Goal: Contribute content: Add original content to the website for others to see

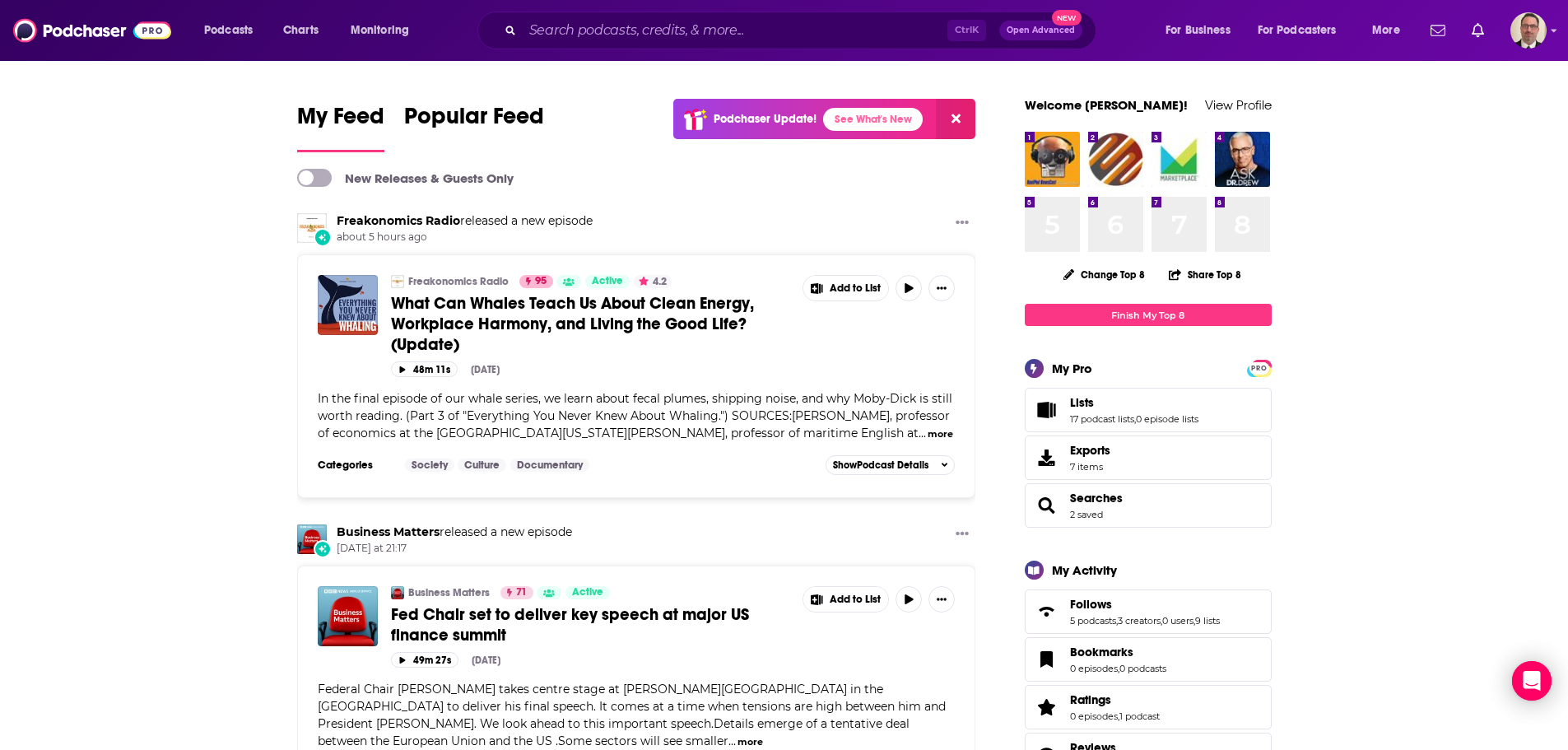
click at [607, 43] on div "Ctrl K Open Advanced New" at bounding box center [787, 30] width 620 height 38
click at [608, 32] on input "Search podcasts, credits, & more..." at bounding box center [735, 30] width 425 height 26
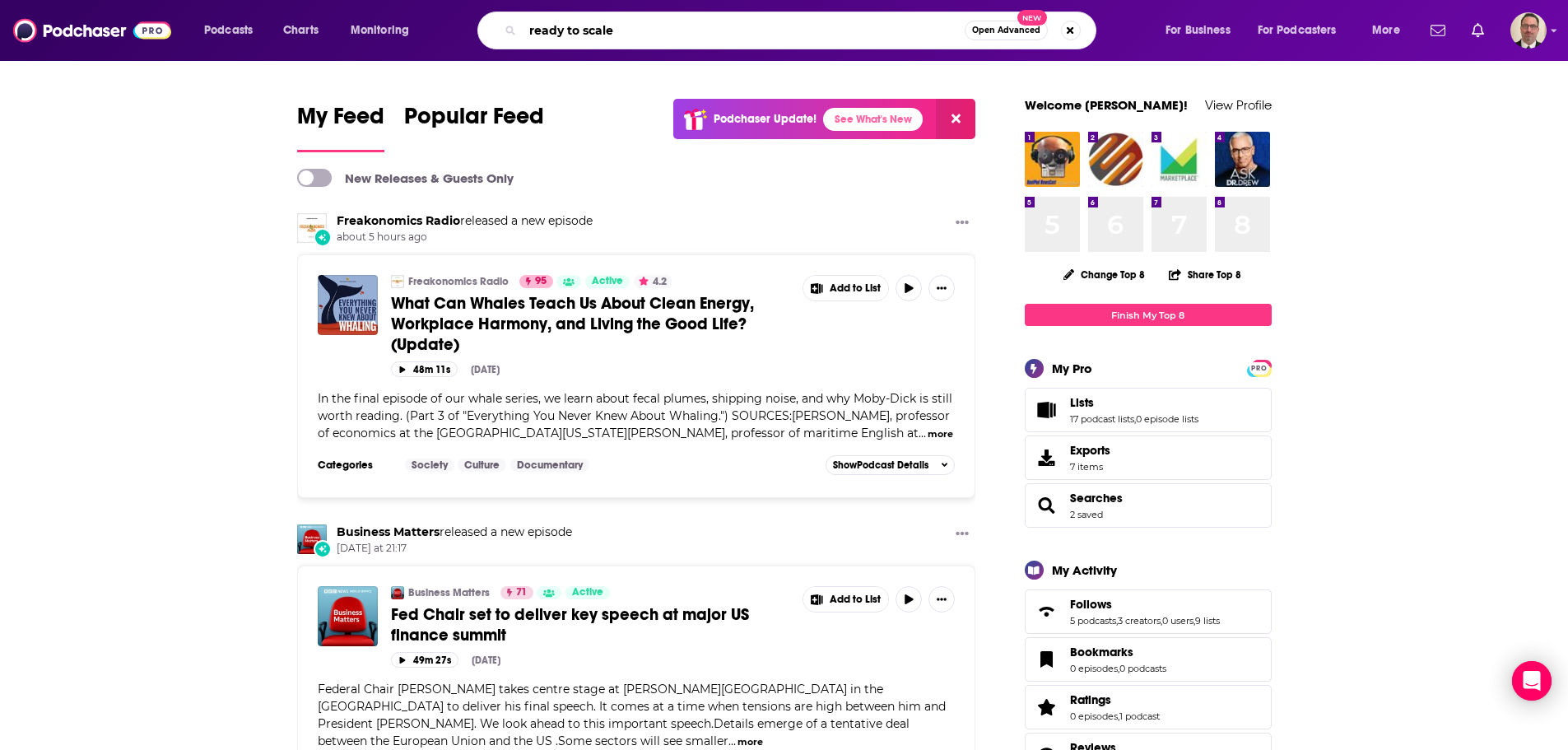
type input "ready to scale"
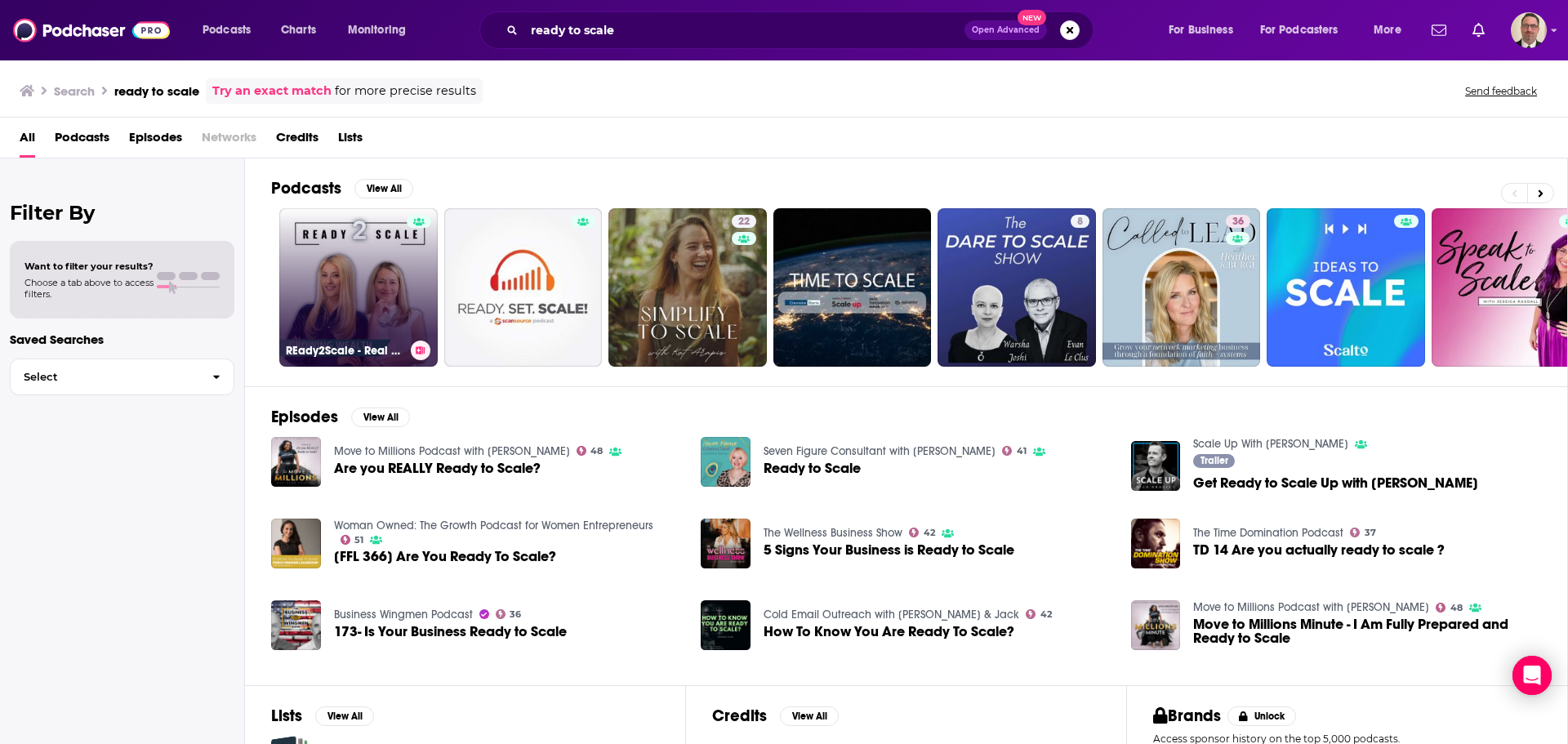
click at [360, 262] on link "REady2Scale - Real Estate Investing" at bounding box center [359, 287] width 158 height 158
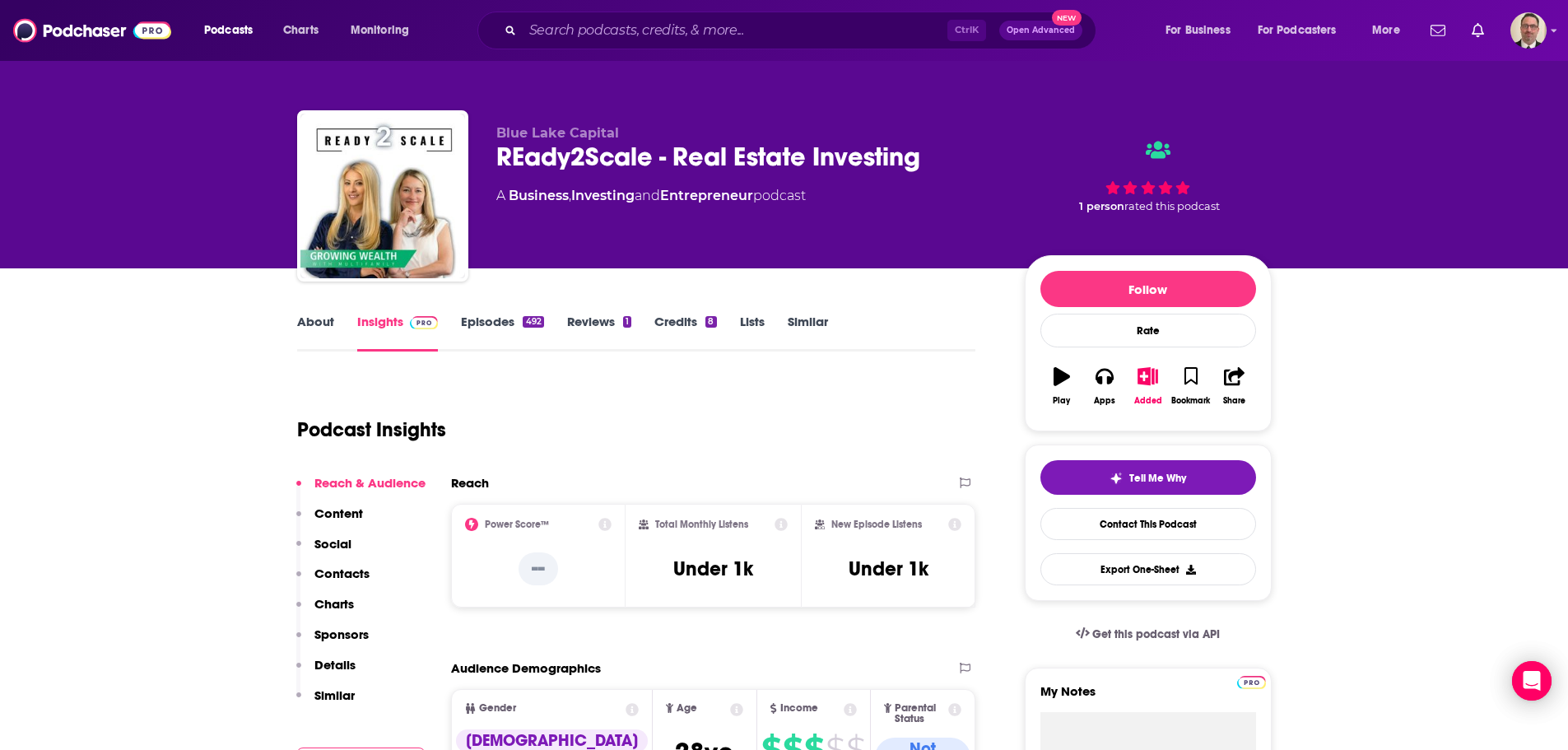
click at [486, 317] on link "Episodes 492" at bounding box center [502, 332] width 83 height 38
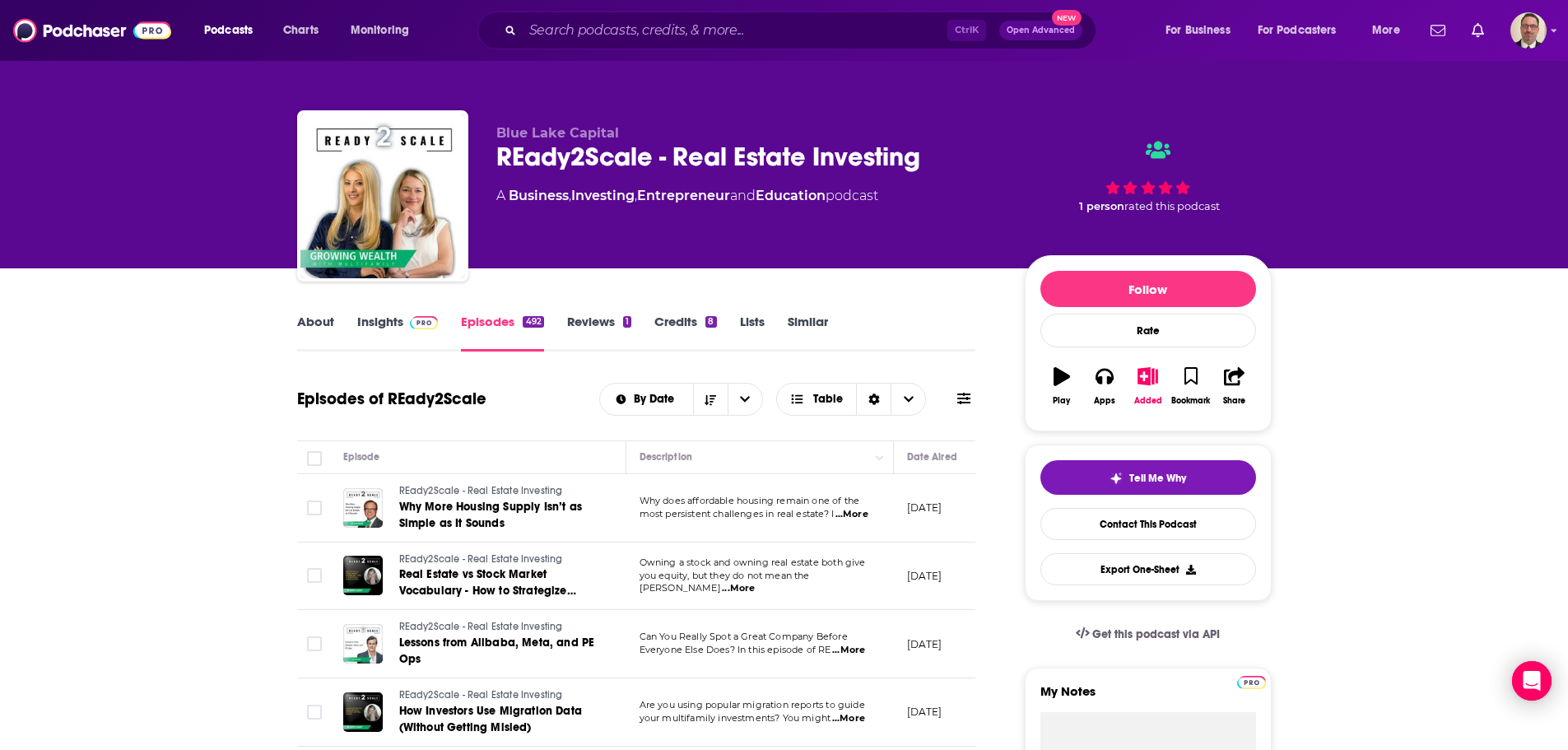
scroll to position [164, 0]
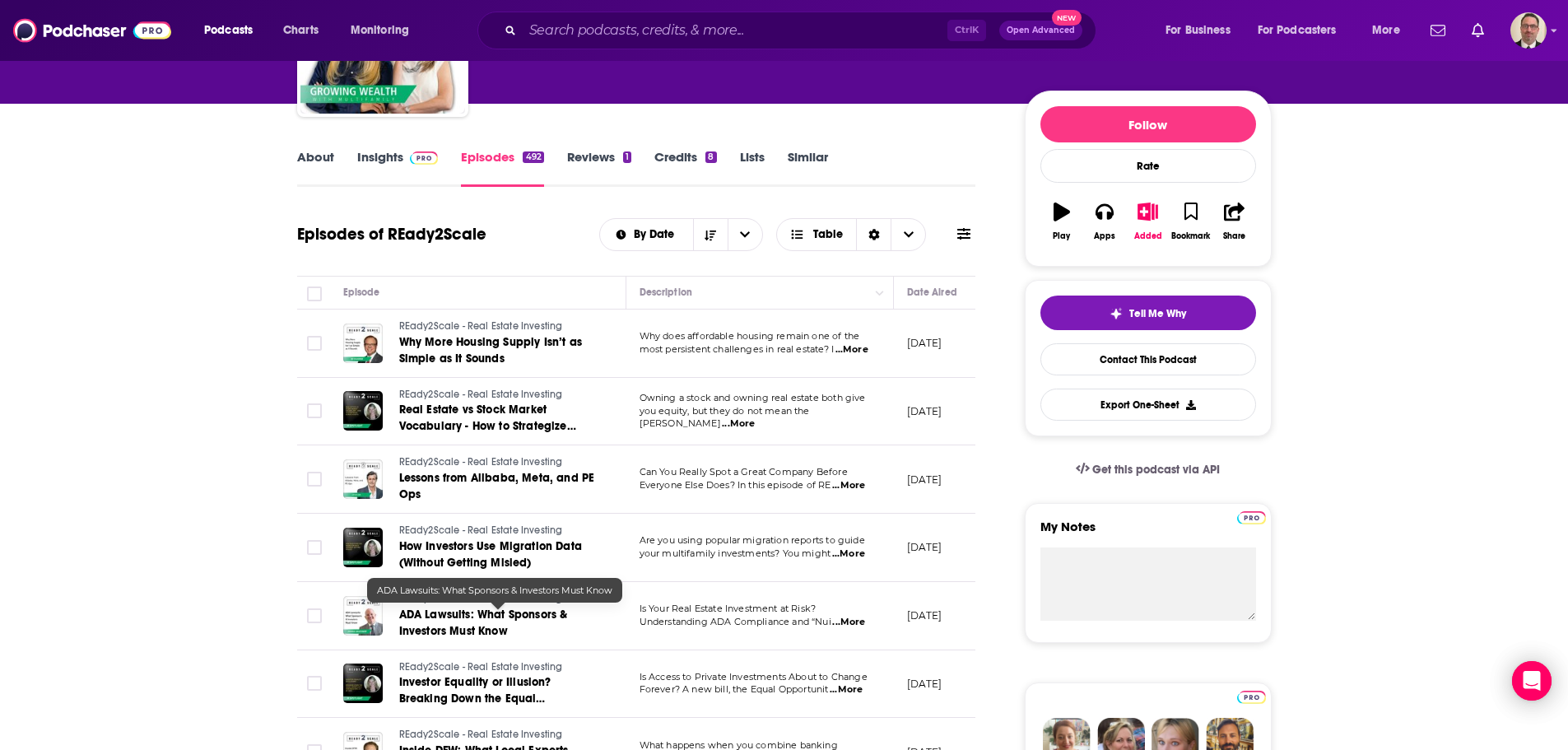
click at [454, 620] on span "ADA Lawsuits: What Sponsors & Investors Must Know" at bounding box center [483, 623] width 168 height 31
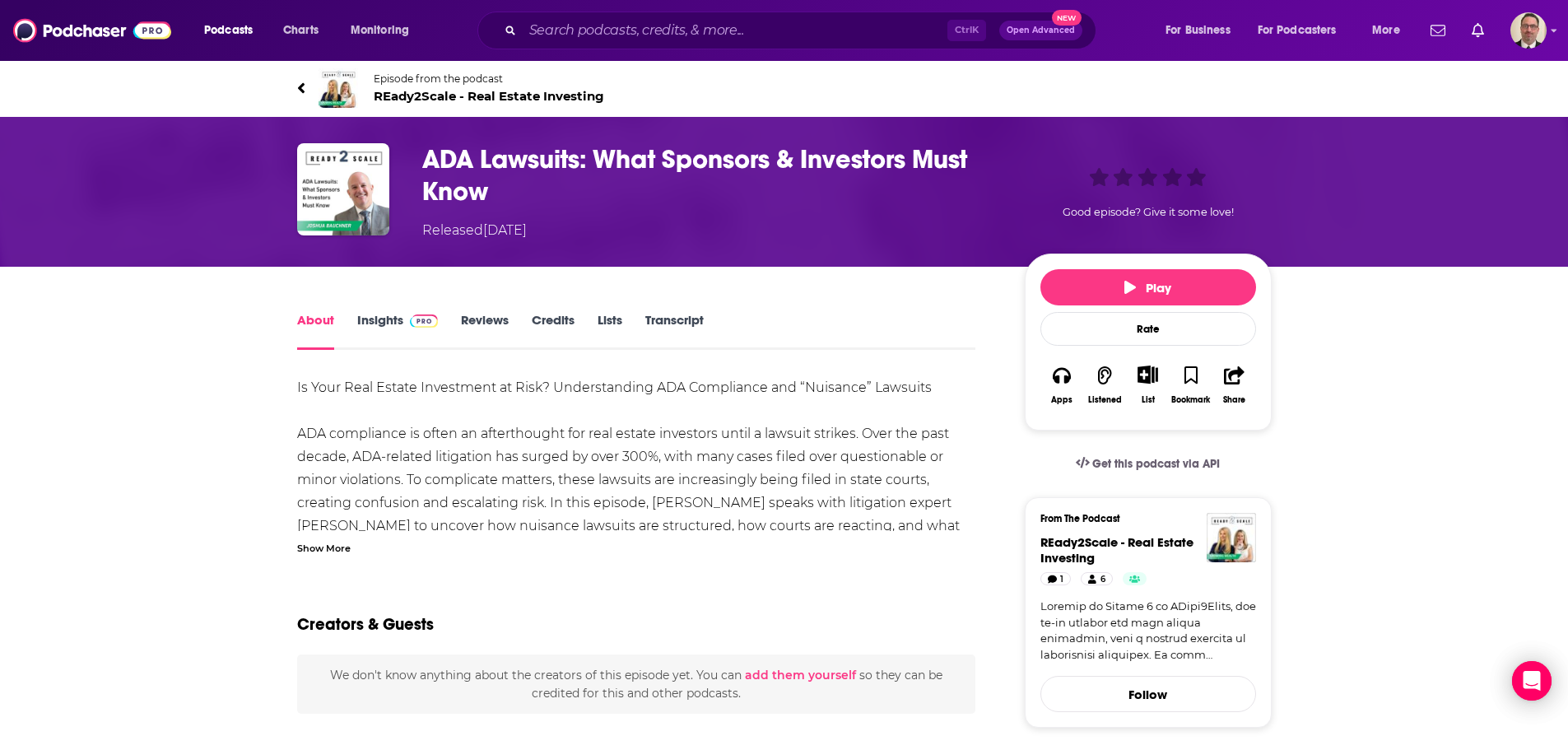
click at [535, 320] on link "Credits" at bounding box center [553, 330] width 43 height 38
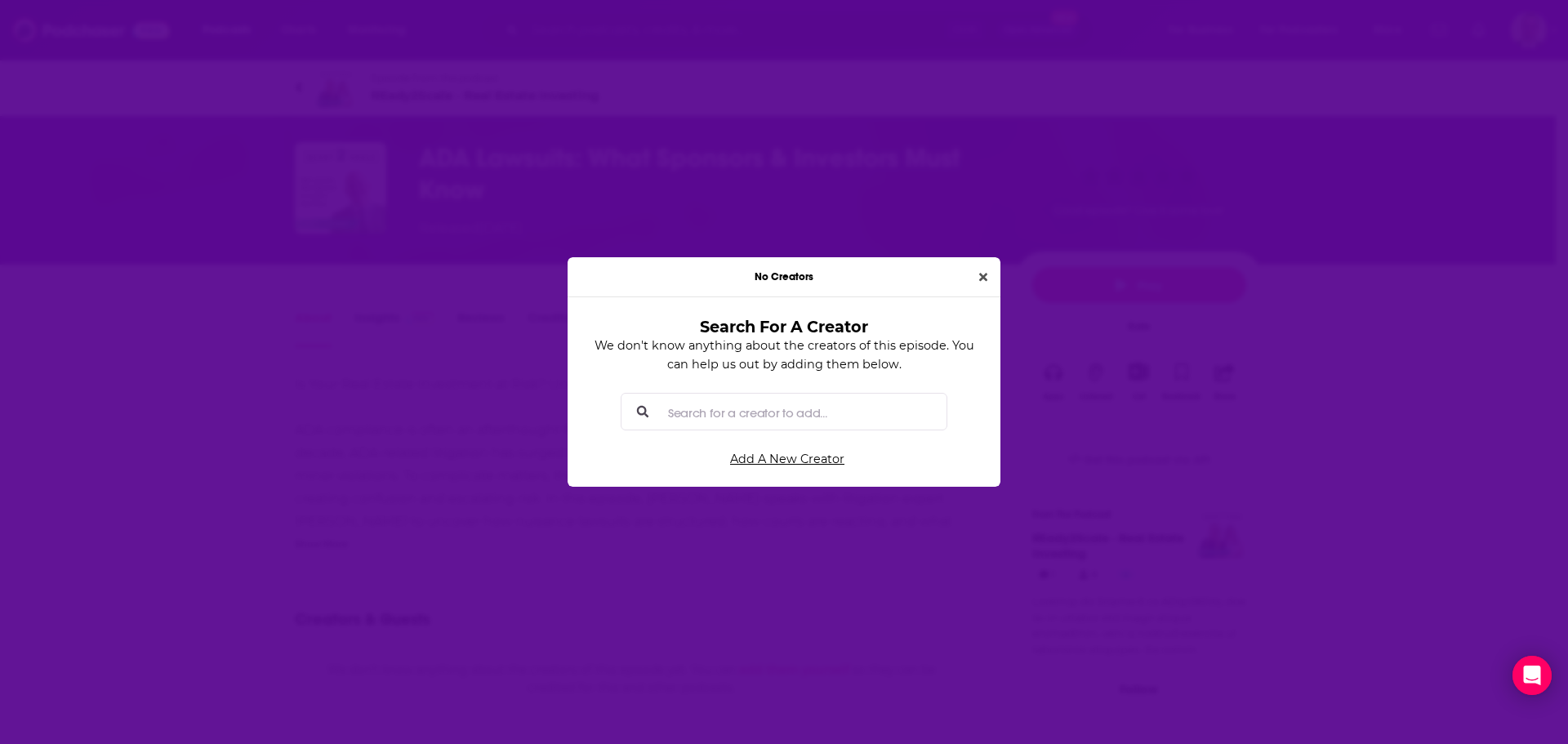
click at [778, 422] on input "Search for a creator to add..." at bounding box center [797, 412] width 272 height 37
click at [708, 419] on input "Search for a creator to add..." at bounding box center [797, 412] width 272 height 37
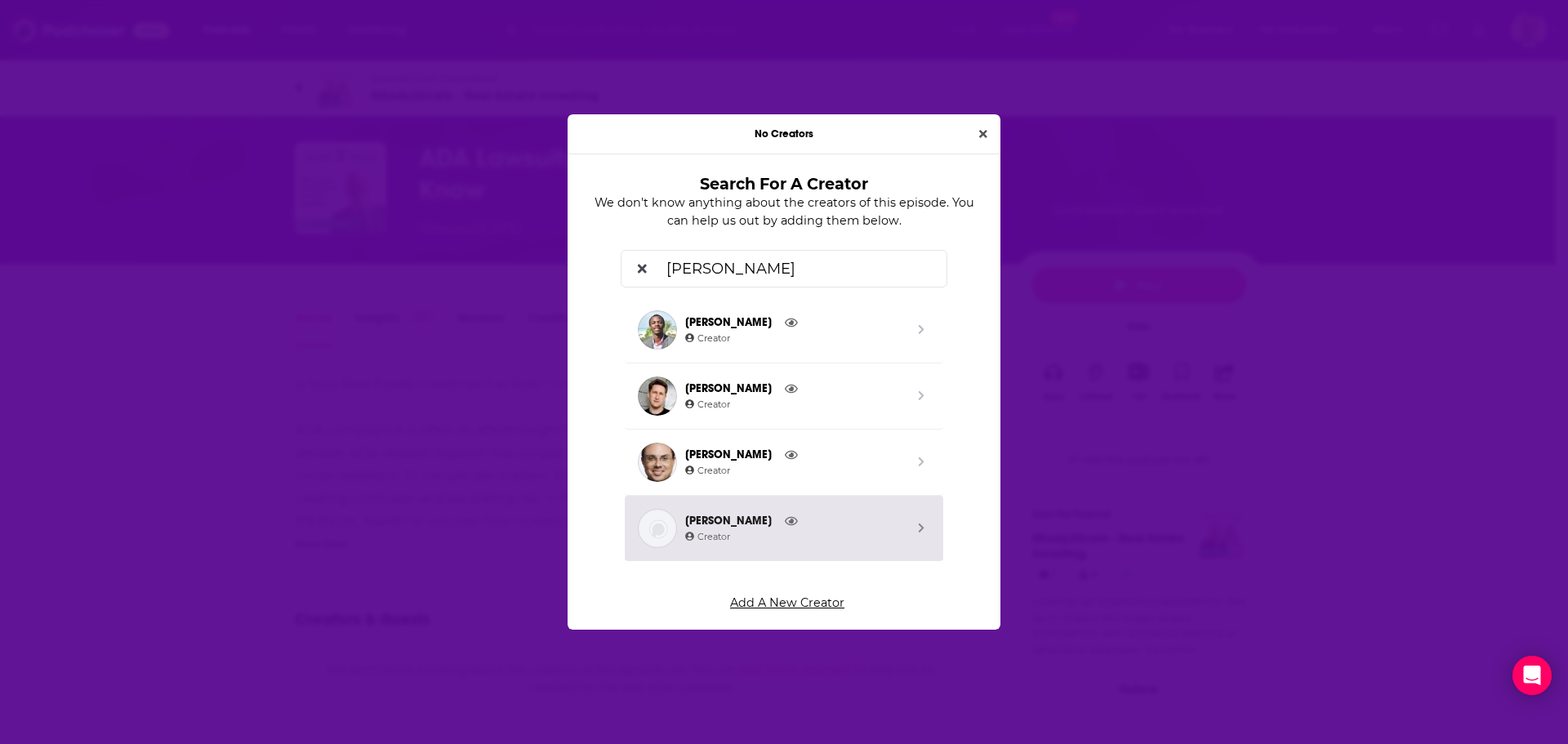
type input "[PERSON_NAME]"
click at [779, 597] on div "No Creators Search For A Creator We don't know anything about the creators of t…" at bounding box center [784, 372] width 1568 height 744
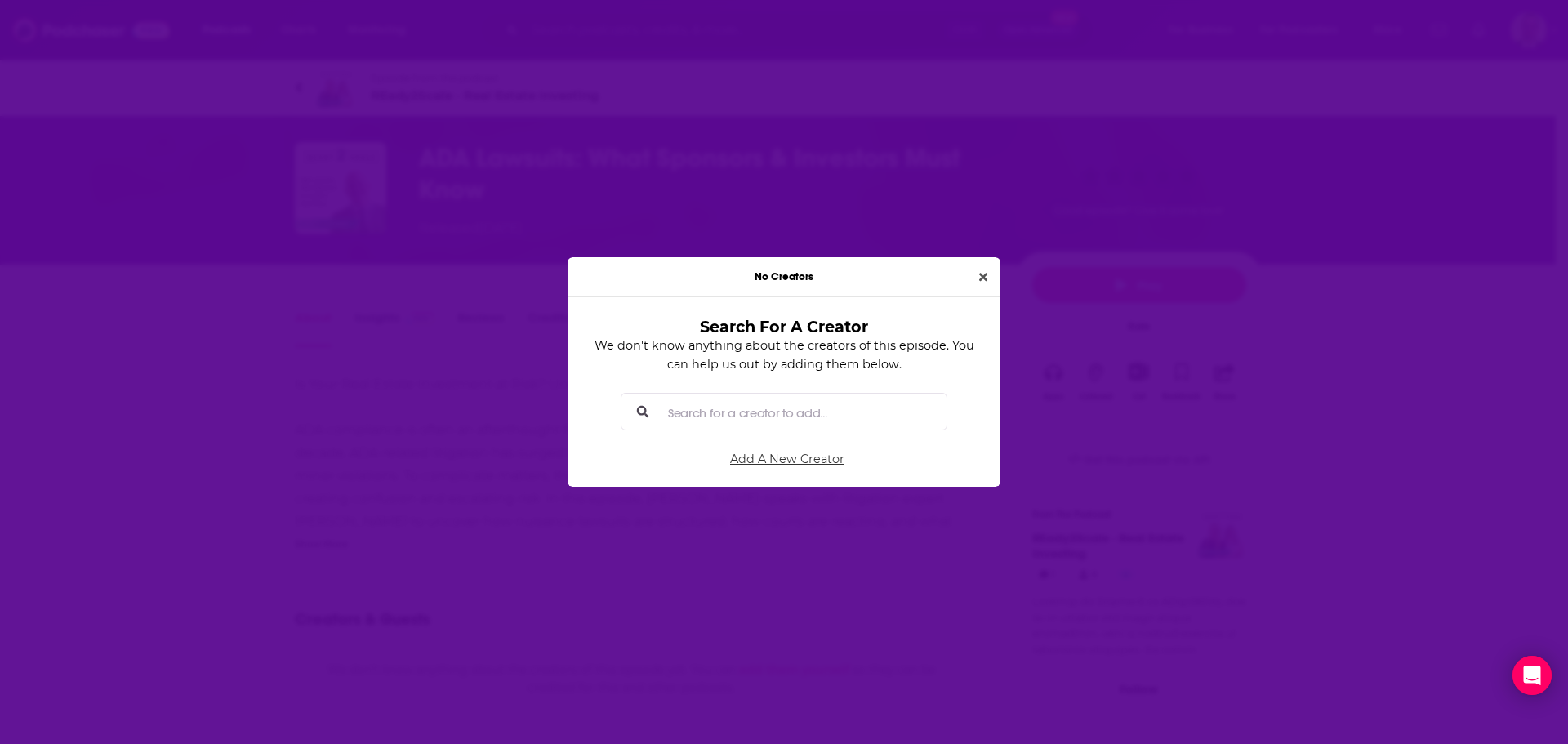
click at [784, 454] on link "Add A New Creator" at bounding box center [787, 458] width 387 height 37
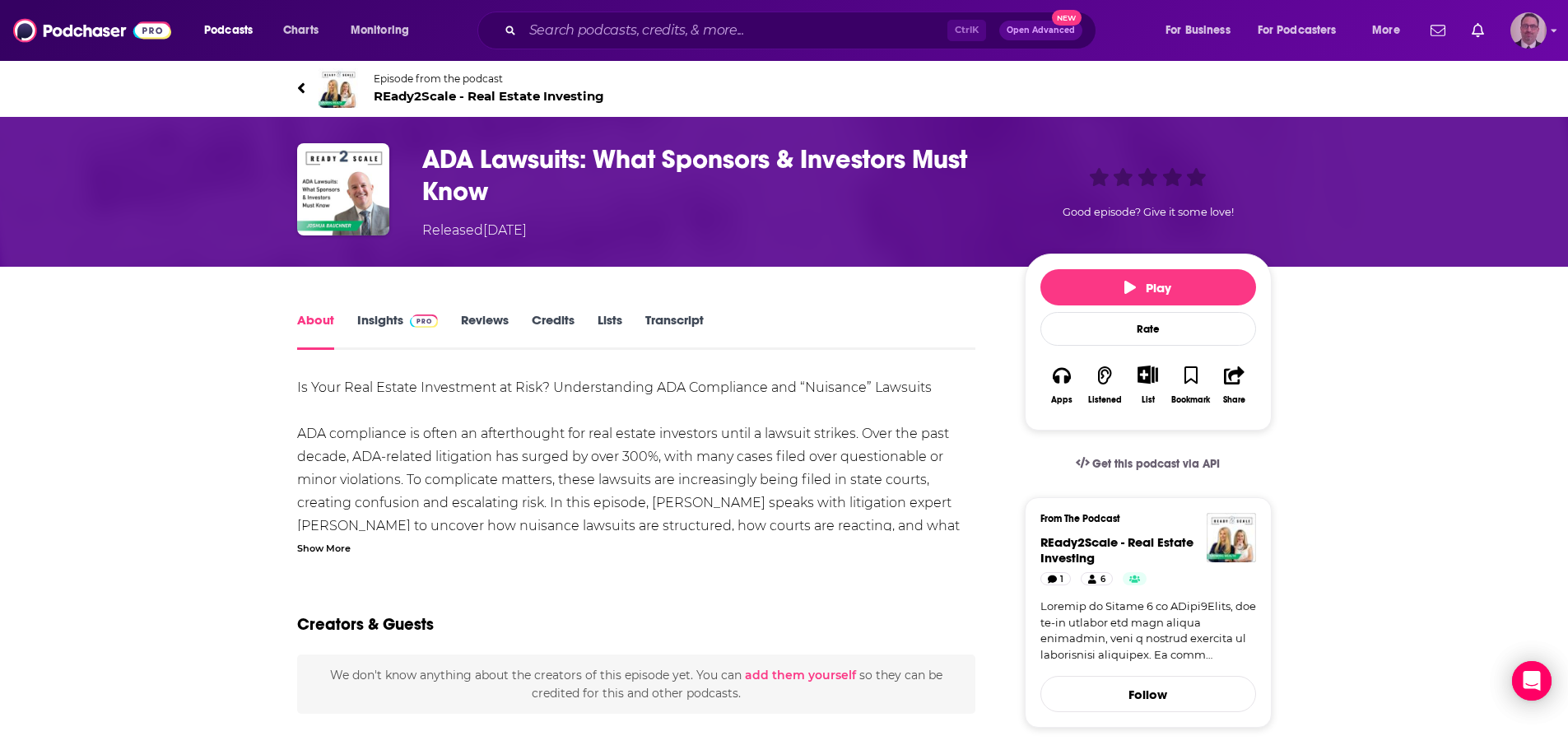
click at [1533, 35] on img "Logged in as PercPodcast" at bounding box center [1530, 31] width 37 height 37
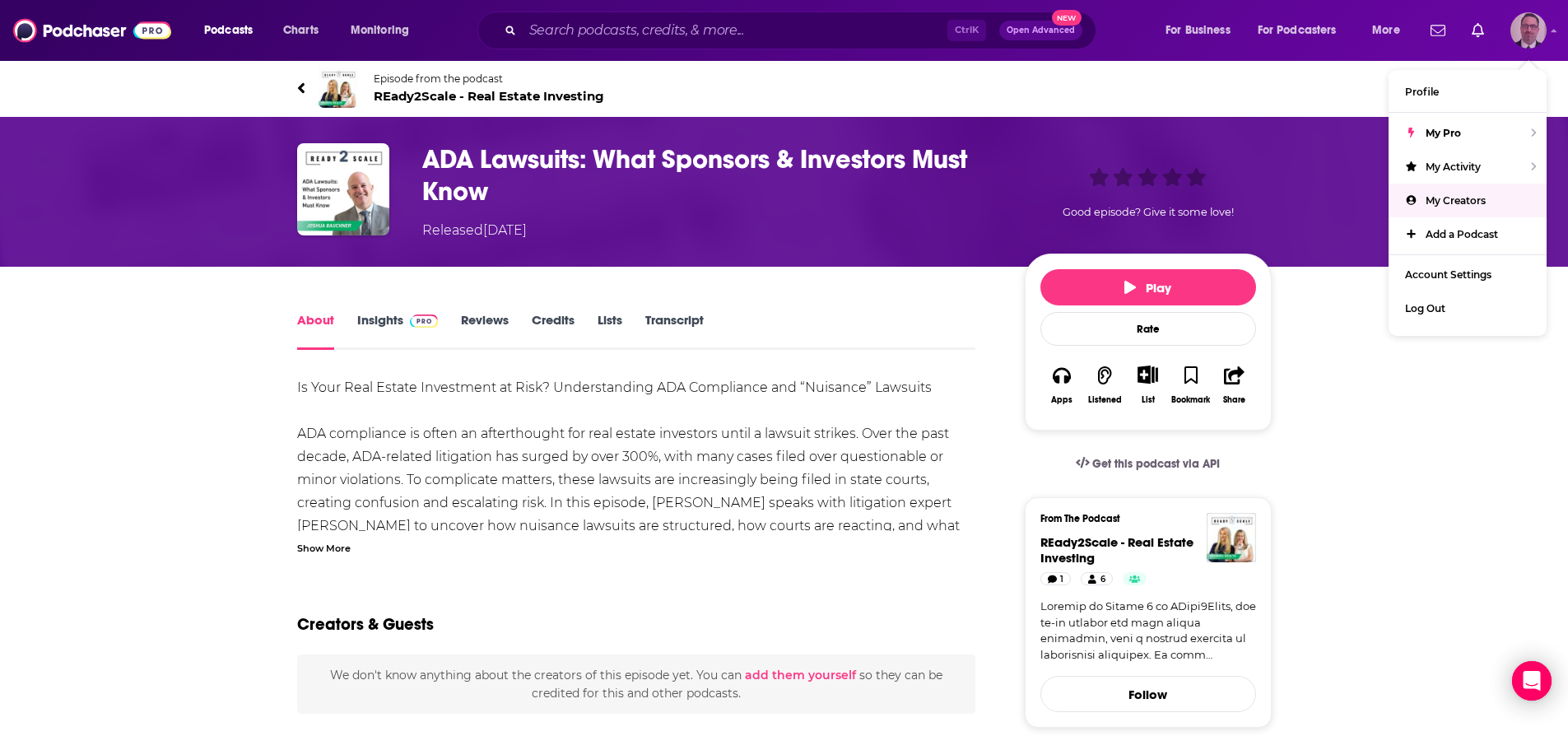
click at [1477, 203] on span "My Creators" at bounding box center [1455, 200] width 60 height 12
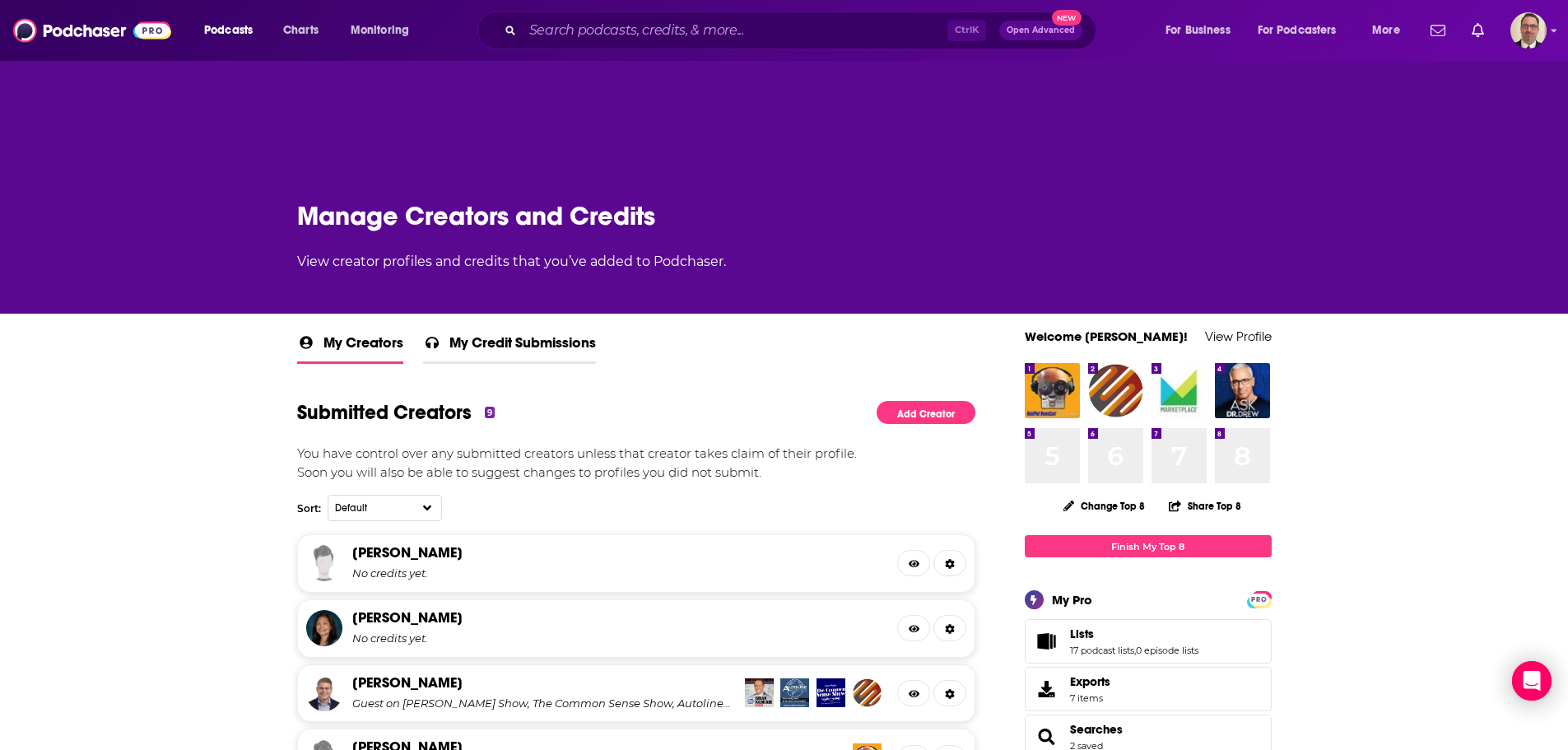
click at [487, 340] on span "My Credit Submissions" at bounding box center [522, 347] width 146 height 28
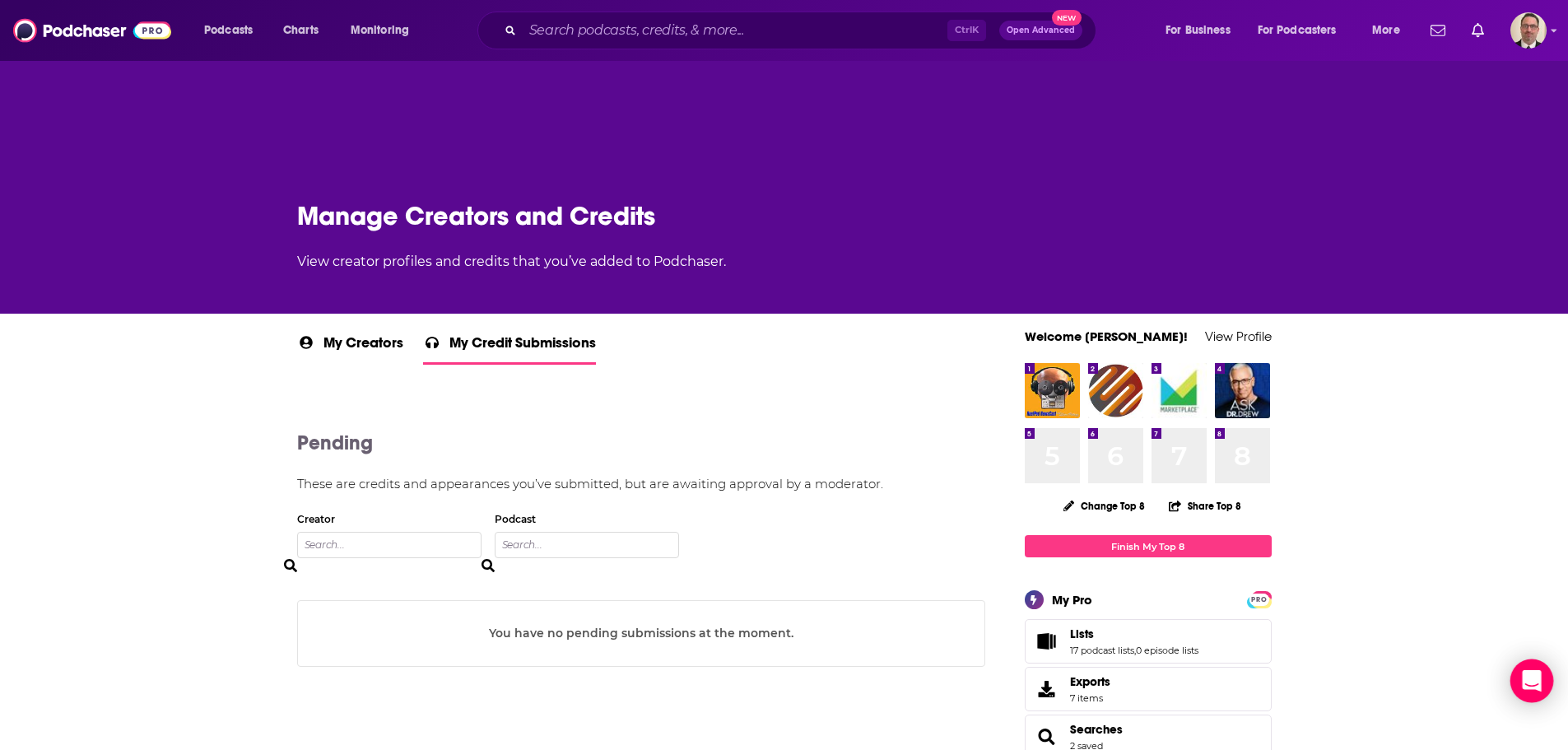
click at [1533, 677] on icon "Open Intercom Messenger" at bounding box center [1531, 681] width 19 height 21
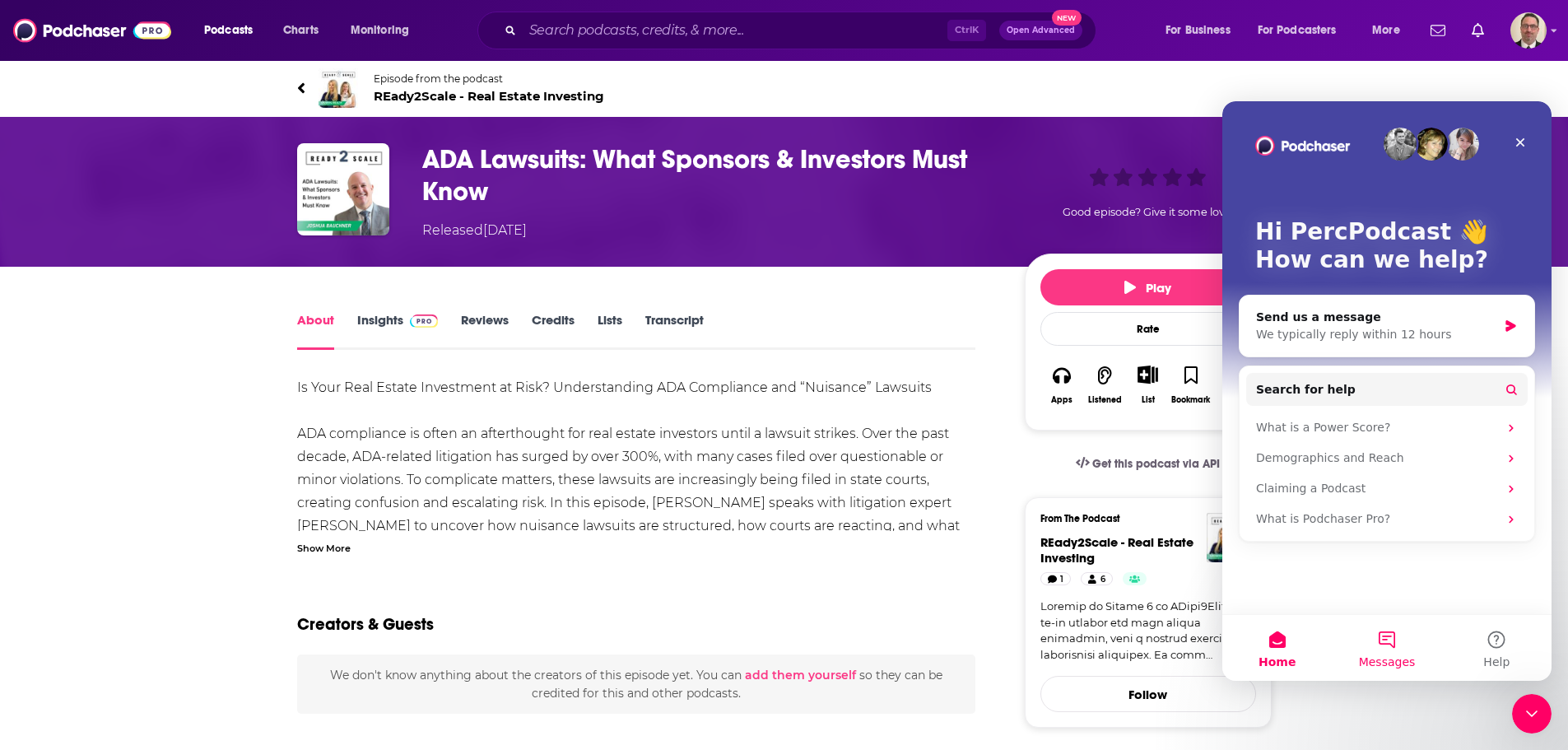
click at [1399, 649] on button "Messages" at bounding box center [1387, 647] width 110 height 65
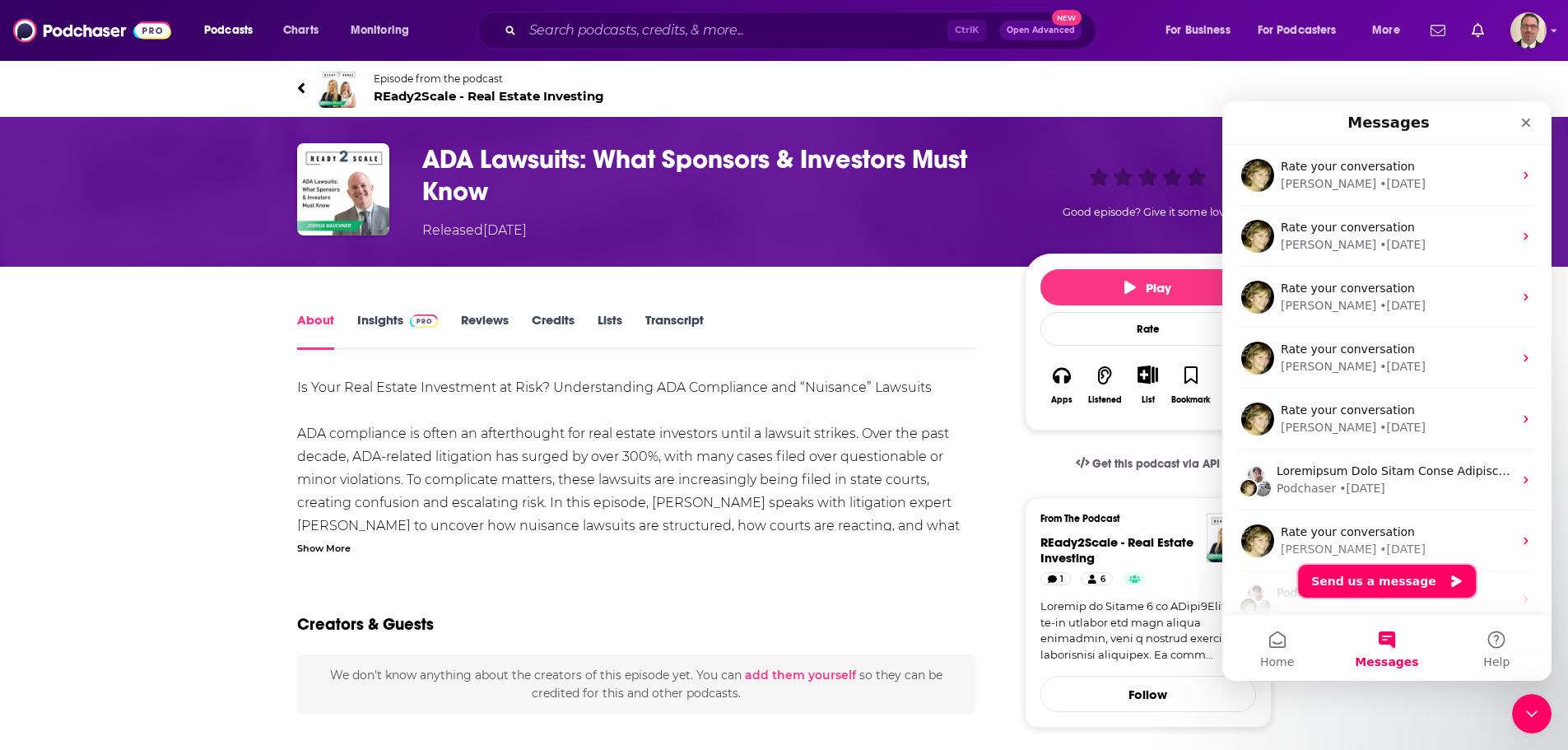
click at [1387, 586] on button "Send us a message" at bounding box center [1387, 581] width 178 height 33
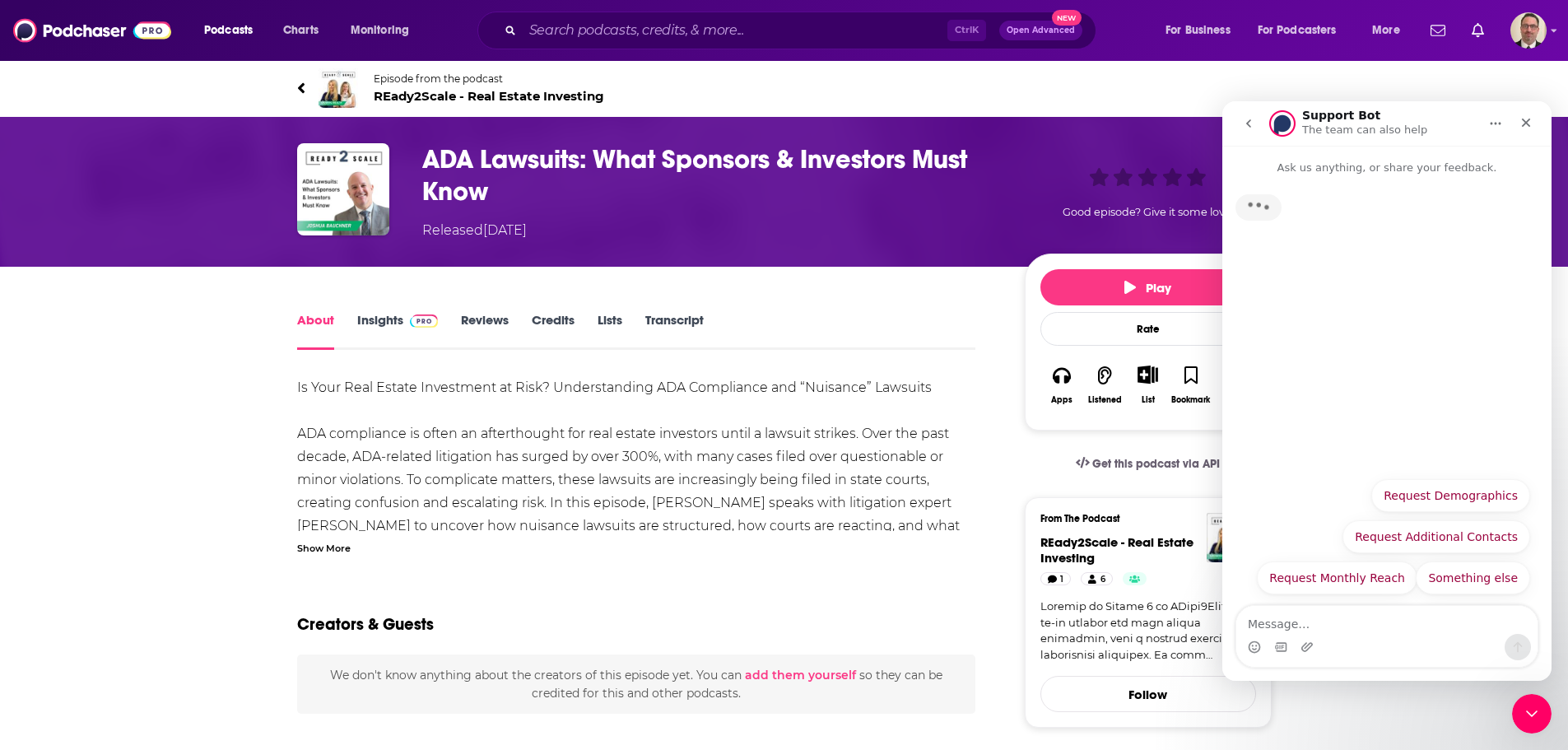
click at [1305, 625] on textarea "Message…" at bounding box center [1386, 619] width 301 height 28
type textarea "Getting an error message trying to add a creator"
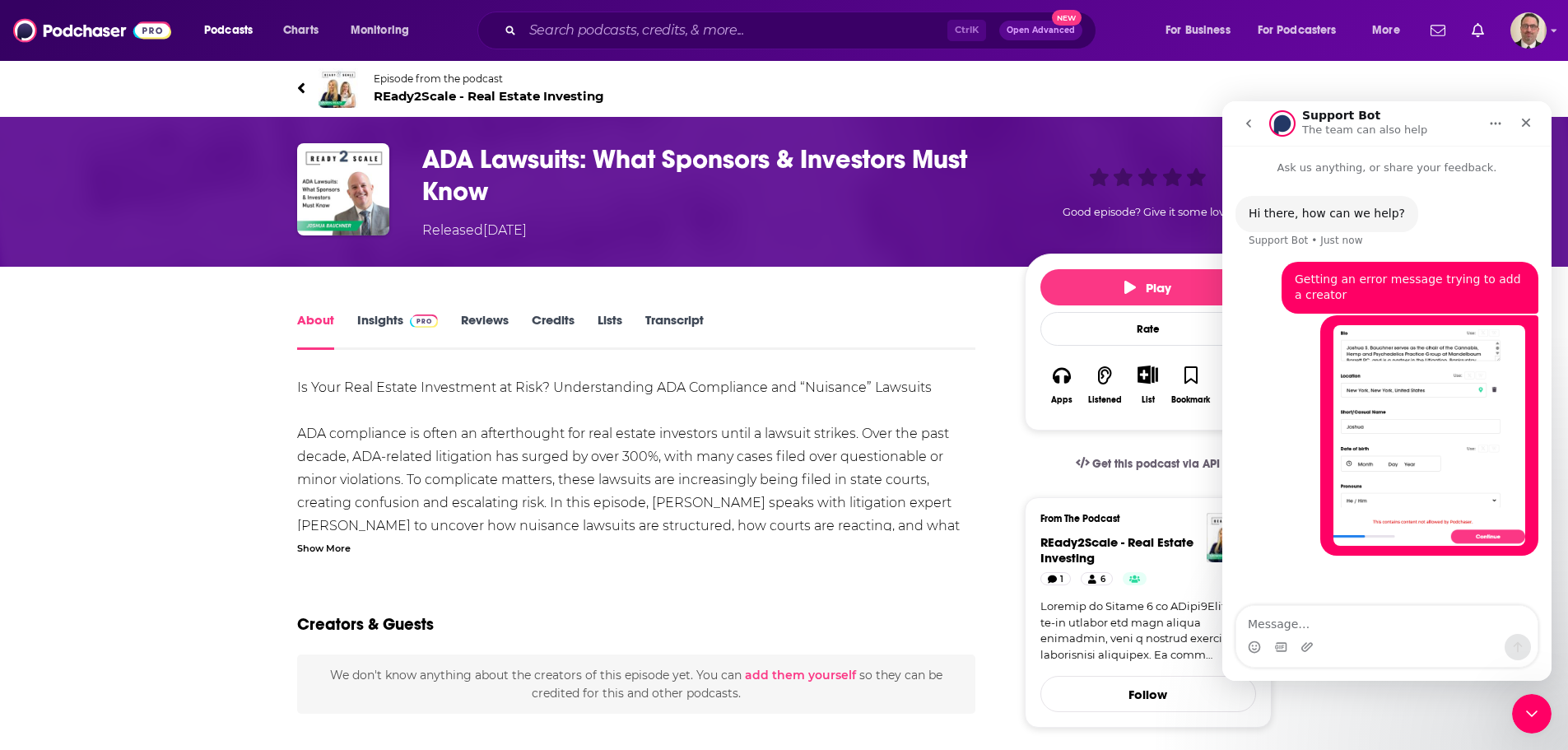
click at [1364, 614] on textarea "Message…" at bounding box center [1386, 619] width 301 height 28
click at [1431, 500] on img "PercPodcast says…" at bounding box center [1429, 435] width 191 height 220
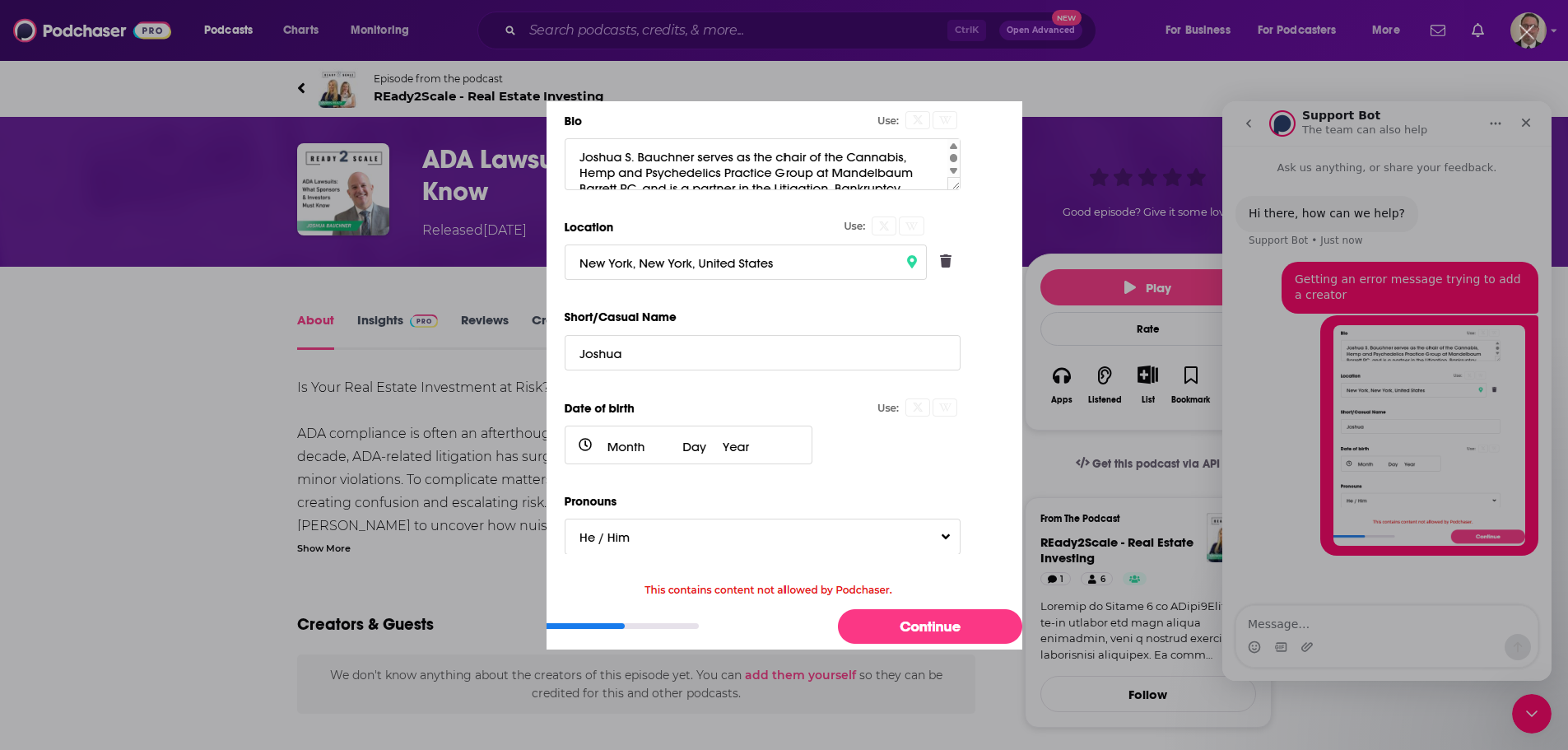
click at [1300, 619] on div "Intercom messenger" at bounding box center [784, 375] width 1568 height 750
click at [1112, 440] on div "Intercom messenger" at bounding box center [784, 375] width 1568 height 750
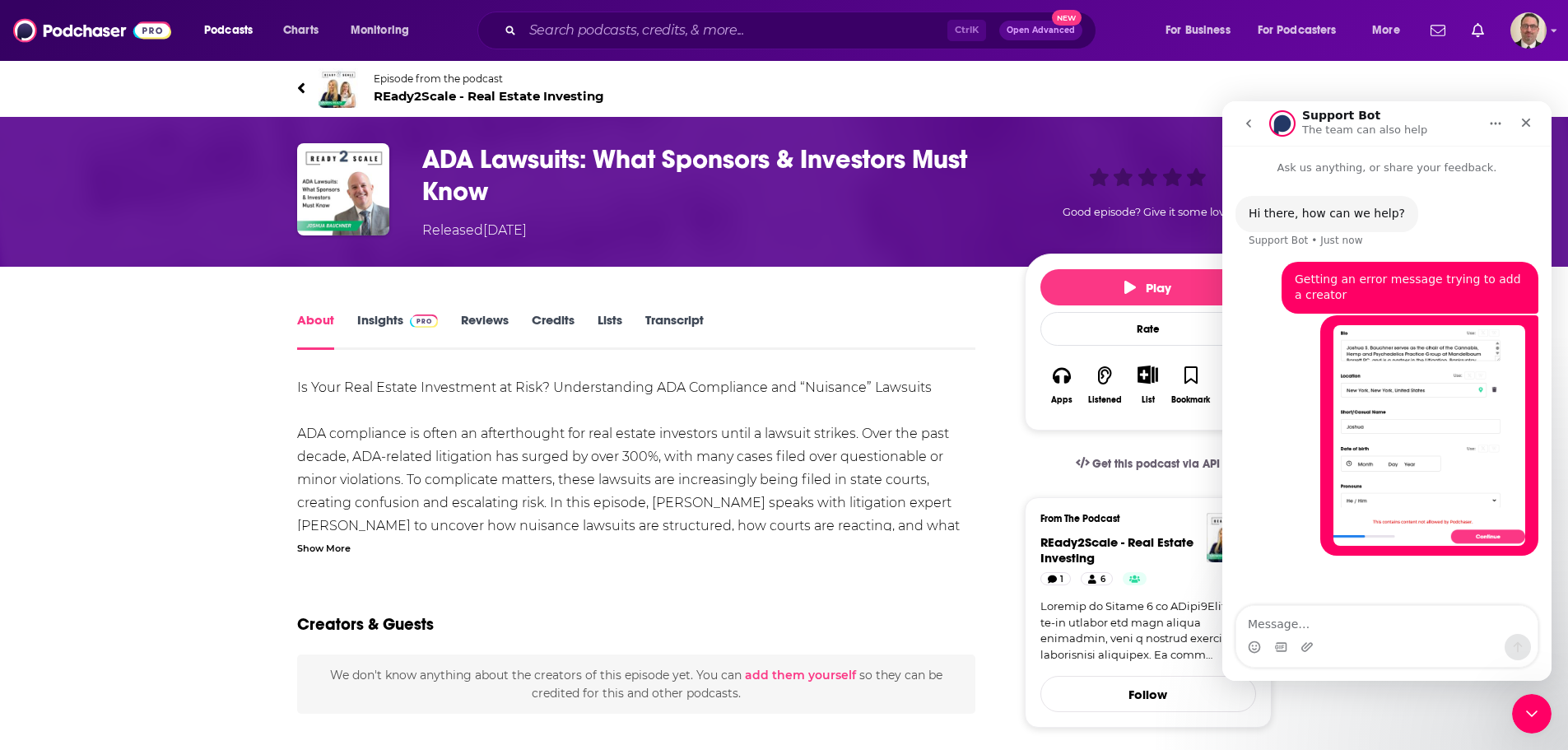
click at [1357, 642] on div "Intercom messenger" at bounding box center [1386, 646] width 301 height 26
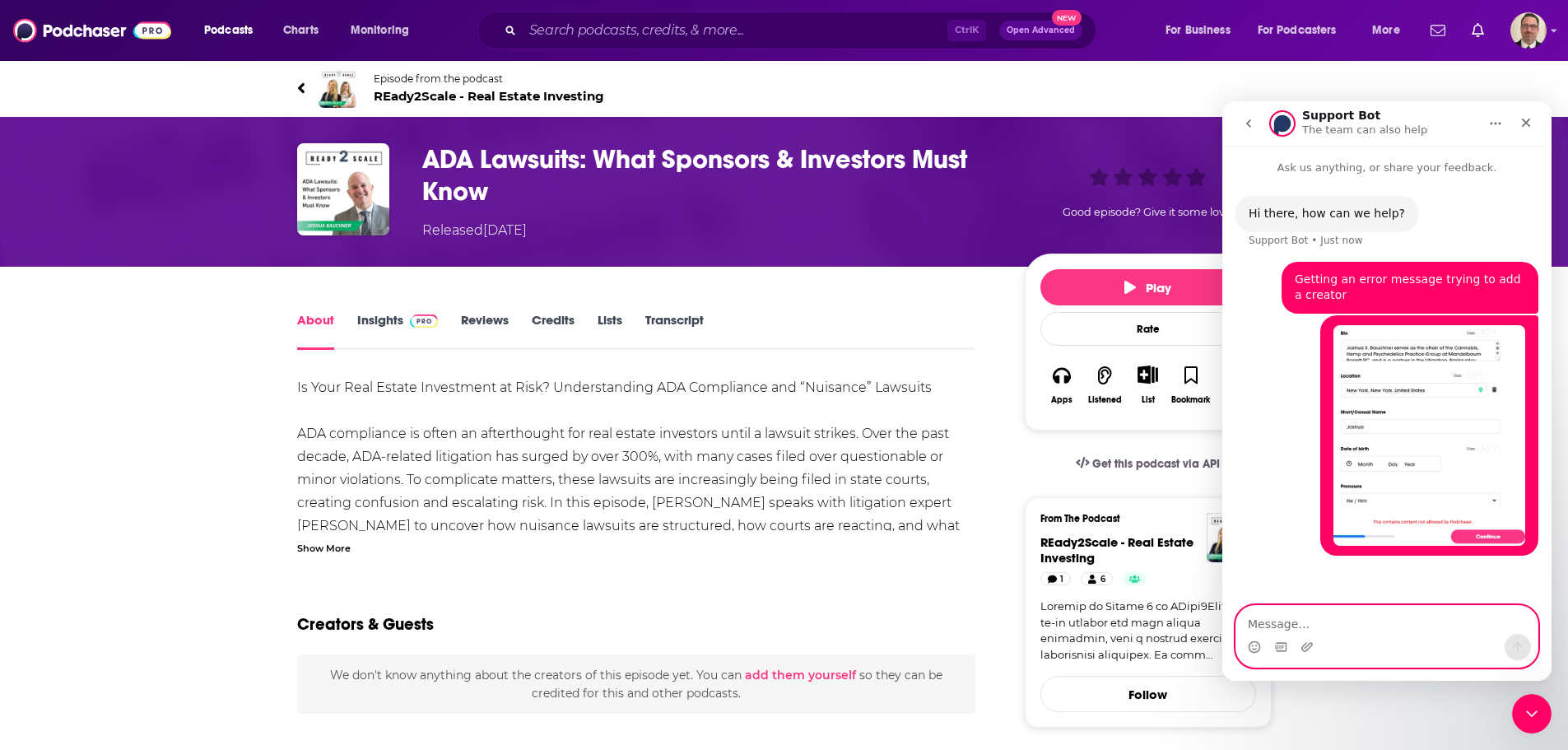
click at [1328, 625] on textarea "Message…" at bounding box center [1386, 619] width 301 height 28
type textarea "This has been an issue before"
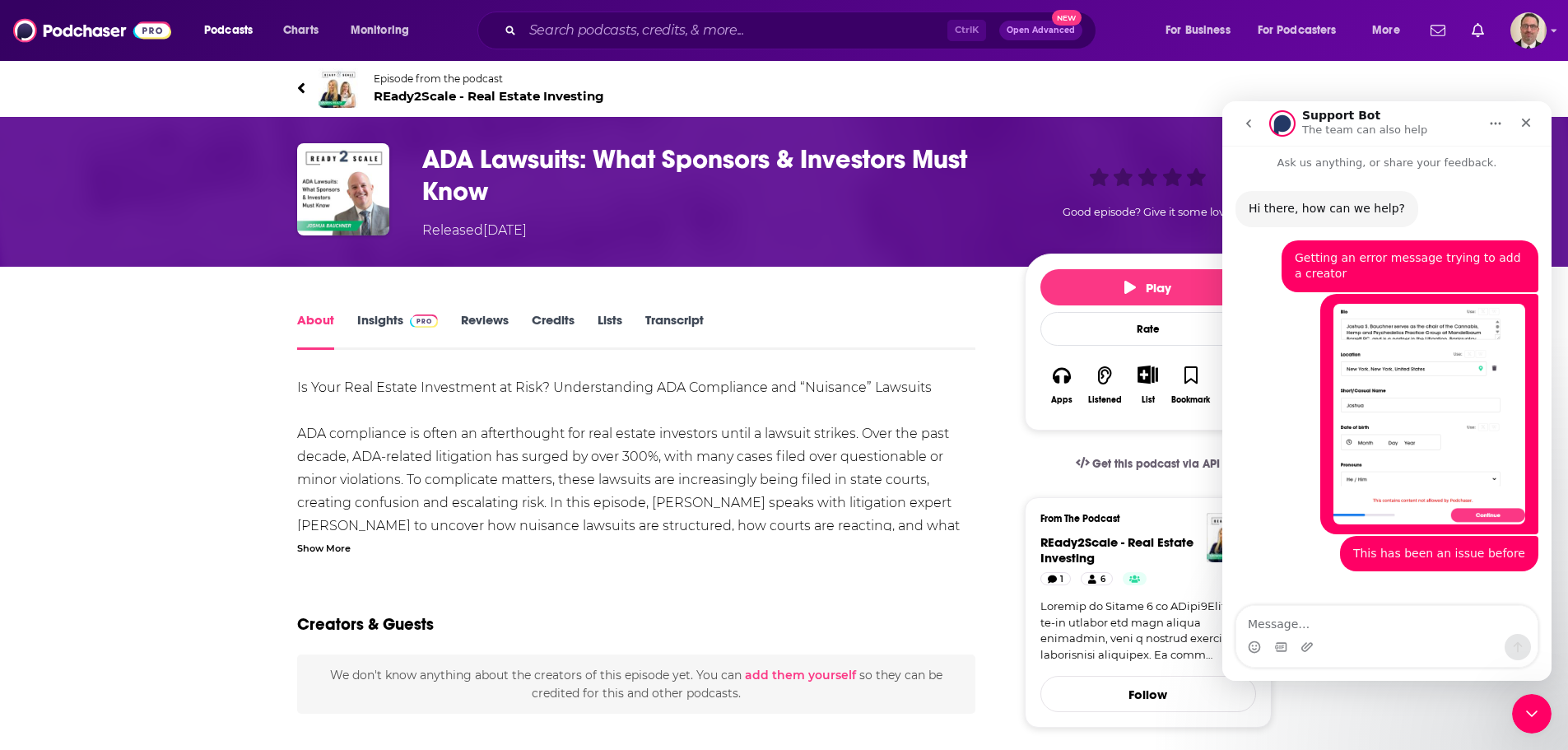
scroll to position [218, 0]
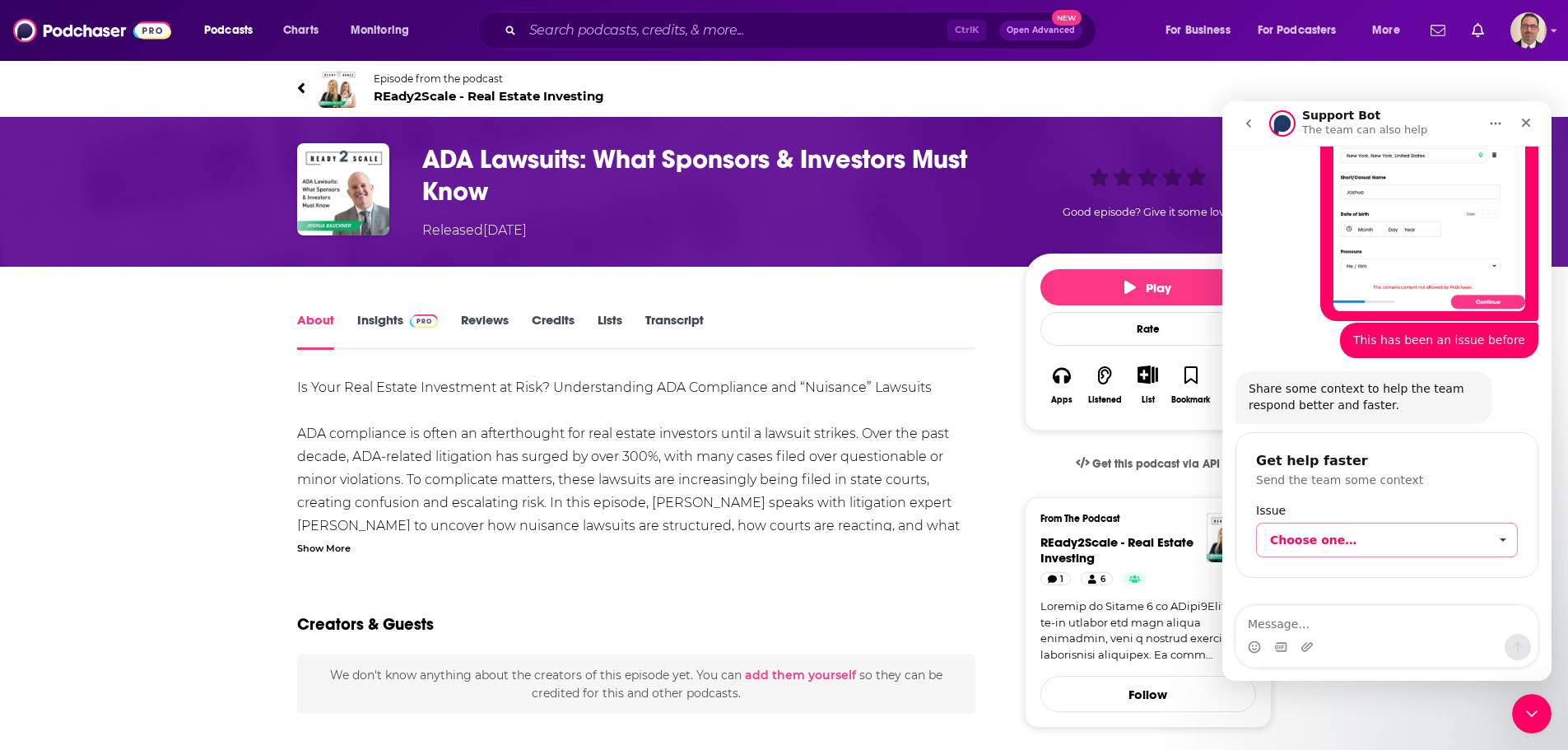
click at [1467, 549] on span "Choose one…" at bounding box center [1379, 539] width 218 height 33
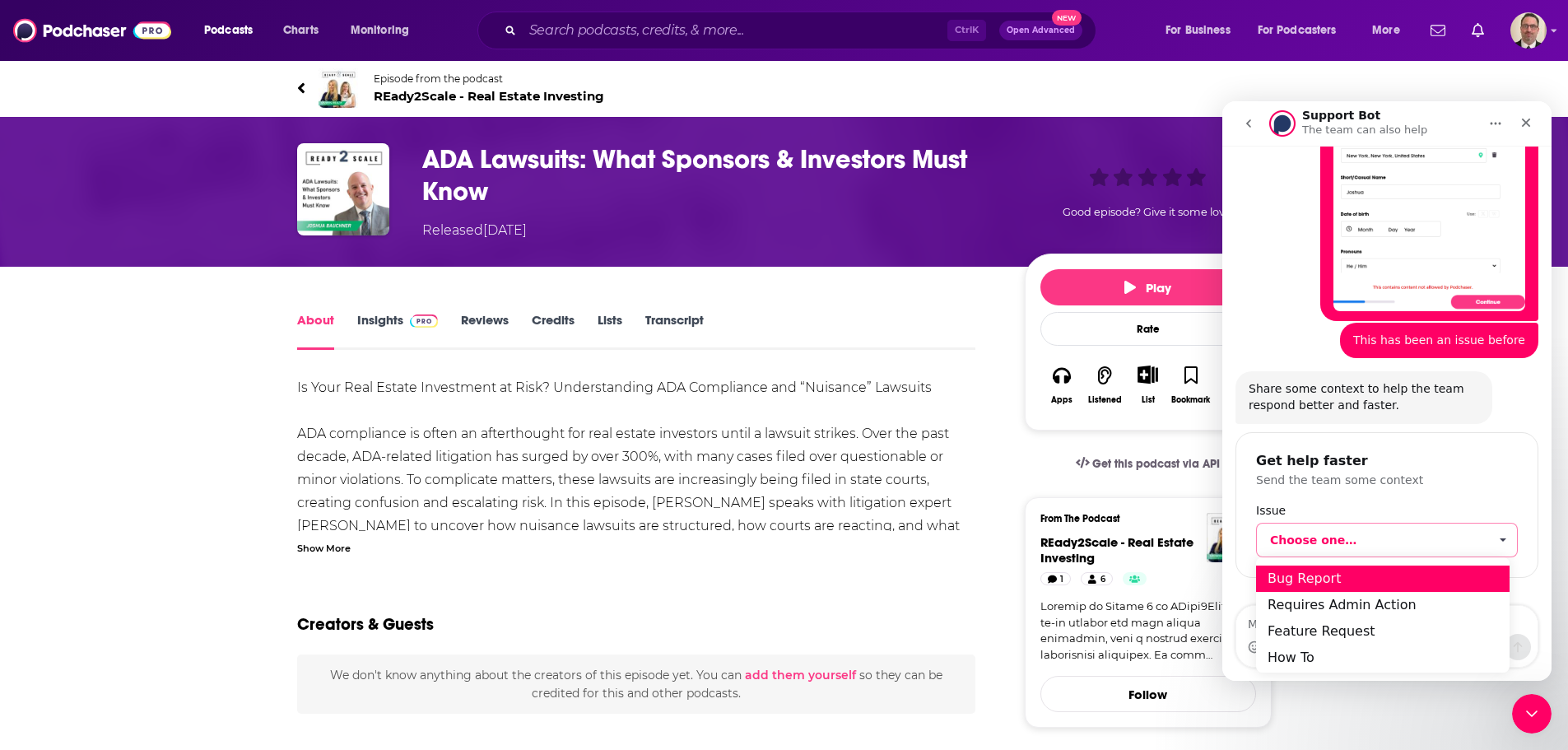
click at [1305, 571] on div "Bug Report" at bounding box center [1383, 577] width 254 height 26
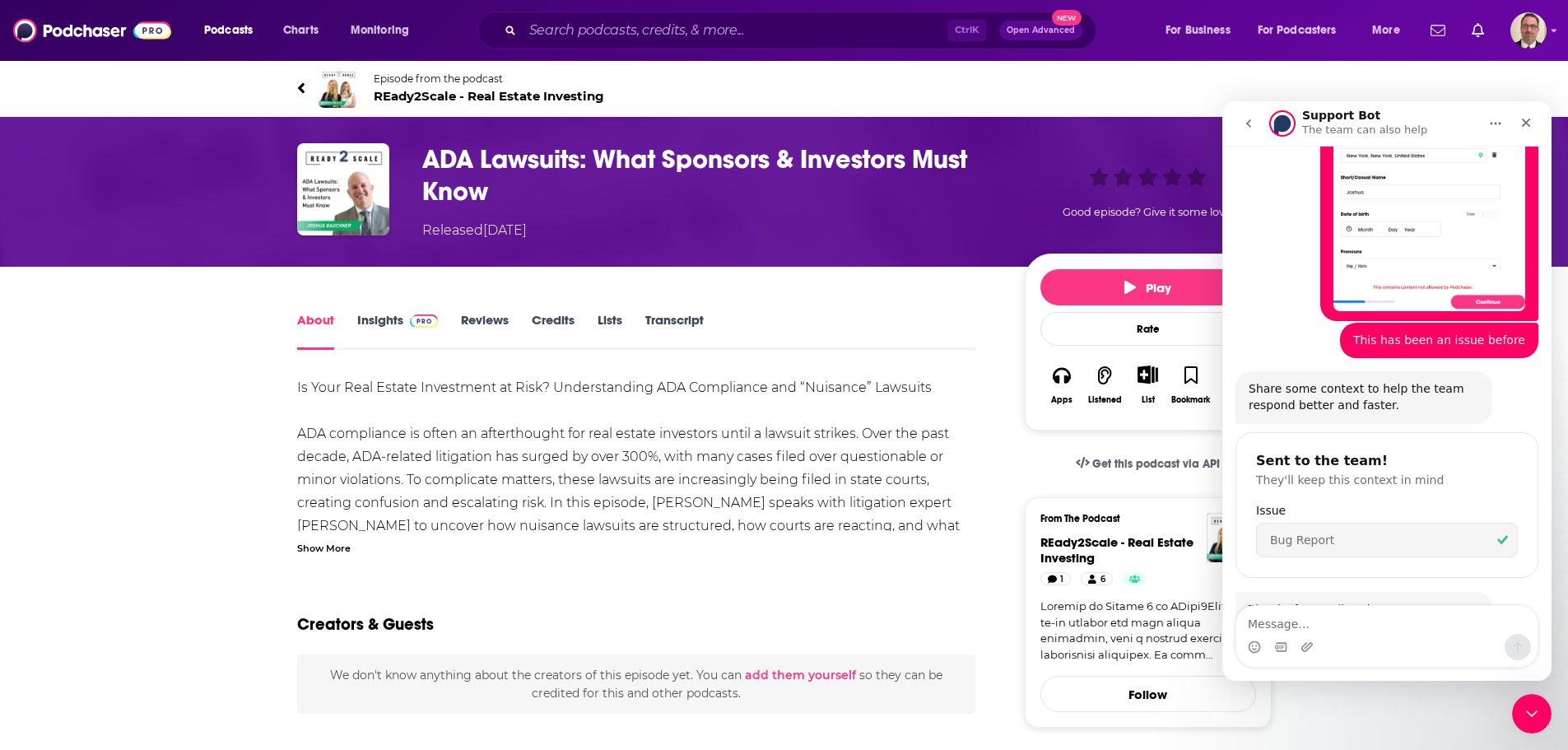
scroll to position [341, 0]
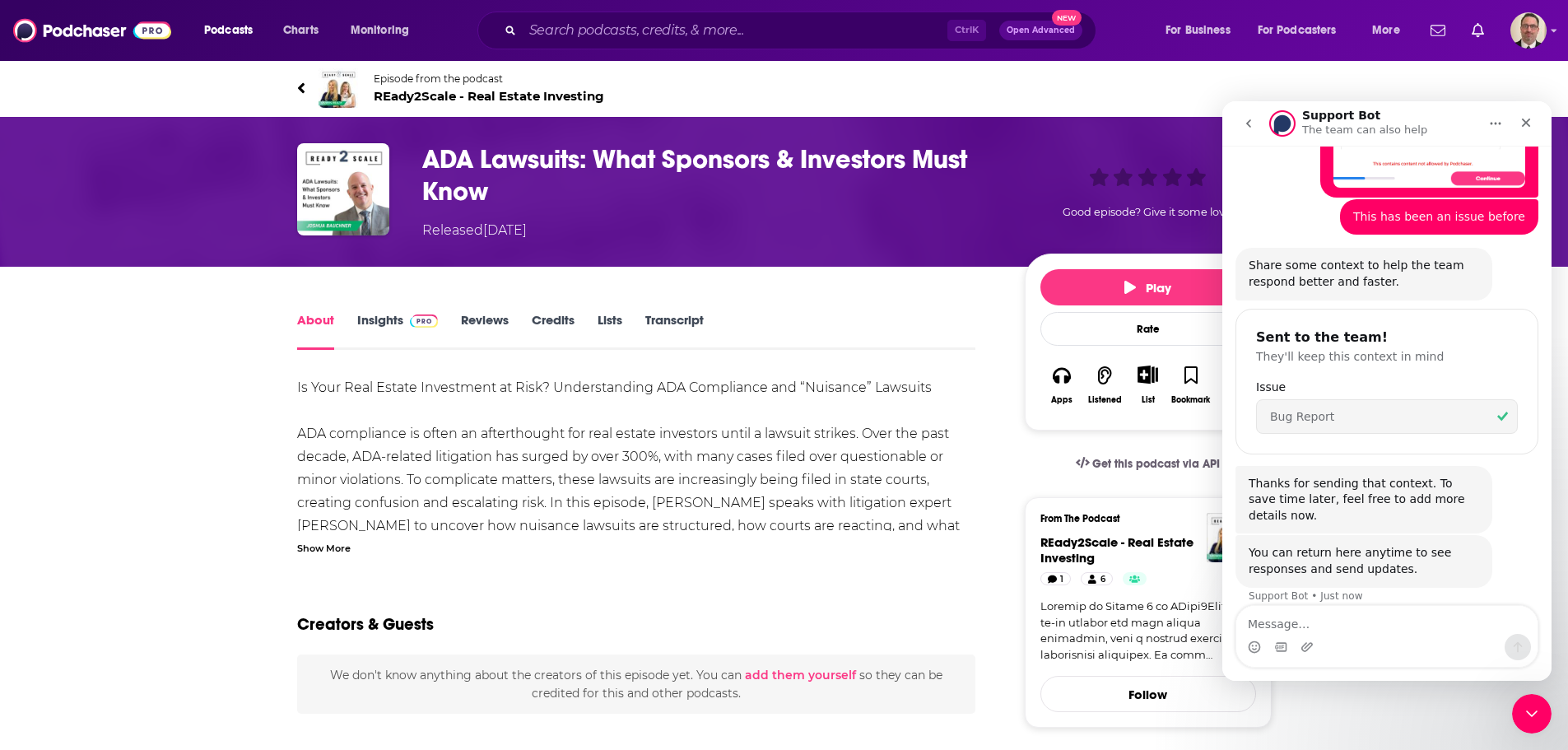
click at [954, 238] on div "Released [DATE]" at bounding box center [710, 230] width 576 height 20
click at [587, 24] on input "Search podcasts, credits, & more..." at bounding box center [735, 30] width 425 height 26
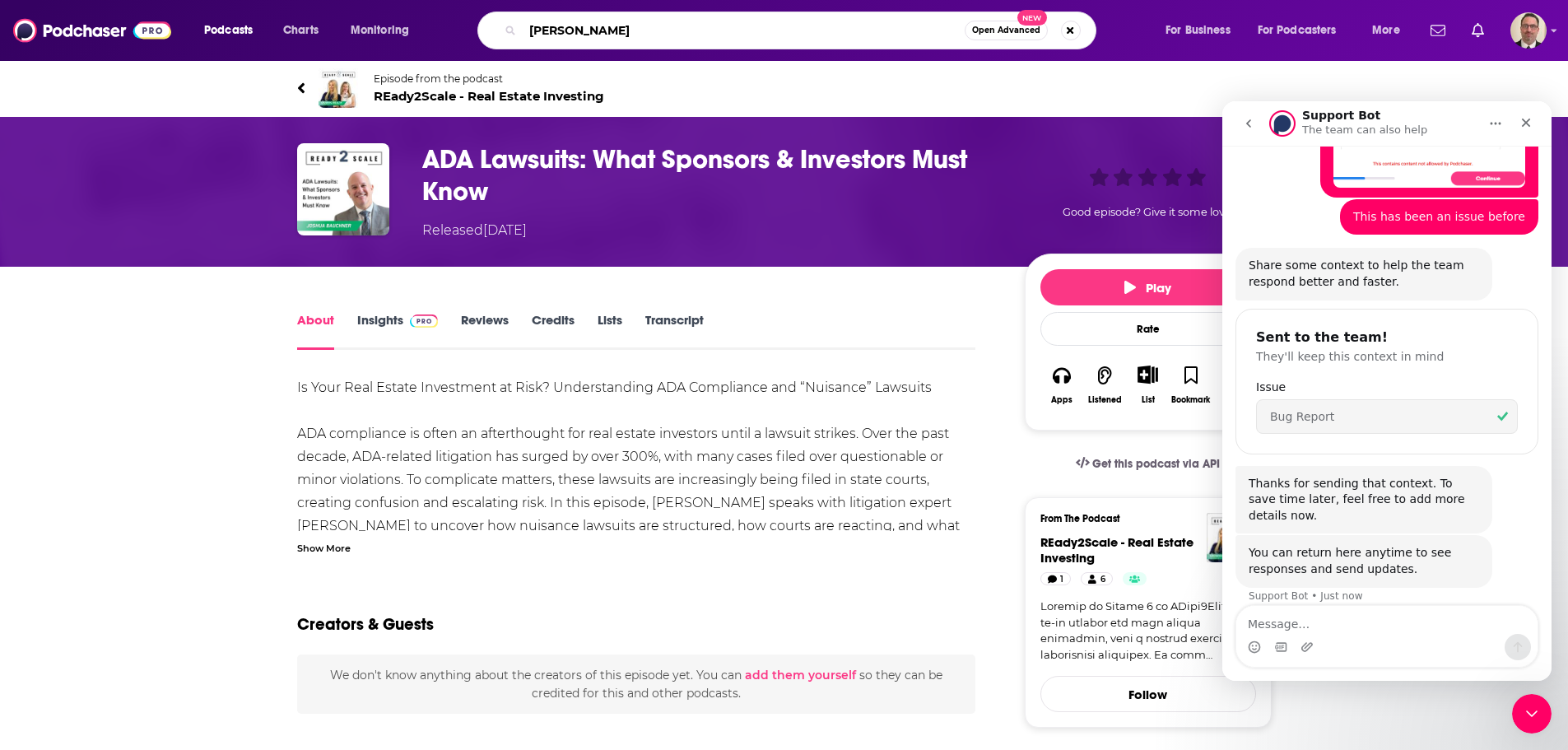
type input "[PERSON_NAME]"
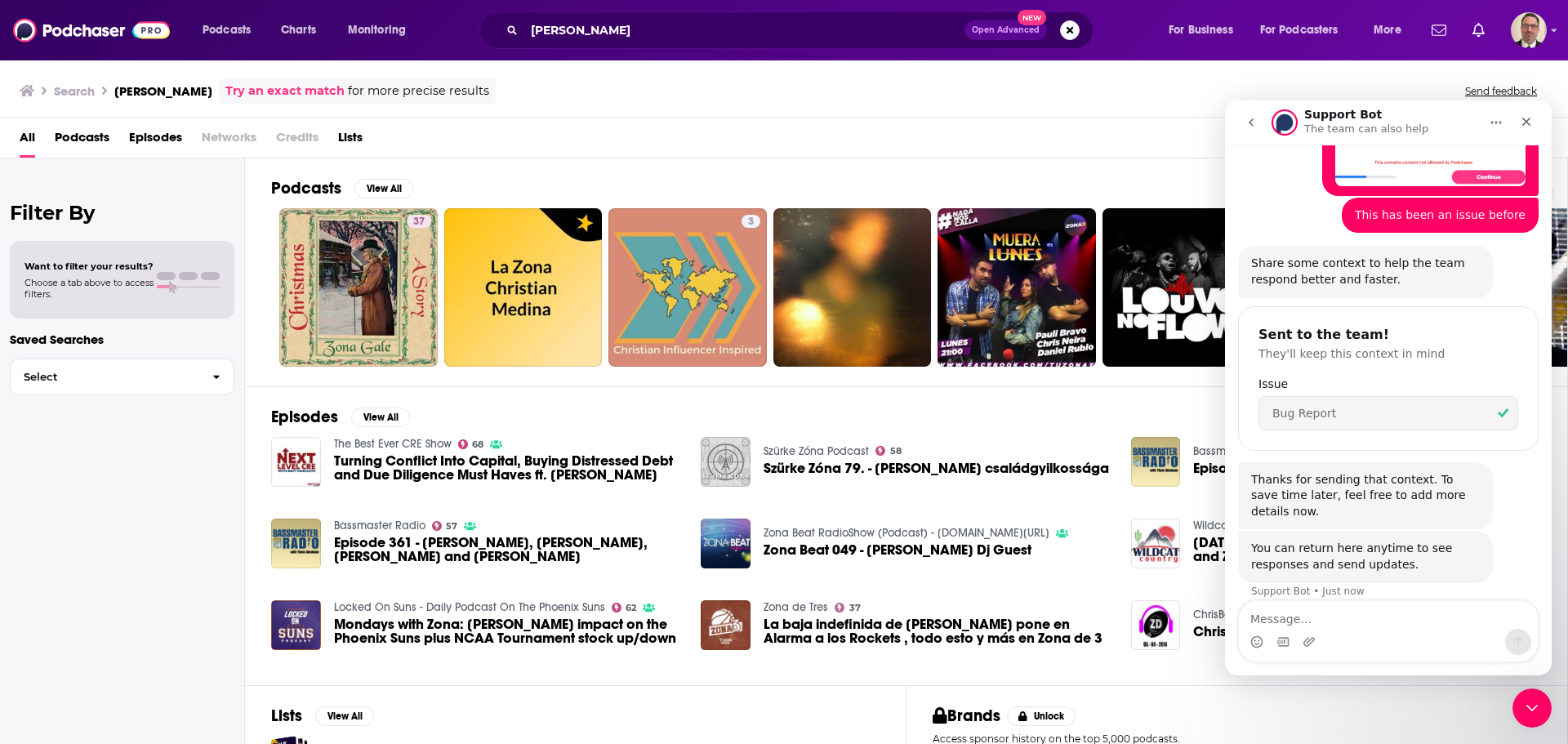
click at [392, 458] on span "Turning Conflict Into Capital, Buying Distressed Debt and Due Diligence Must Ha…" at bounding box center [508, 467] width 348 height 28
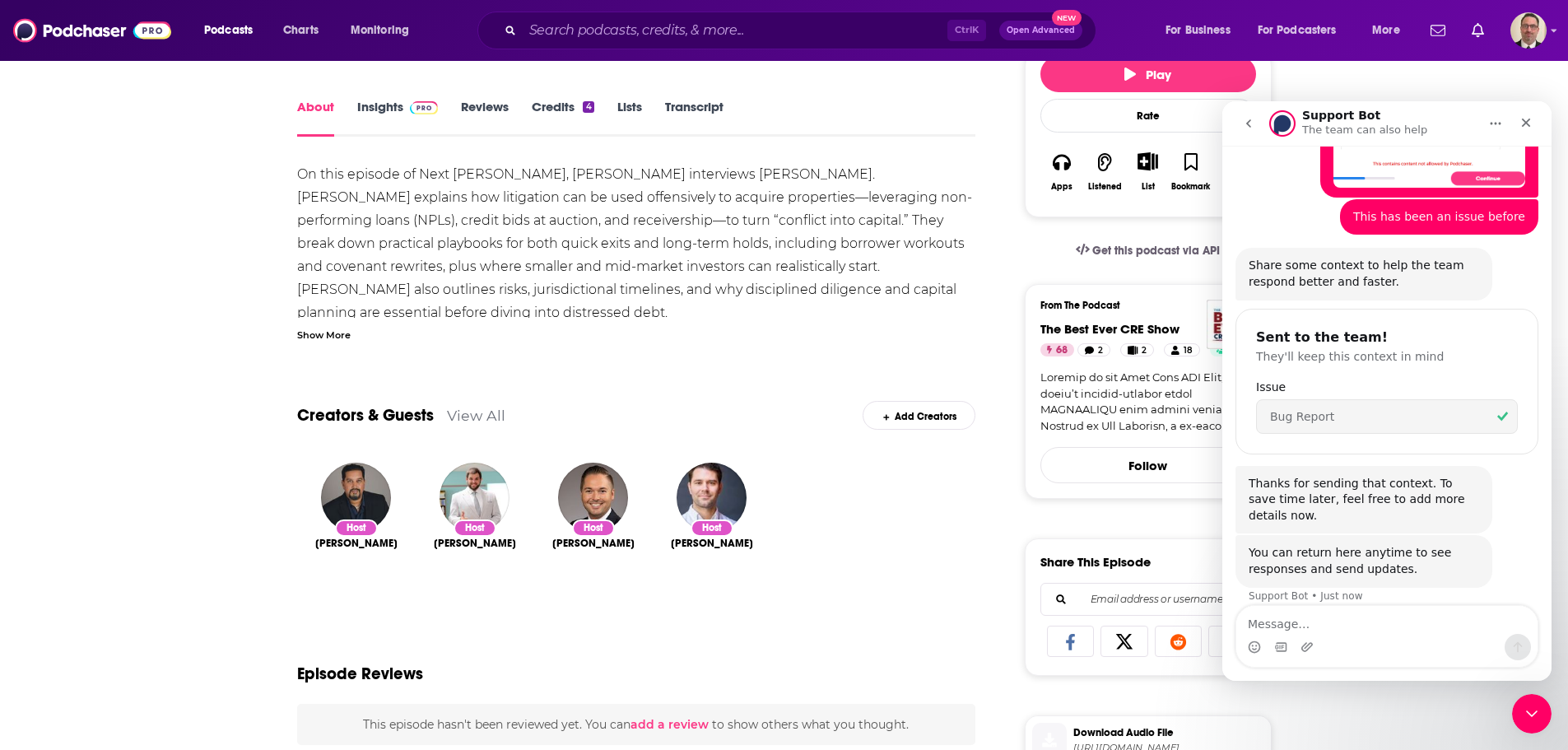
scroll to position [247, 0]
click at [922, 413] on div "Add Creators" at bounding box center [919, 413] width 113 height 29
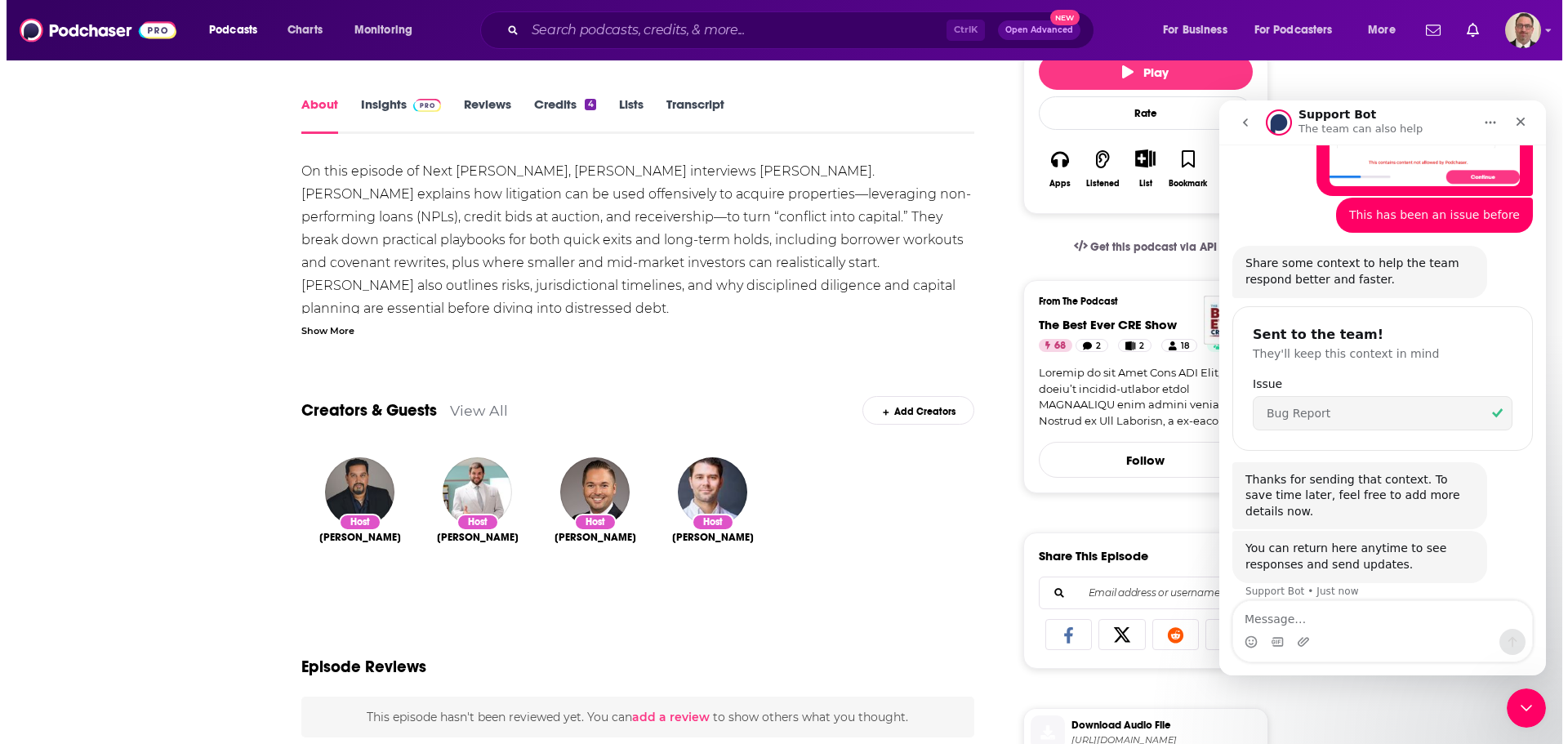
scroll to position [0, 0]
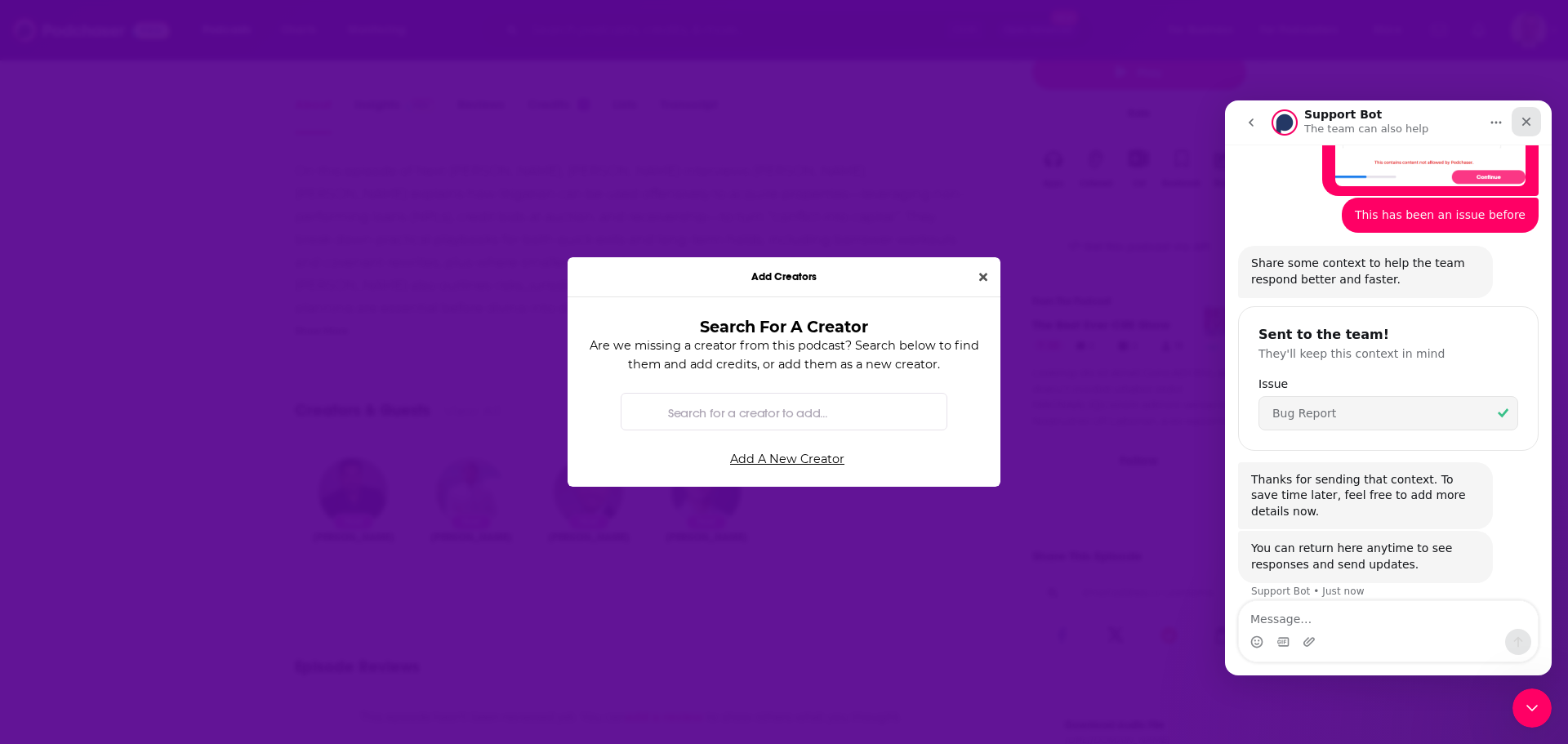
click at [1527, 130] on div "Close" at bounding box center [1526, 121] width 30 height 30
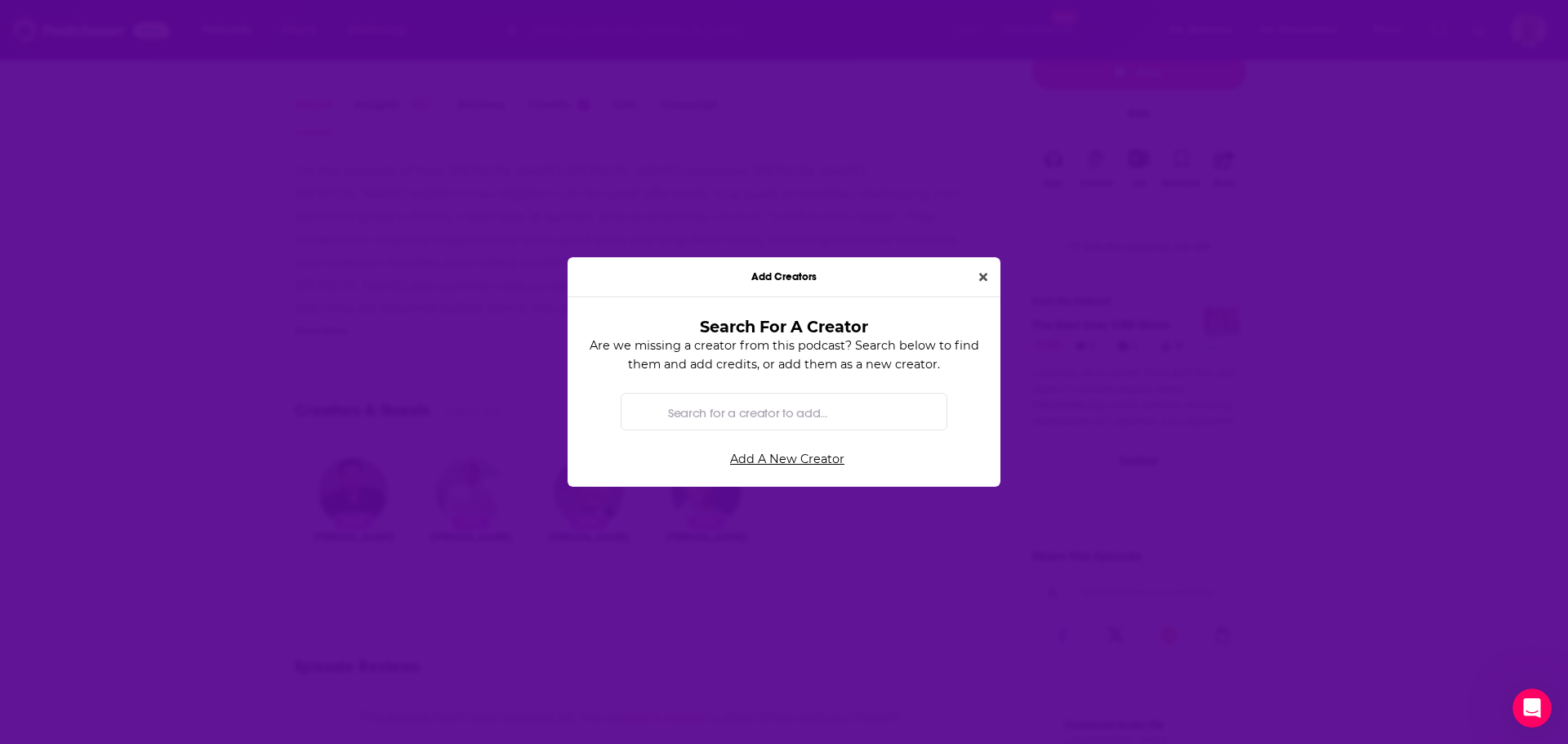
scroll to position [339, 0]
click at [712, 410] on input "Search for a creator to add..." at bounding box center [797, 412] width 272 height 37
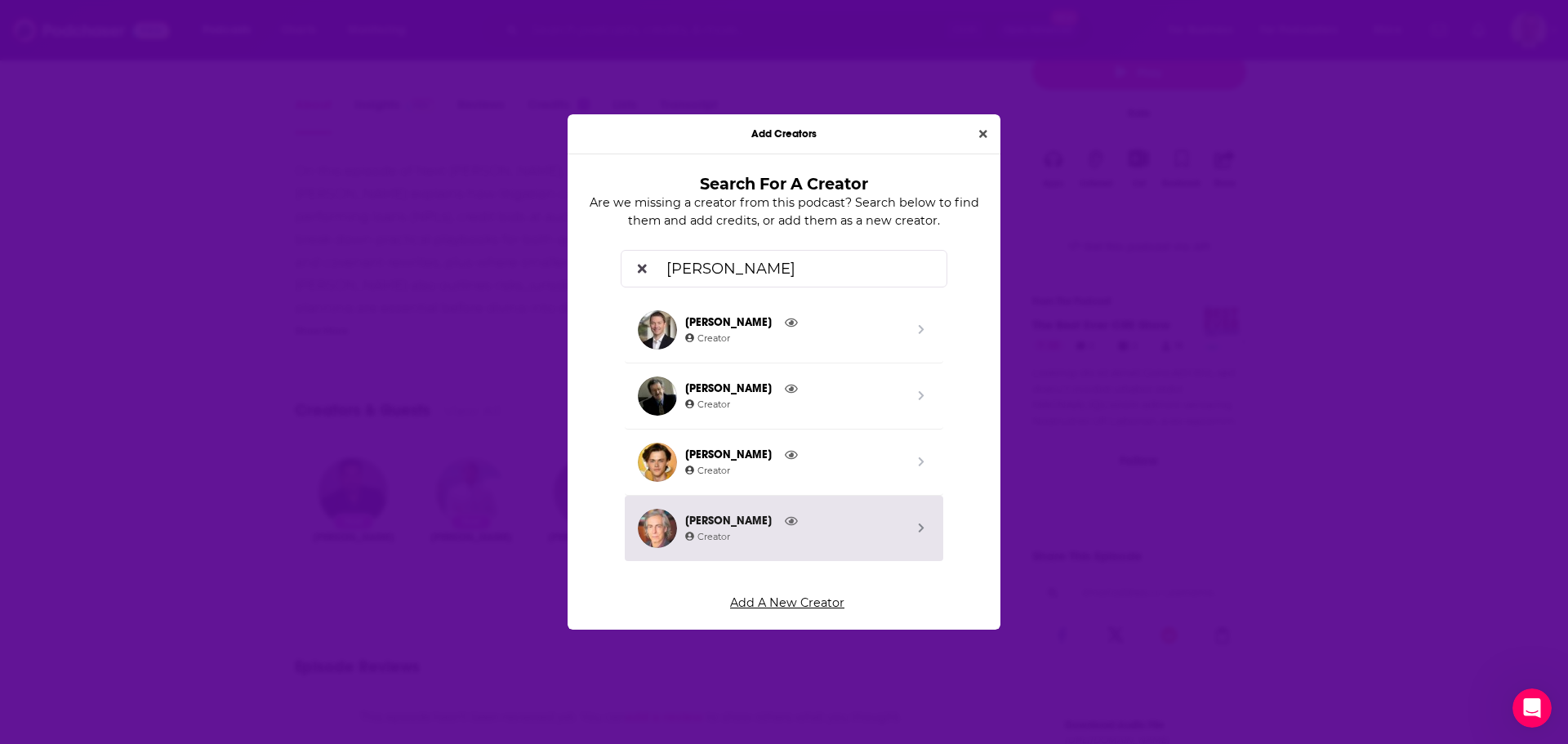
type input "[PERSON_NAME]"
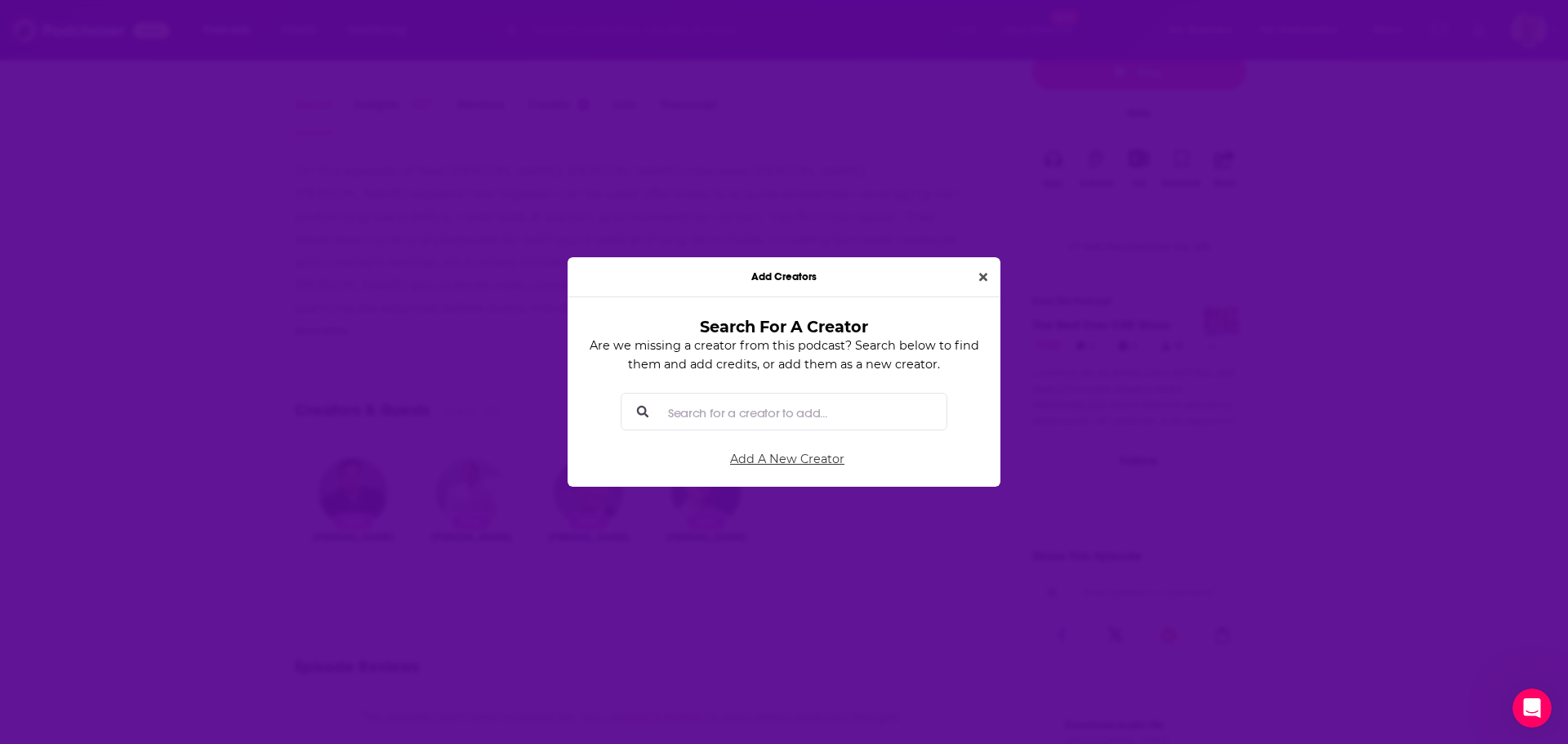
click at [799, 606] on div "Add Creators Search For A Creator Are we missing a creator from this podcast? S…" at bounding box center [784, 372] width 1568 height 744
click at [782, 412] on input "Search for a creator to add..." at bounding box center [797, 412] width 272 height 37
click at [782, 458] on link "Add A New Creator" at bounding box center [787, 458] width 387 height 37
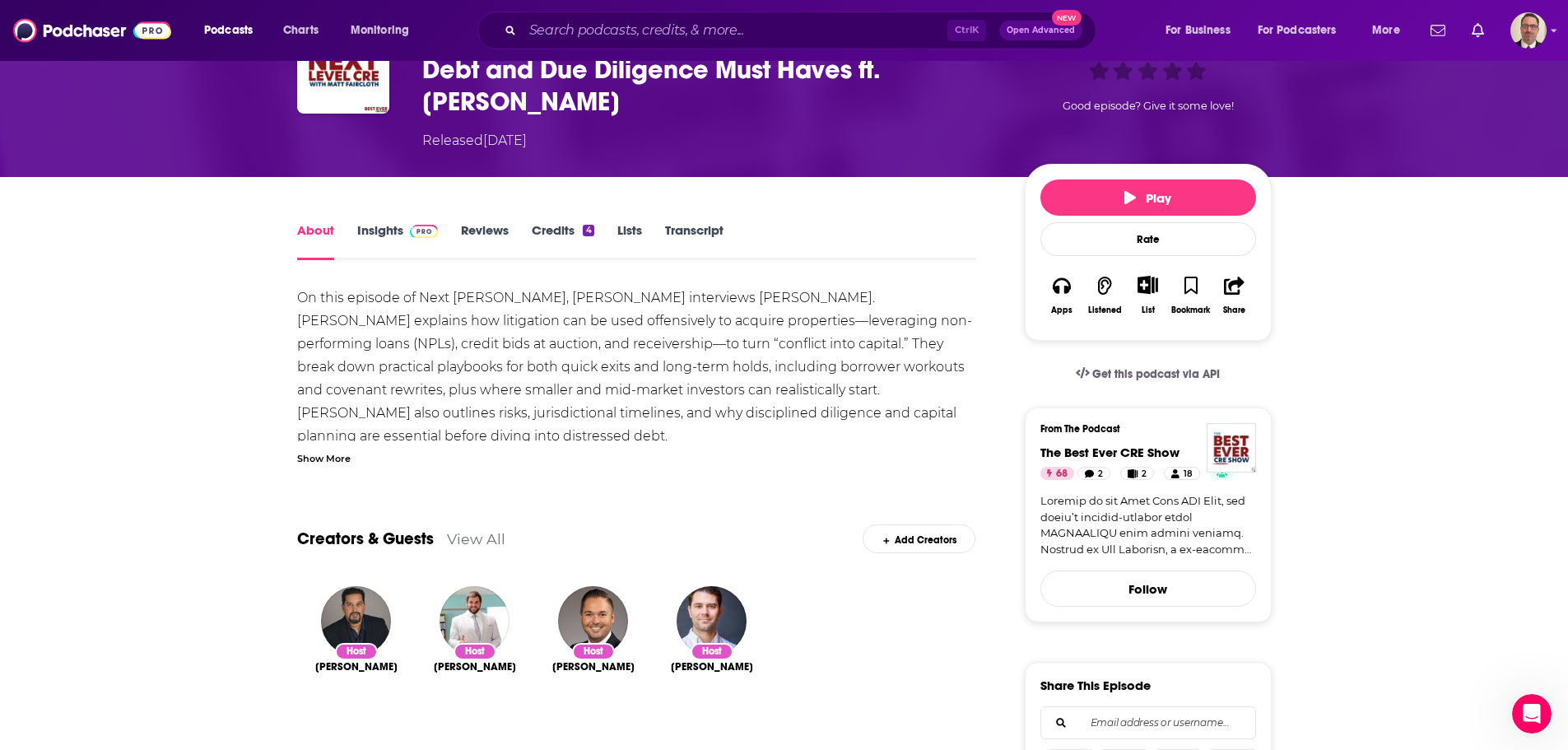
scroll to position [0, 0]
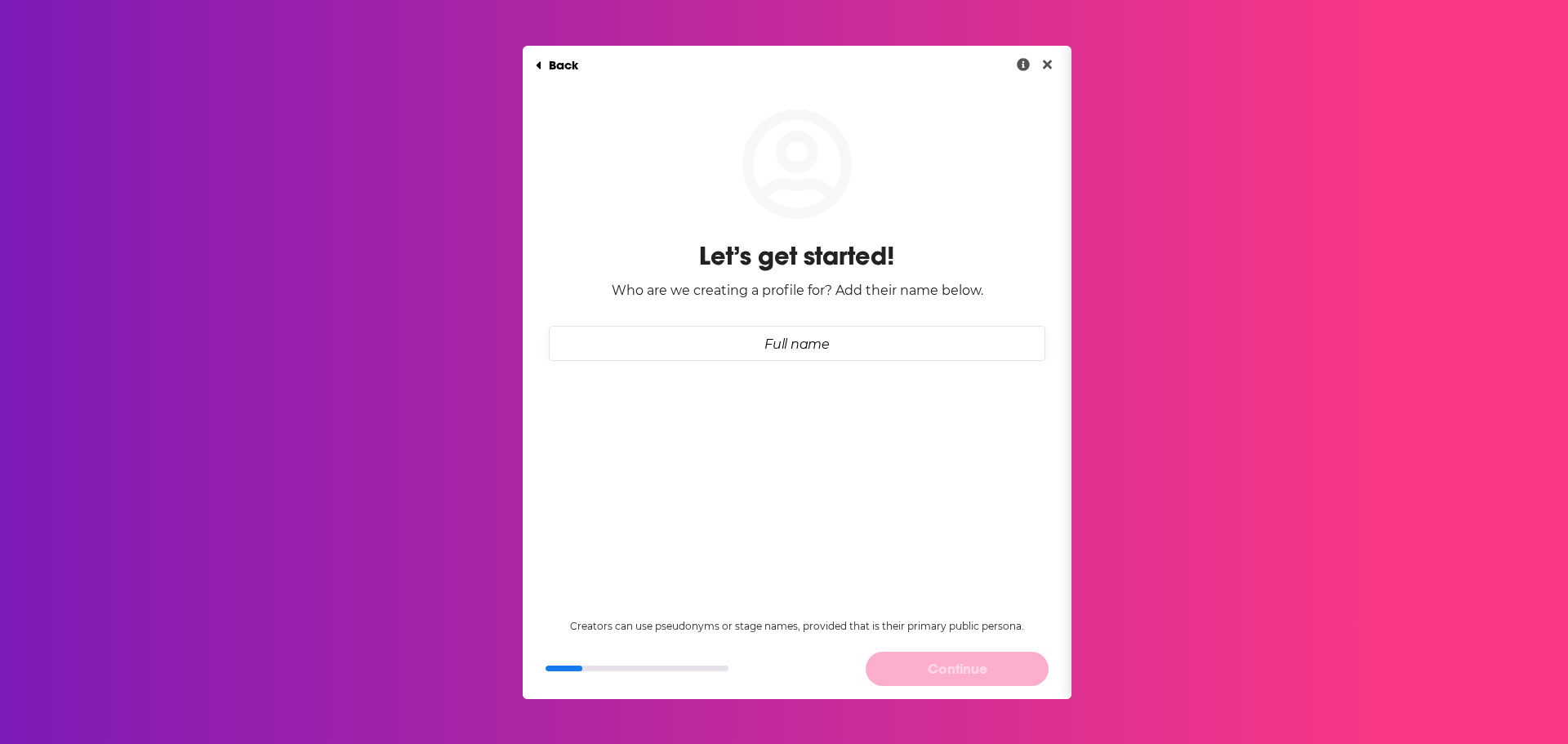
click at [779, 337] on input "Full name" at bounding box center [797, 342] width 496 height 35
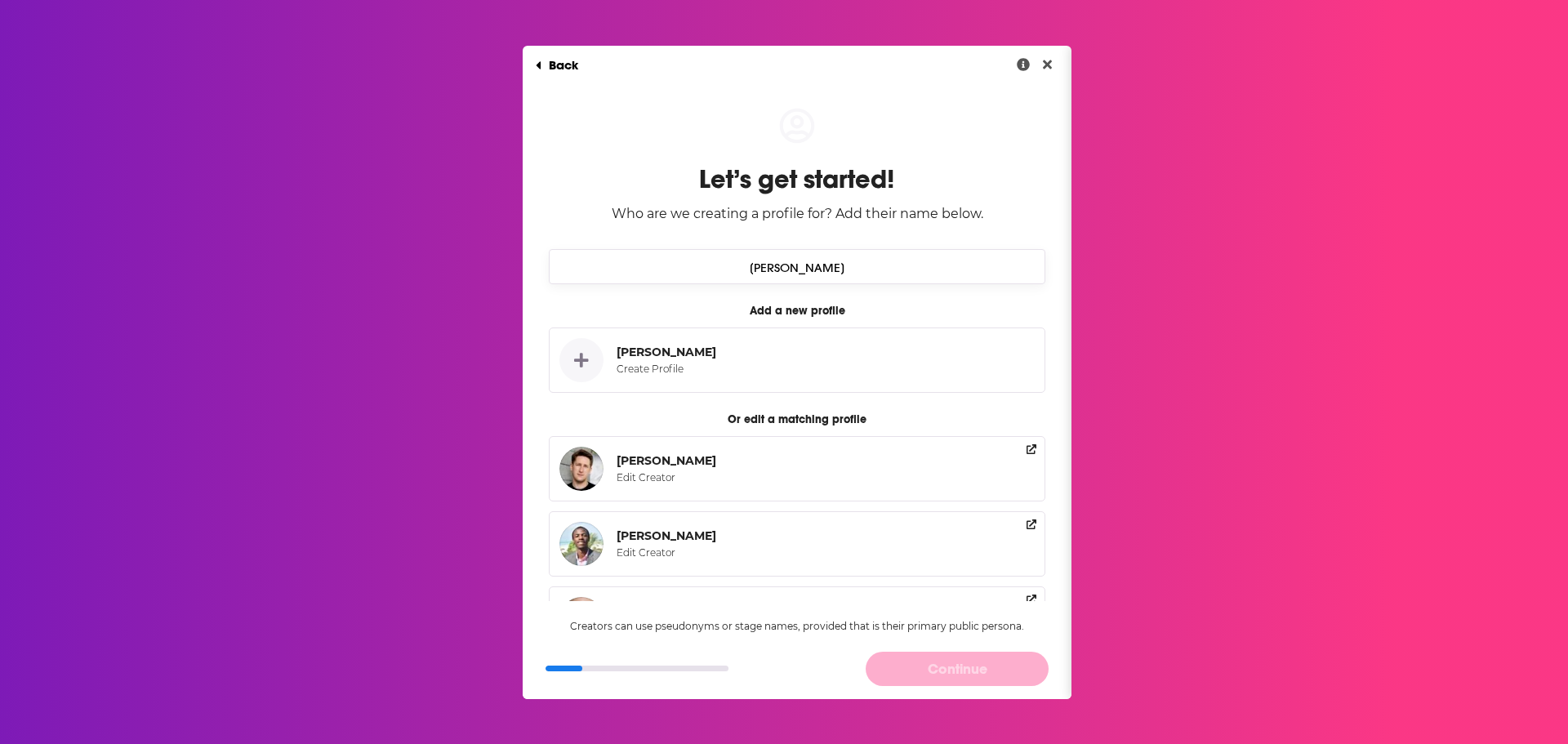
type input "[PERSON_NAME]"
click at [670, 359] on div "[PERSON_NAME]" at bounding box center [666, 351] width 99 height 14
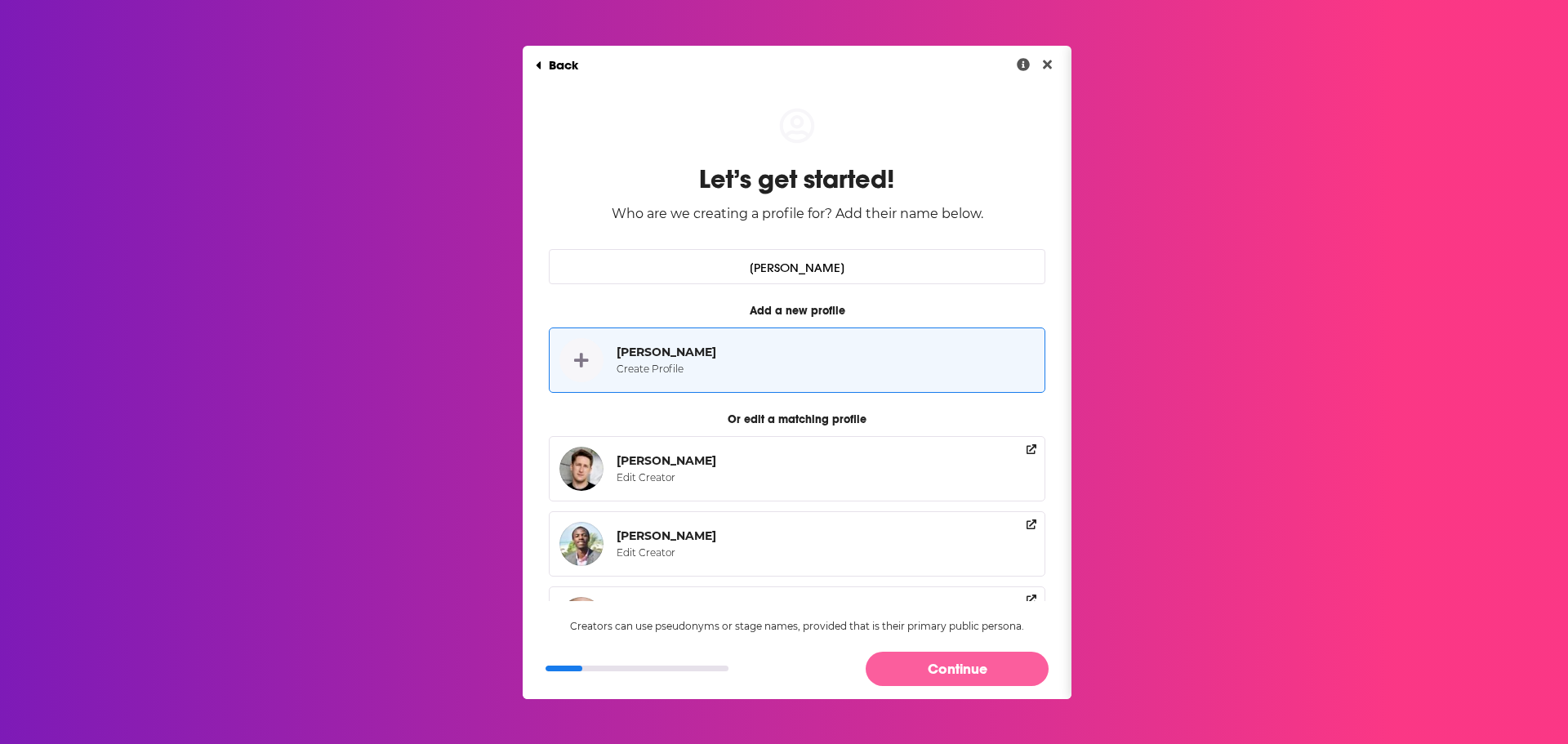
click at [945, 681] on button "Continue" at bounding box center [957, 668] width 183 height 33
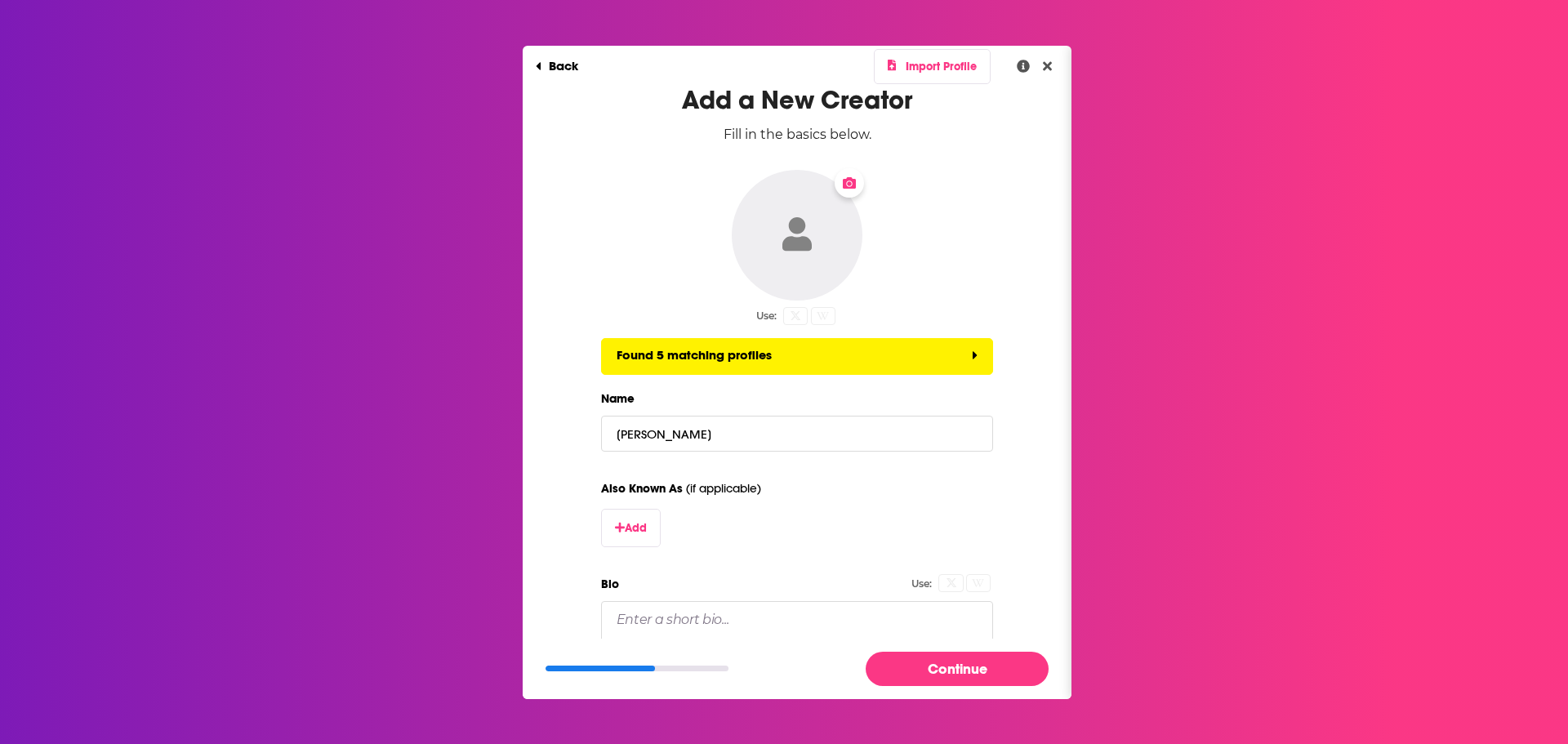
click at [847, 176] on icon "Change Photo" at bounding box center [849, 183] width 13 height 13
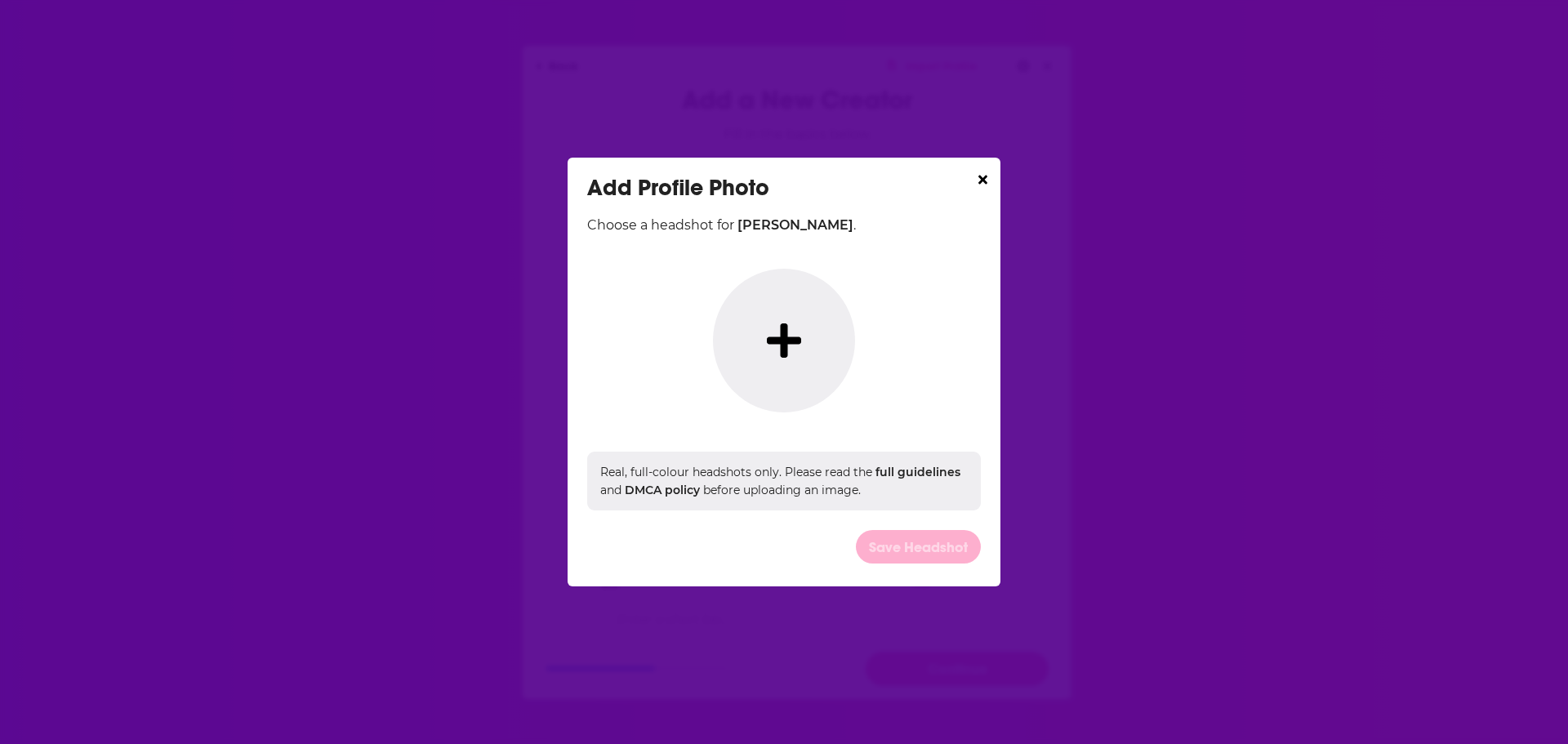
click at [784, 336] on icon "Dialog" at bounding box center [784, 341] width 34 height 34
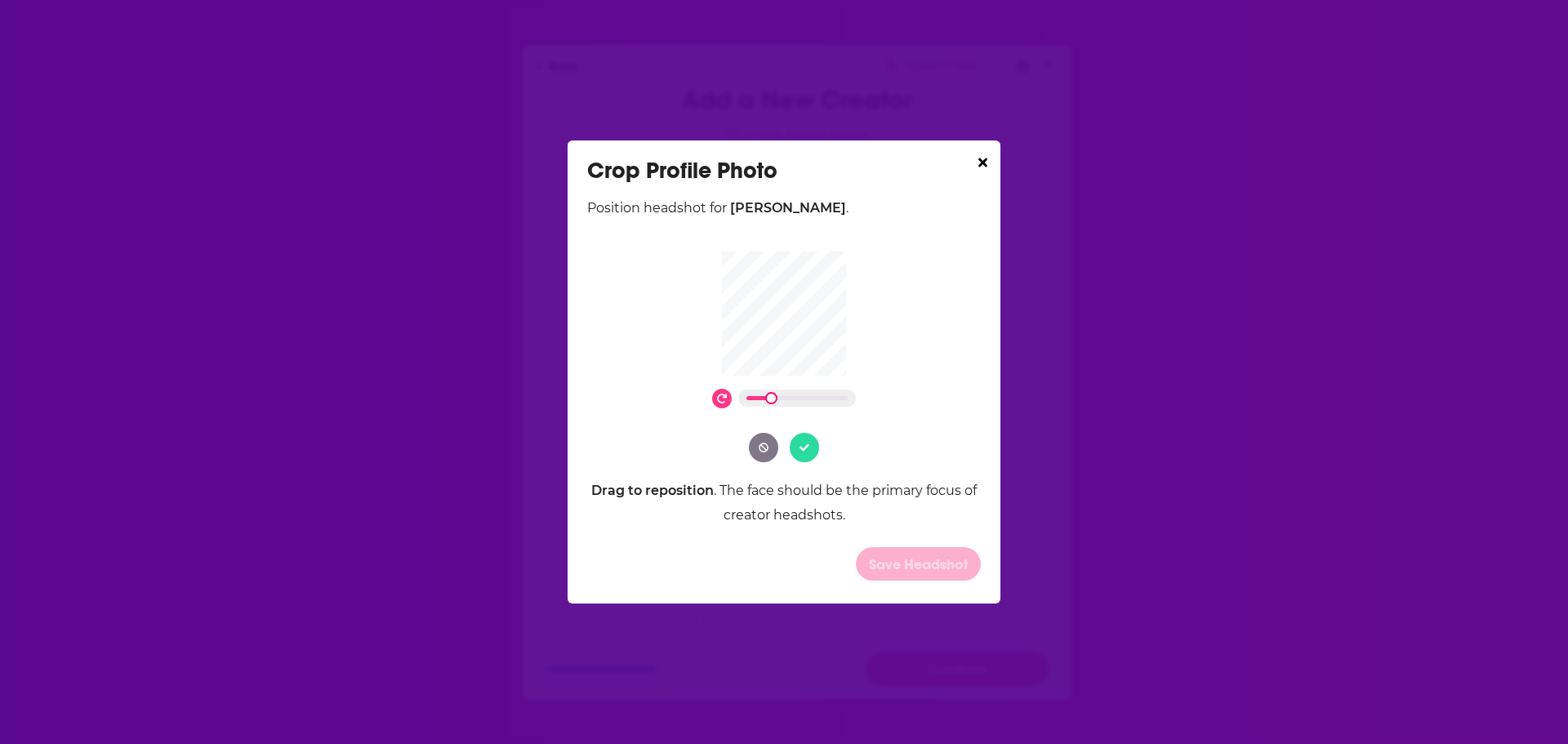
drag, startPoint x: 745, startPoint y: 395, endPoint x: 779, endPoint y: 397, distance: 34.1
click at [779, 397] on div "Dialog" at bounding box center [797, 398] width 117 height 17
click at [802, 450] on icon "Dialog" at bounding box center [805, 447] width 10 height 10
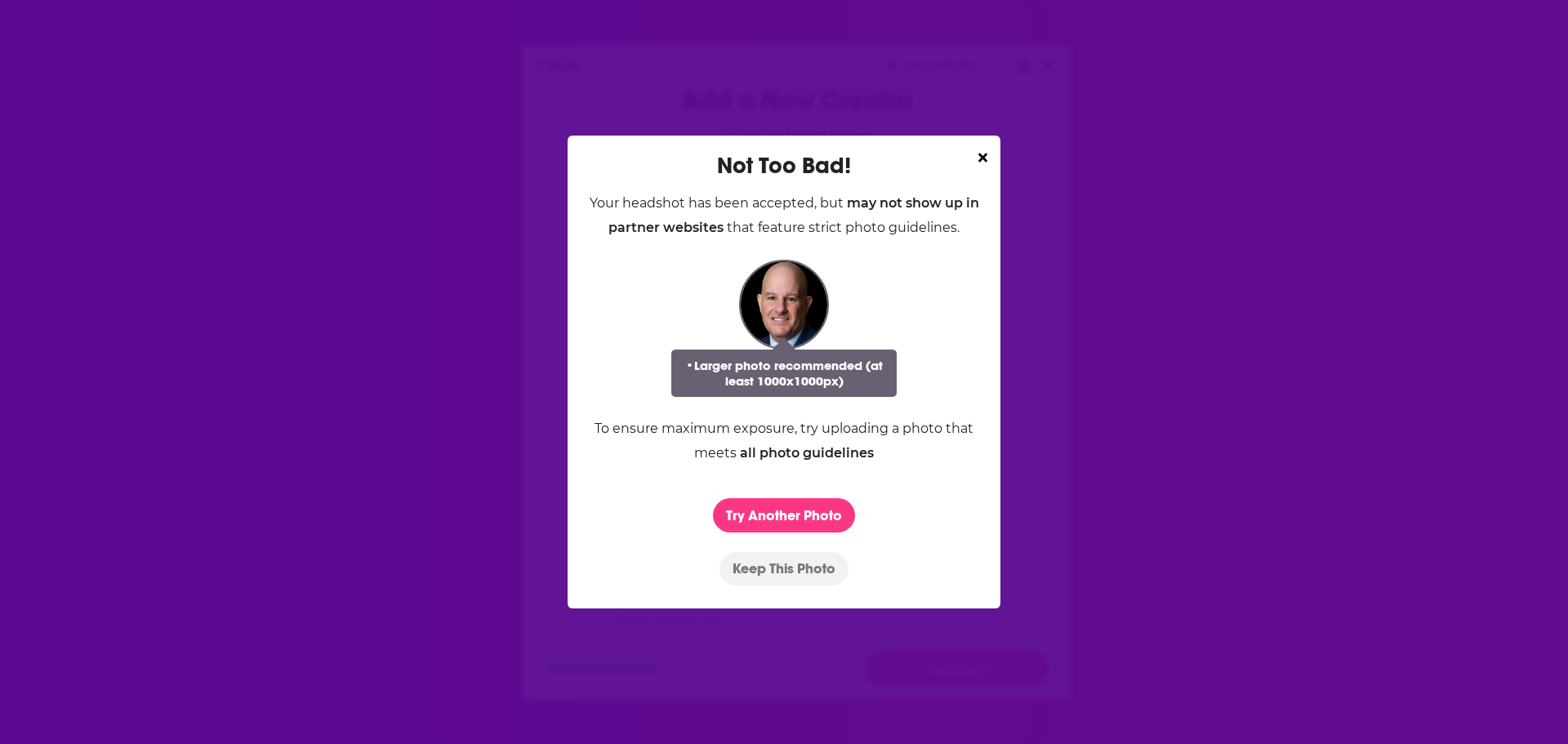
click at [780, 569] on button "Keep This Photo" at bounding box center [784, 568] width 129 height 33
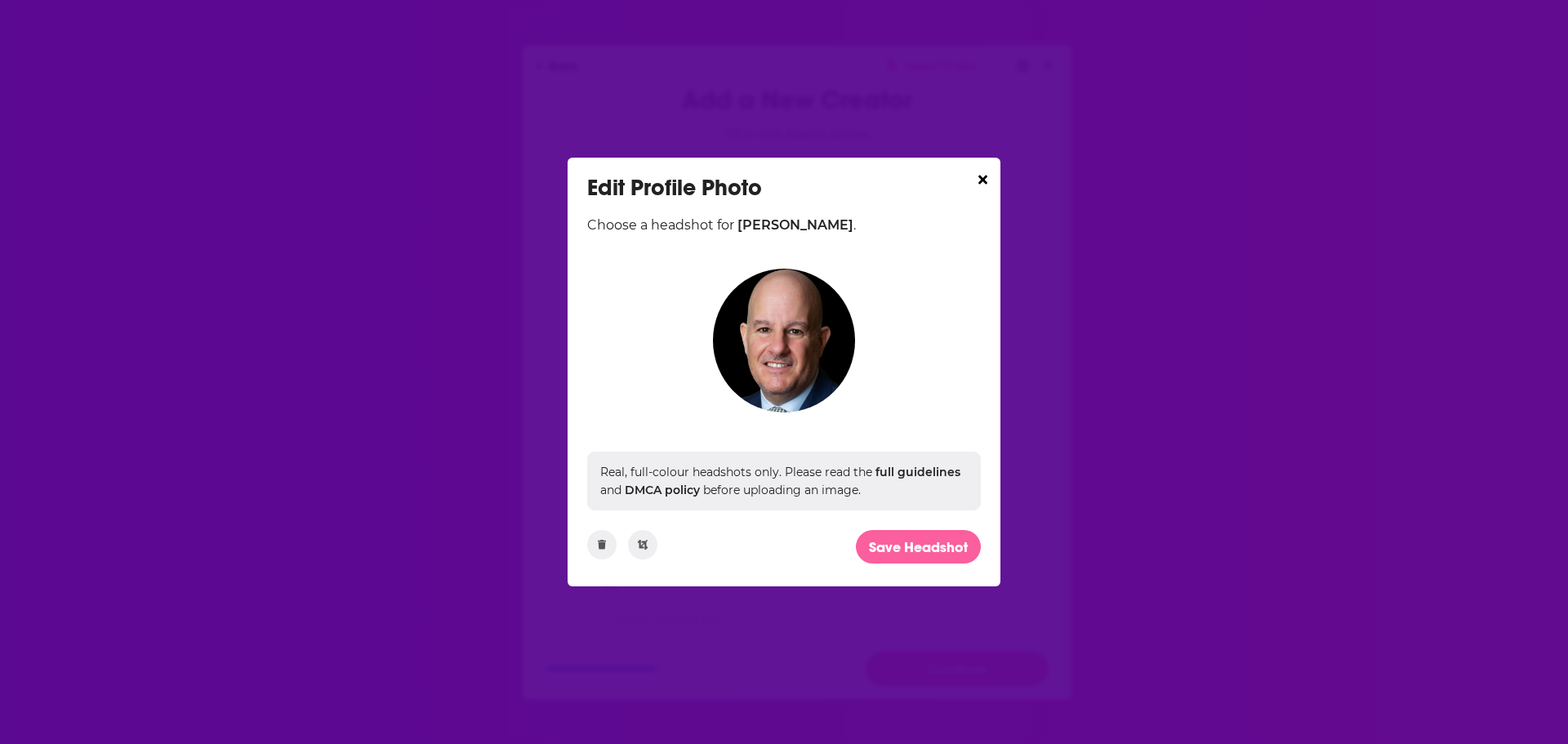
click at [900, 541] on button "Save Headshot" at bounding box center [918, 546] width 125 height 33
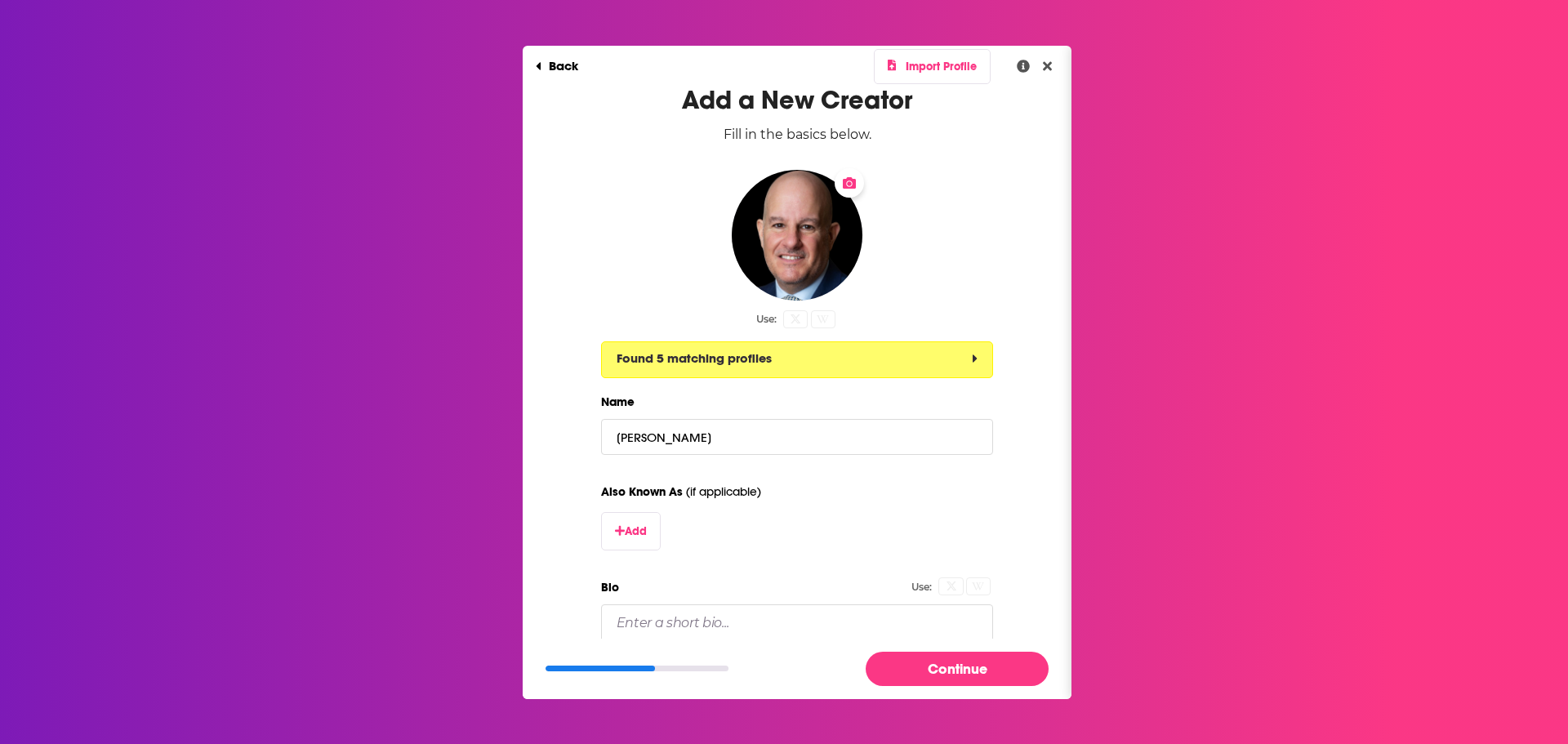
click at [930, 360] on button "Found 5 matching profiles" at bounding box center [797, 360] width 392 height 37
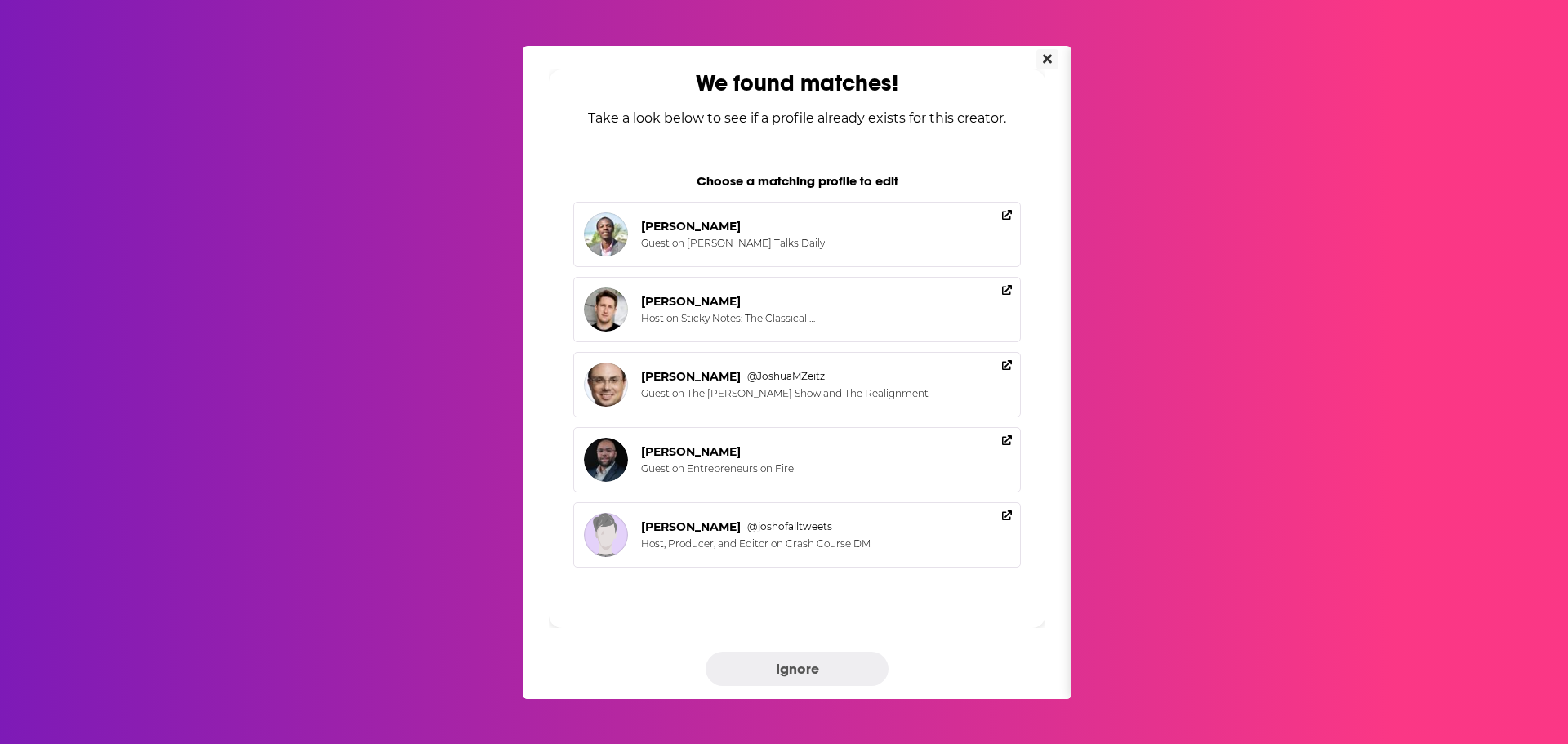
click at [1045, 57] on icon "Close" at bounding box center [1047, 57] width 9 height 9
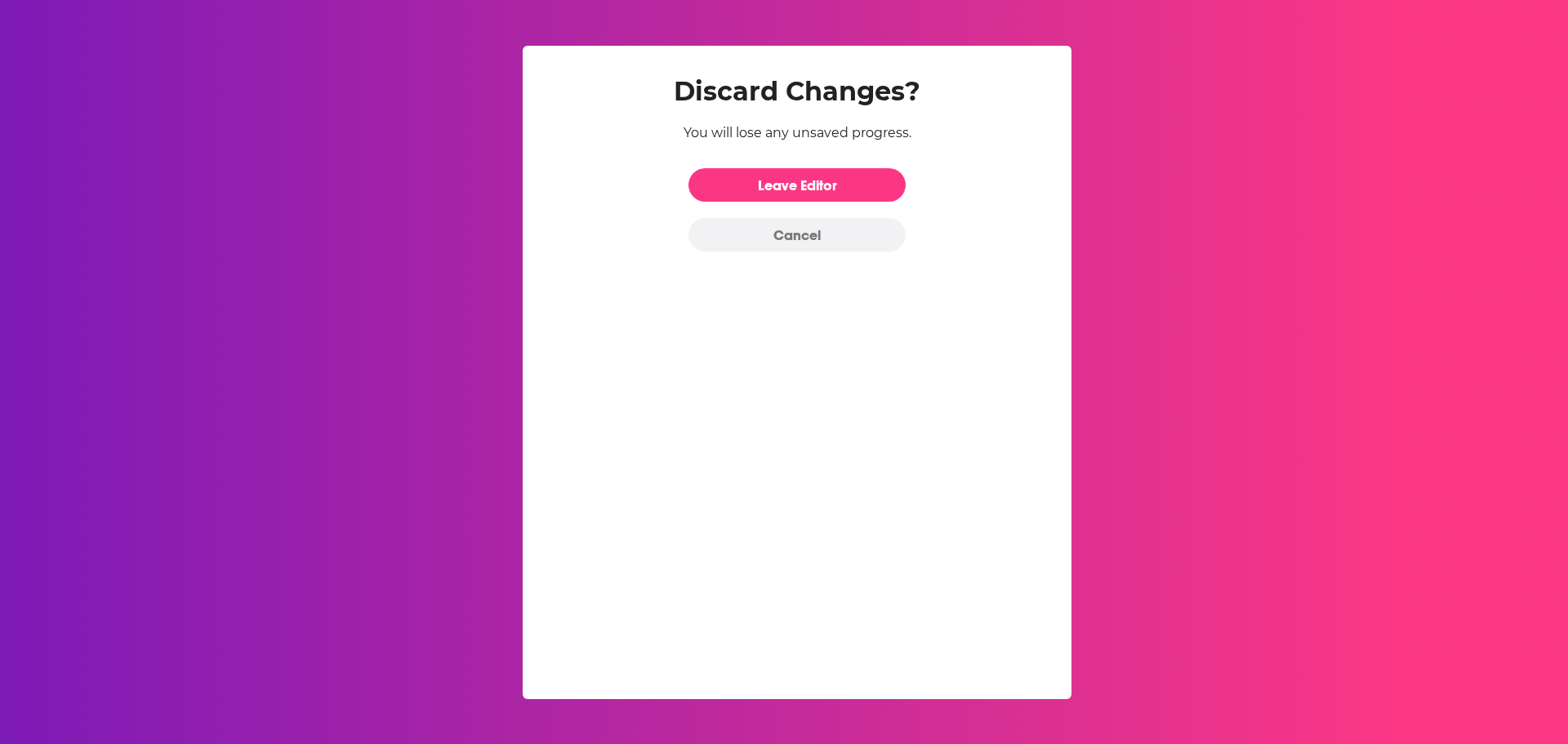
click at [796, 234] on button "Cancel" at bounding box center [797, 235] width 218 height 33
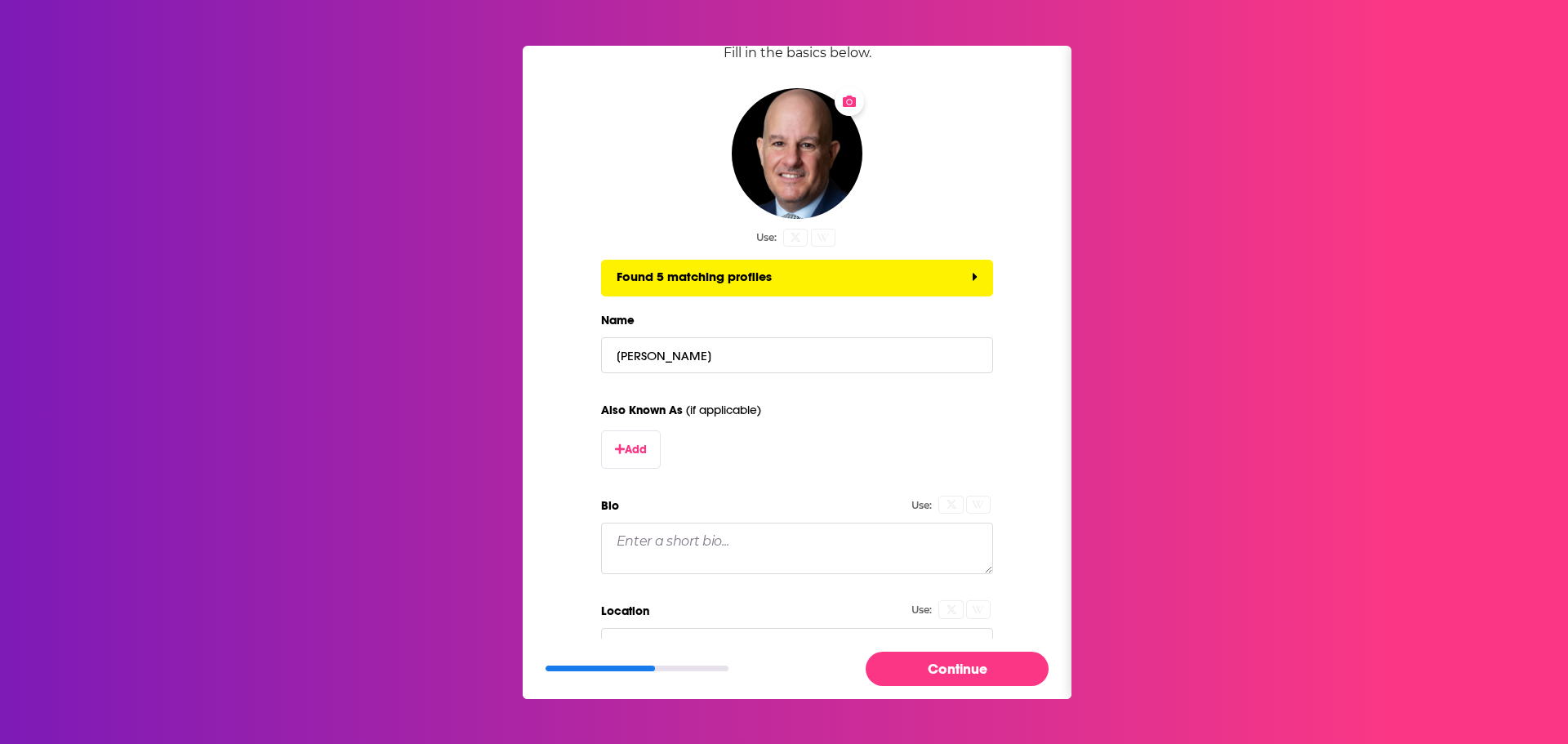
scroll to position [163, 0]
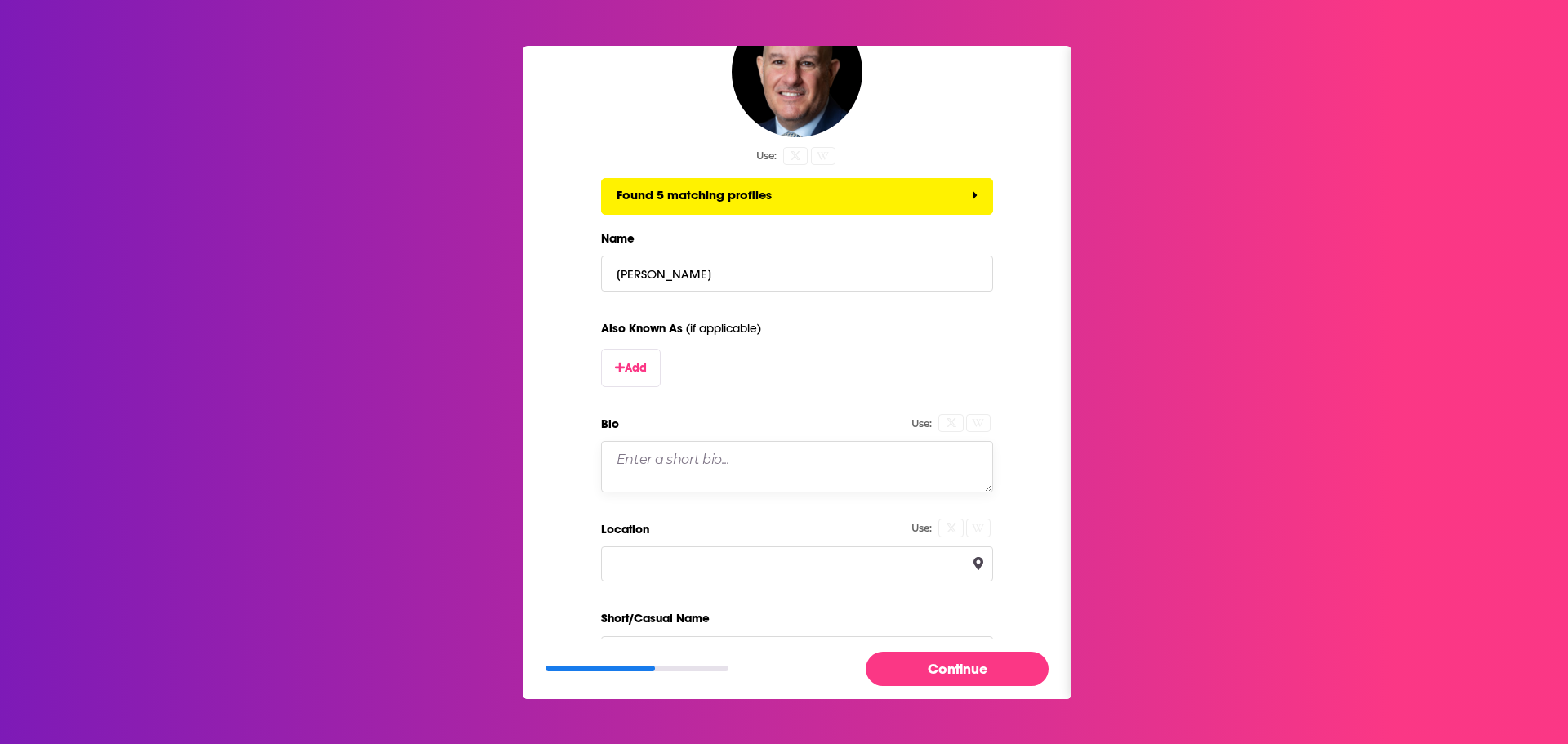
click at [657, 463] on textarea "Bio" at bounding box center [797, 465] width 392 height 51
paste textarea "Joshua S. Bauchner serves as the chair of the Cannabis, Hemp and Psychedelics P…"
click at [707, 474] on textarea "Joshua S. Bauchner serves as the chair of the Cannabis, Hemp and Psychedelics P…" at bounding box center [797, 465] width 392 height 51
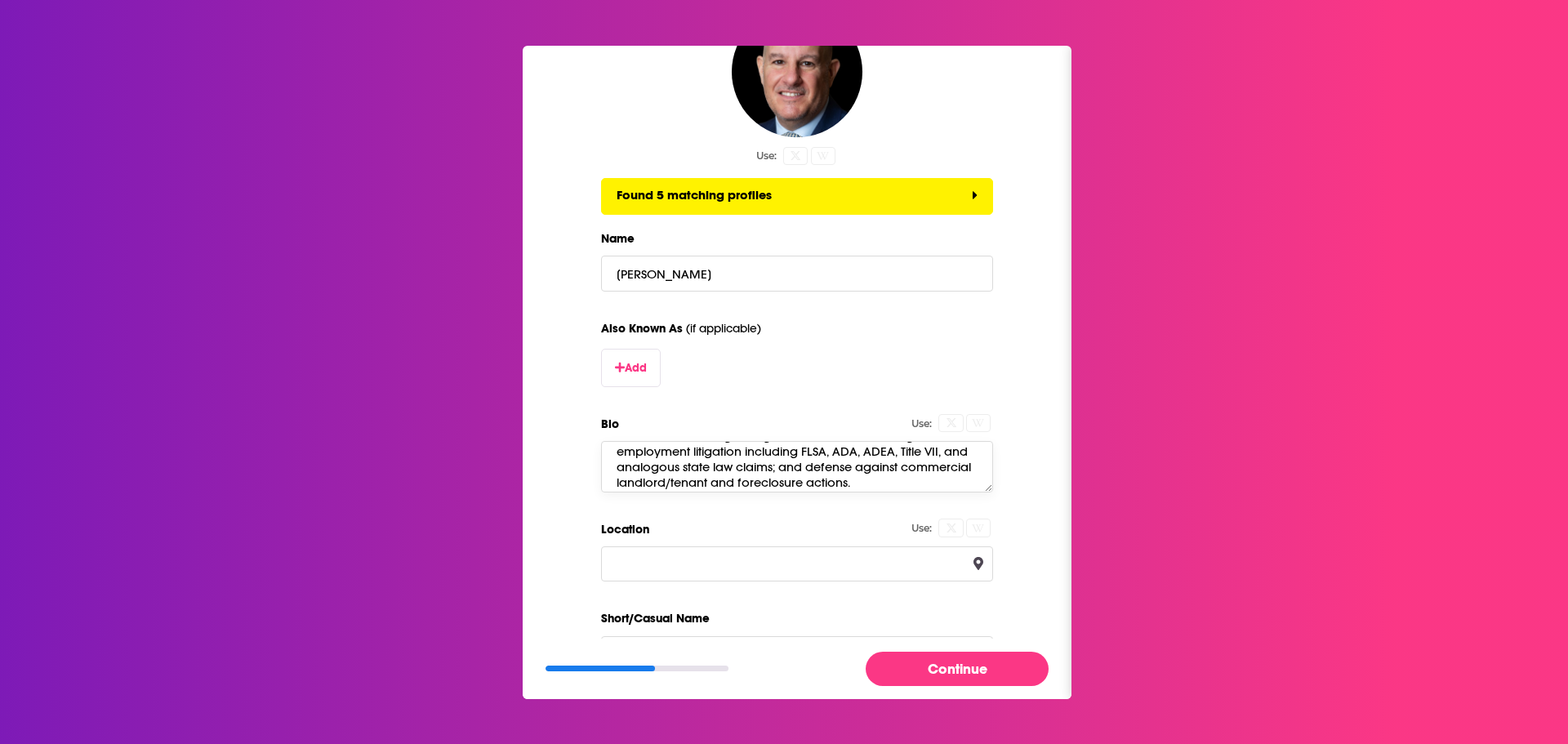
drag, startPoint x: 706, startPoint y: 472, endPoint x: 699, endPoint y: 453, distance: 20.2
click at [699, 453] on textarea "Joshua S. Bauchner serves as the chair of the Cannabis, Hemp and Psychedelics P…" at bounding box center [797, 465] width 392 height 51
click at [734, 459] on textarea "Joshua S. Bauchner serves as the chair of the Cannabis, Hemp and Psychedelics P…" at bounding box center [797, 465] width 392 height 51
drag, startPoint x: 733, startPoint y: 460, endPoint x: 722, endPoint y: 433, distance: 29.2
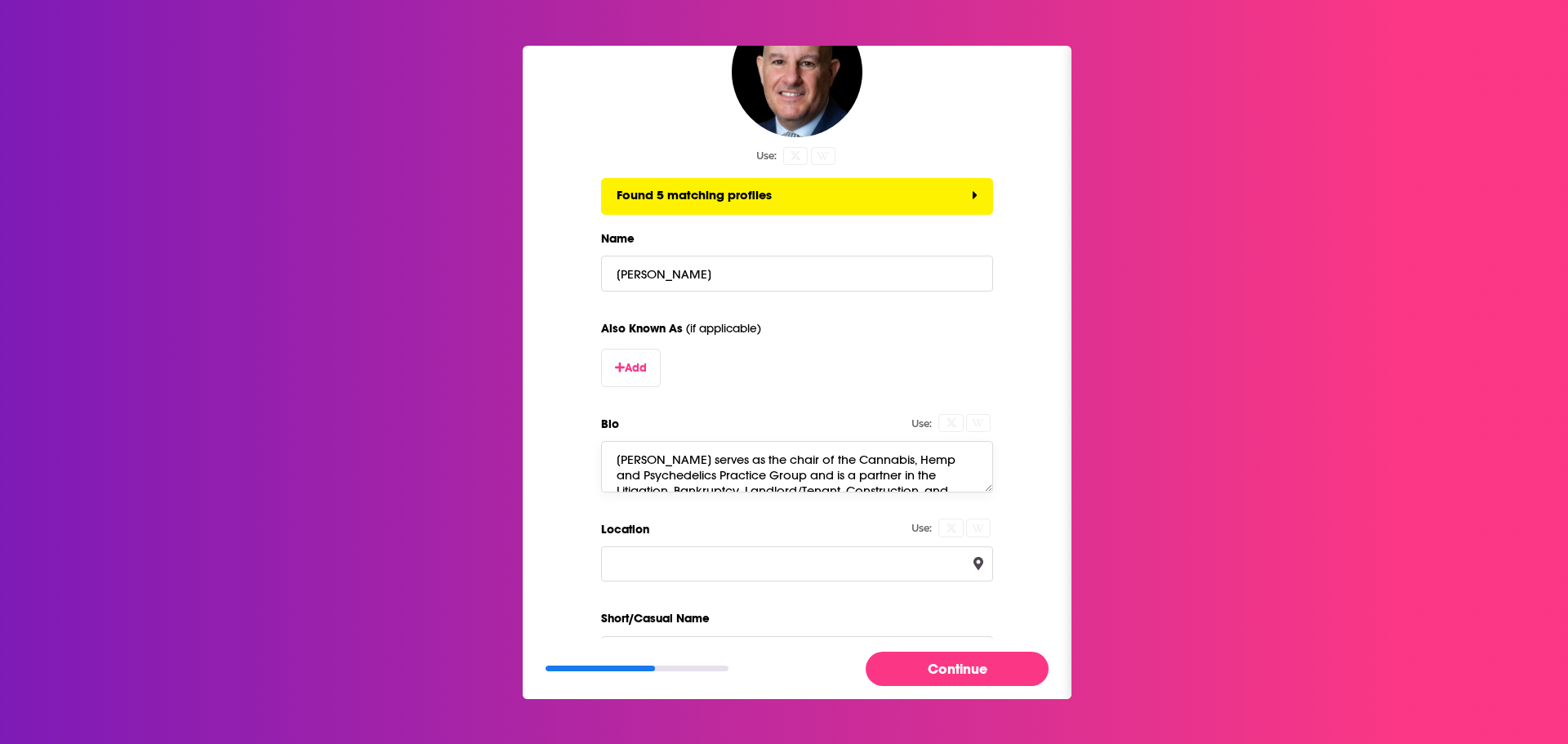
click at [722, 433] on div "Bio Use: Joshua S. Bauchner serves as the chair of the Cannabis, Hemp and Psych…" at bounding box center [797, 452] width 392 height 79
click at [776, 462] on textarea "Joshua S. Bauchner serves as the chair of the Cannabis, Hemp and Psychedelics P…" at bounding box center [797, 465] width 392 height 51
click at [703, 462] on textarea "Joshua S. Bauchner serves as the chair of the Cannabis, Hemp and Psychedelics P…" at bounding box center [797, 465] width 392 height 51
paste textarea "Mandelbaum Barrett PC"
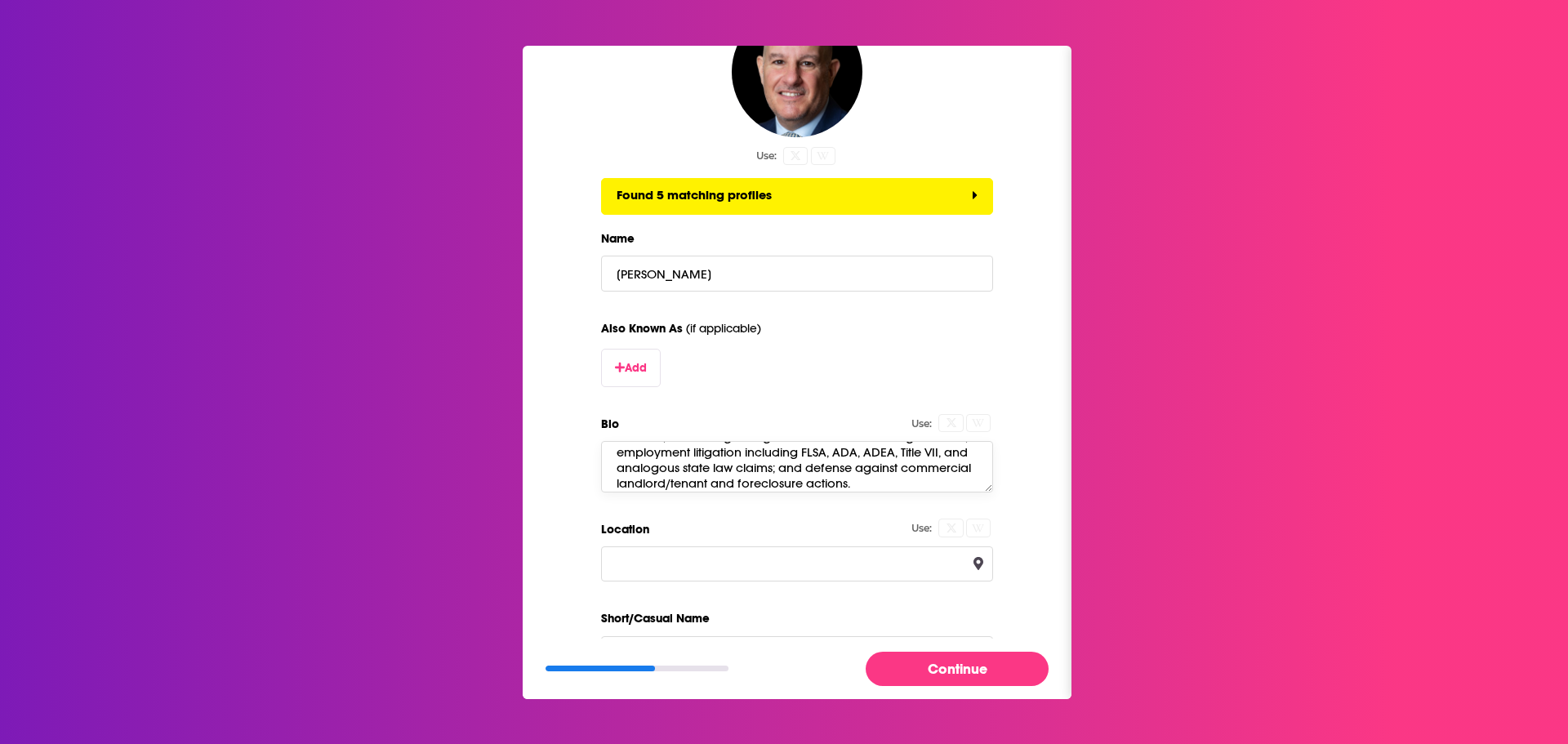
scroll to position [256, 0]
type textarea "Joshua S. Bauchner serves as the chair of the Cannabis, Hemp and Psychedelics P…"
click at [754, 571] on input "Location" at bounding box center [797, 564] width 392 height 35
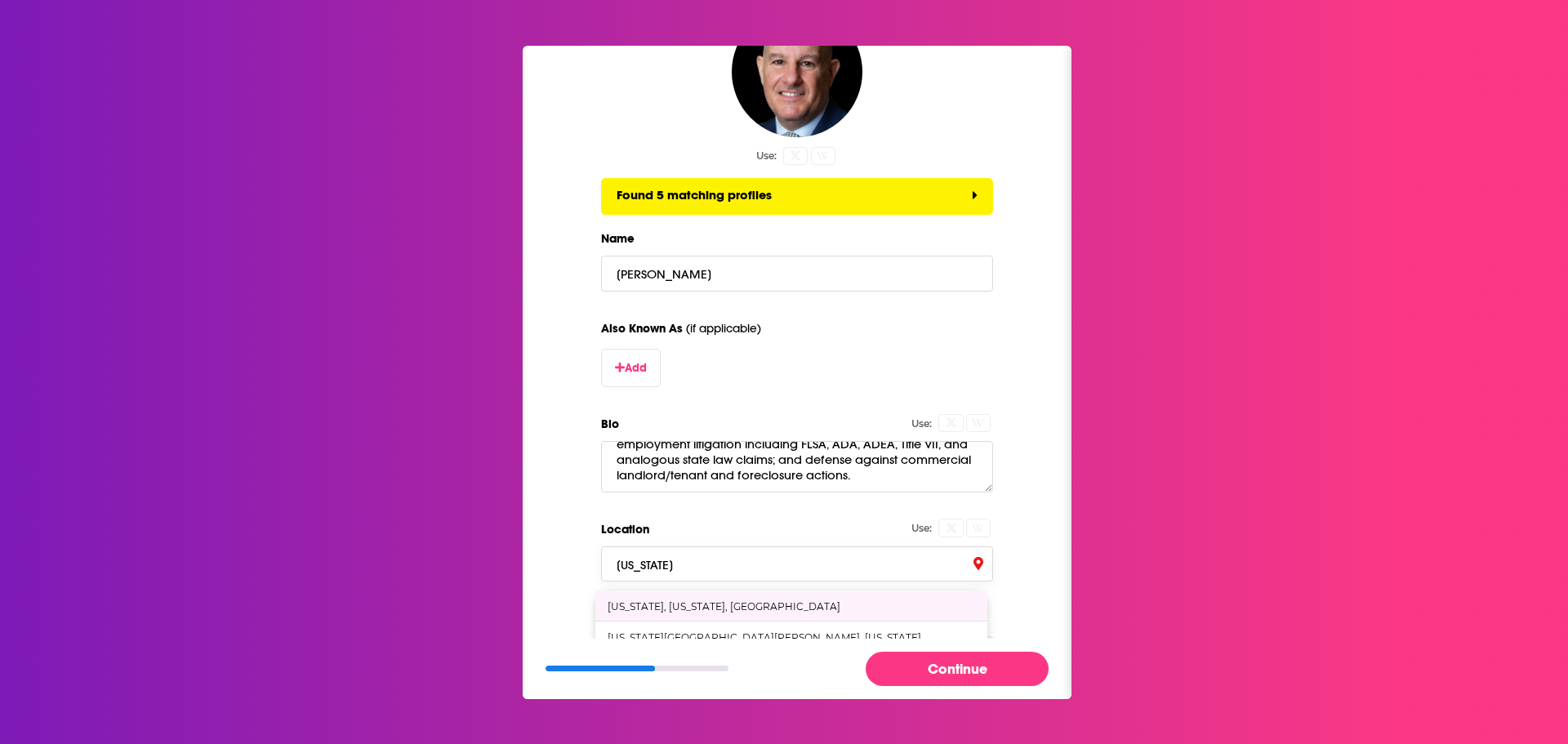
click at [703, 603] on div "New York, New York, United States" at bounding box center [724, 606] width 233 height 12
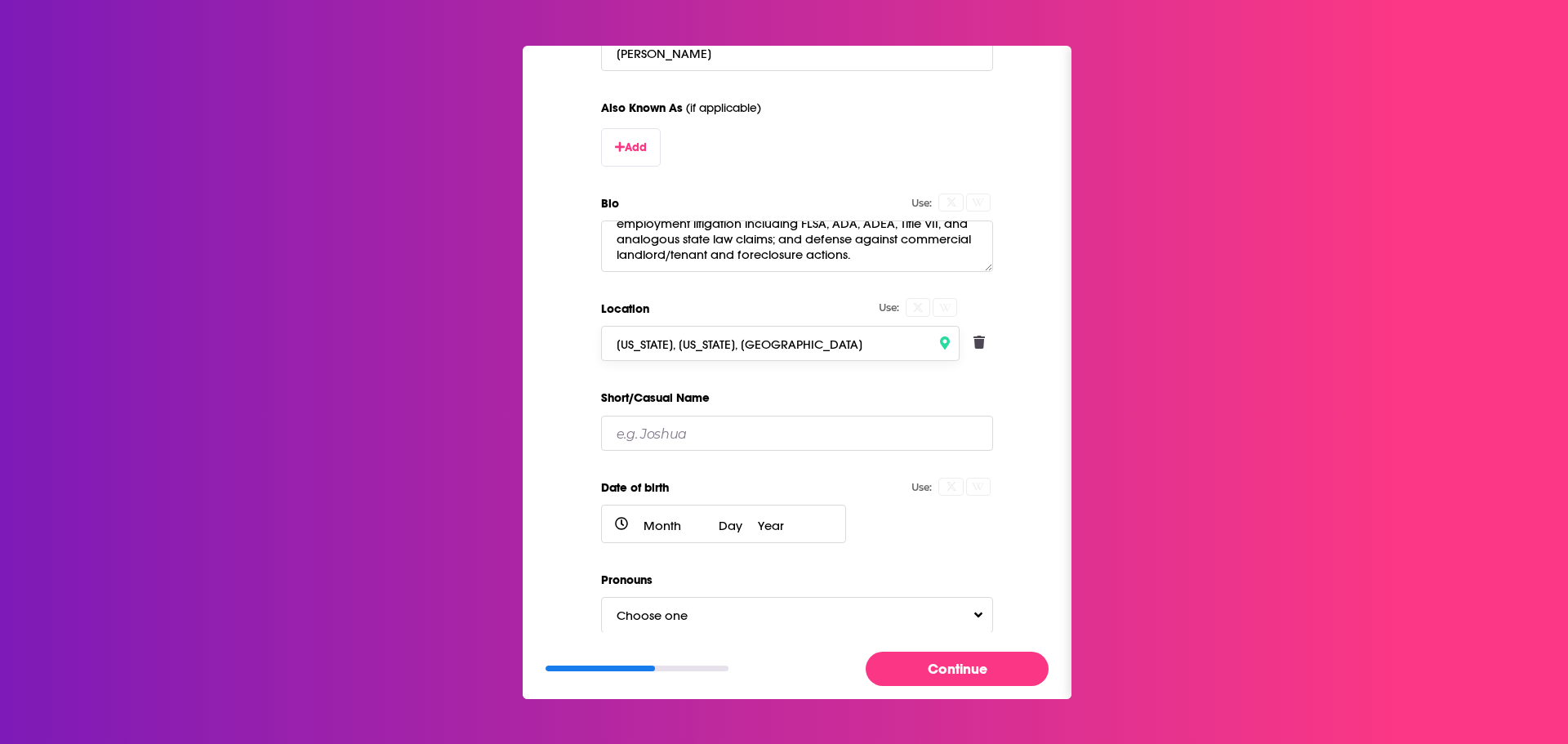
scroll to position [387, 0]
type input "New York, New York, United States"
click at [655, 443] on input "Short/Casual Name" at bounding box center [797, 429] width 392 height 35
type input "[PERSON_NAME]"
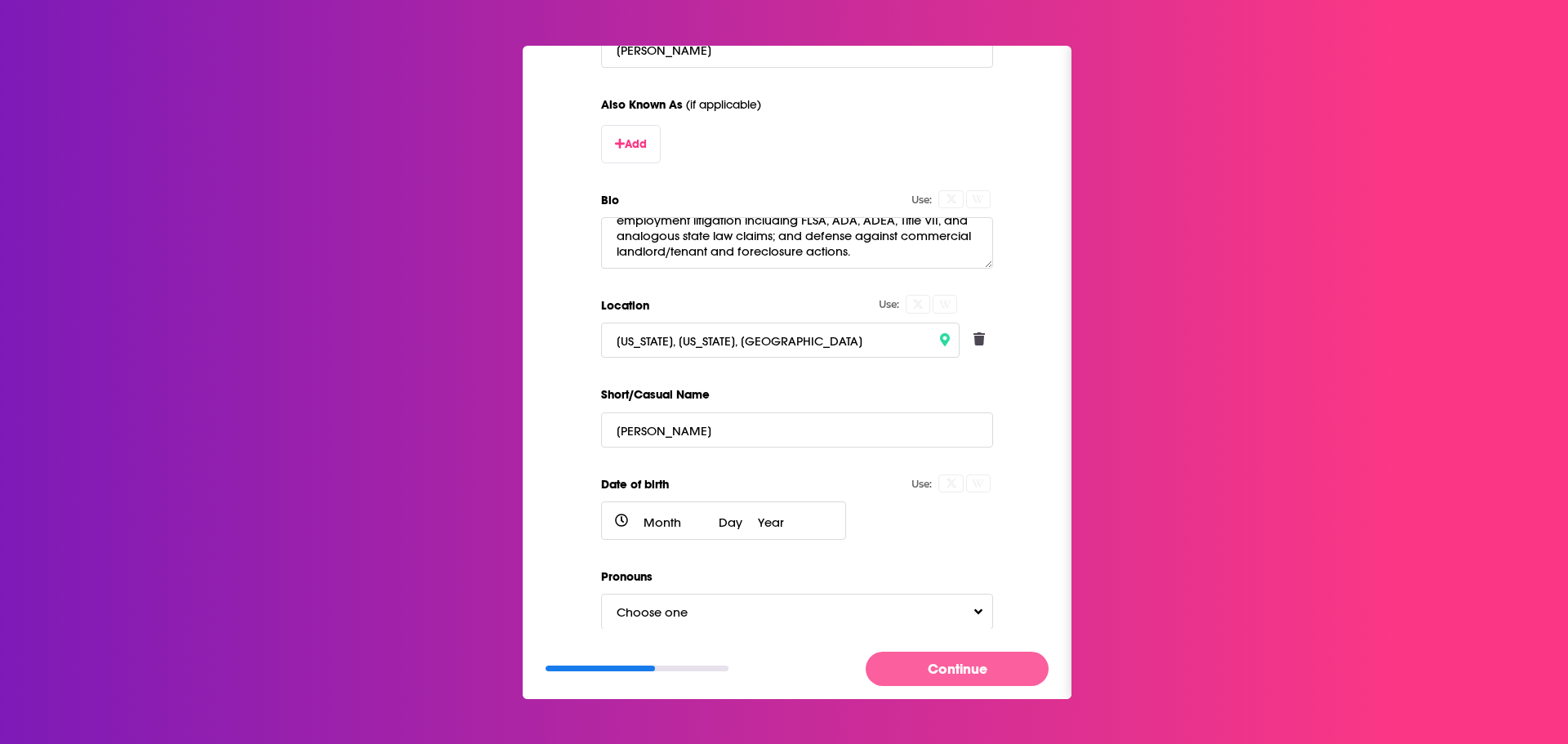
click at [947, 672] on button "Continue" at bounding box center [957, 668] width 183 height 33
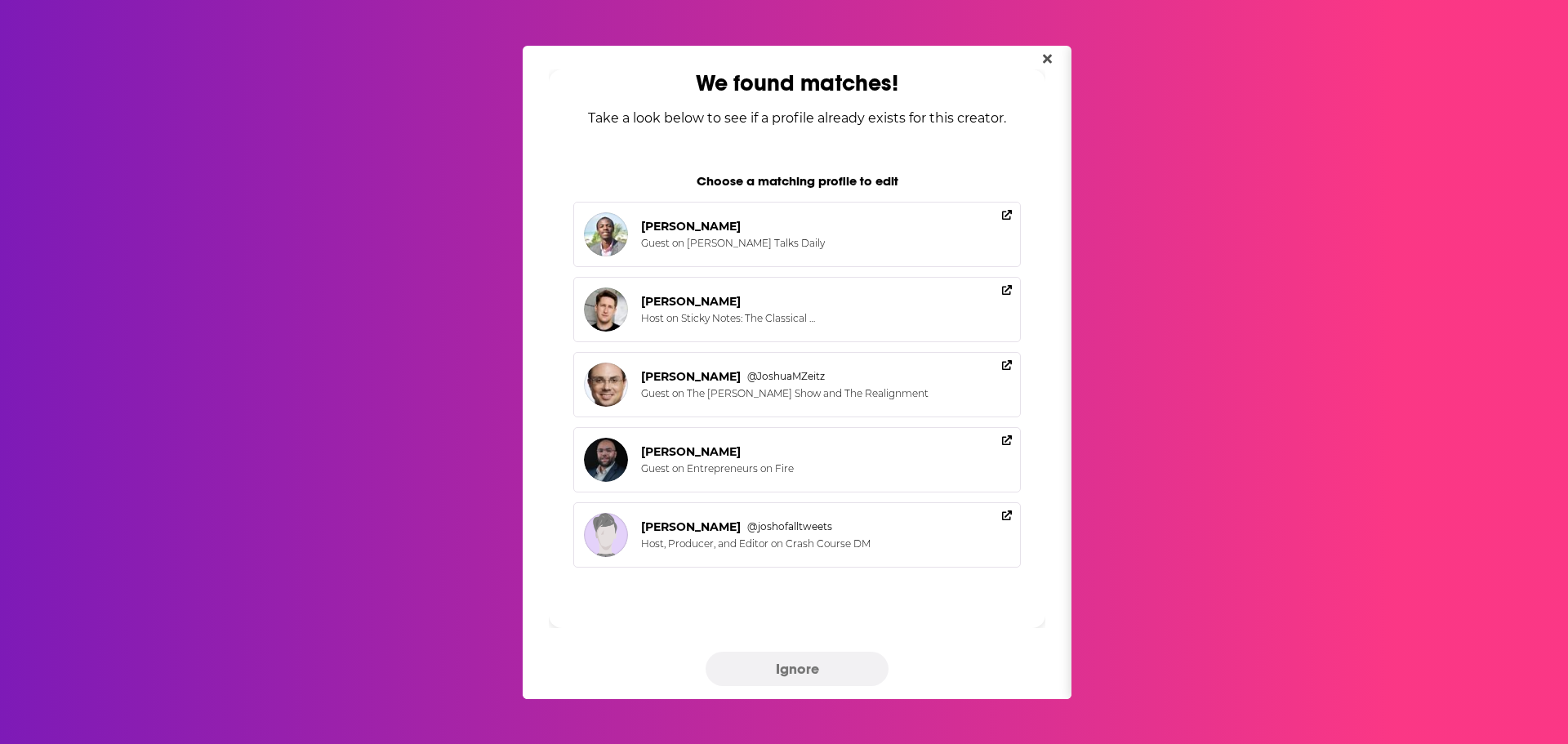
click at [774, 660] on button "Ignore" at bounding box center [797, 668] width 183 height 33
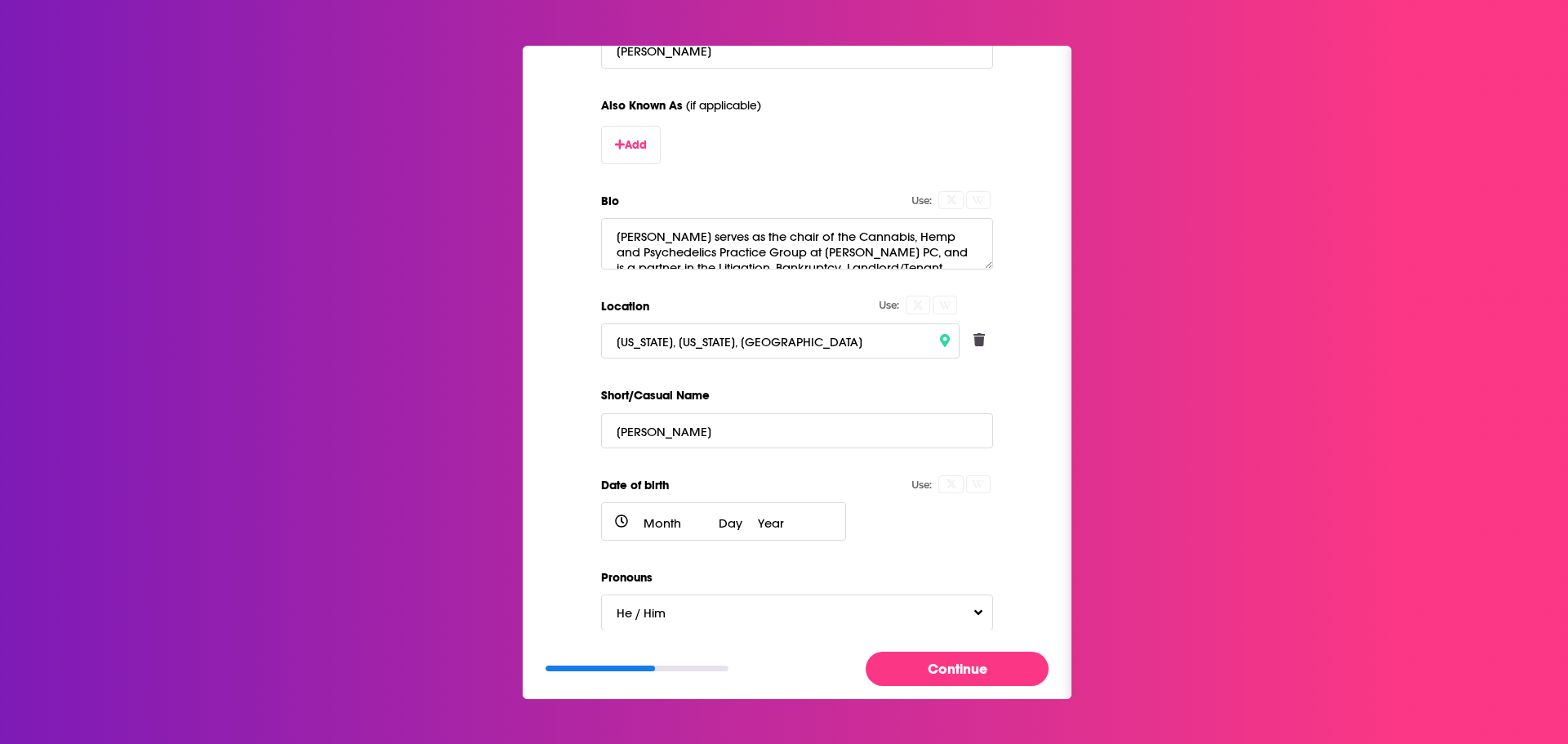
scroll to position [324, 0]
click at [953, 666] on button "Continue" at bounding box center [957, 668] width 183 height 33
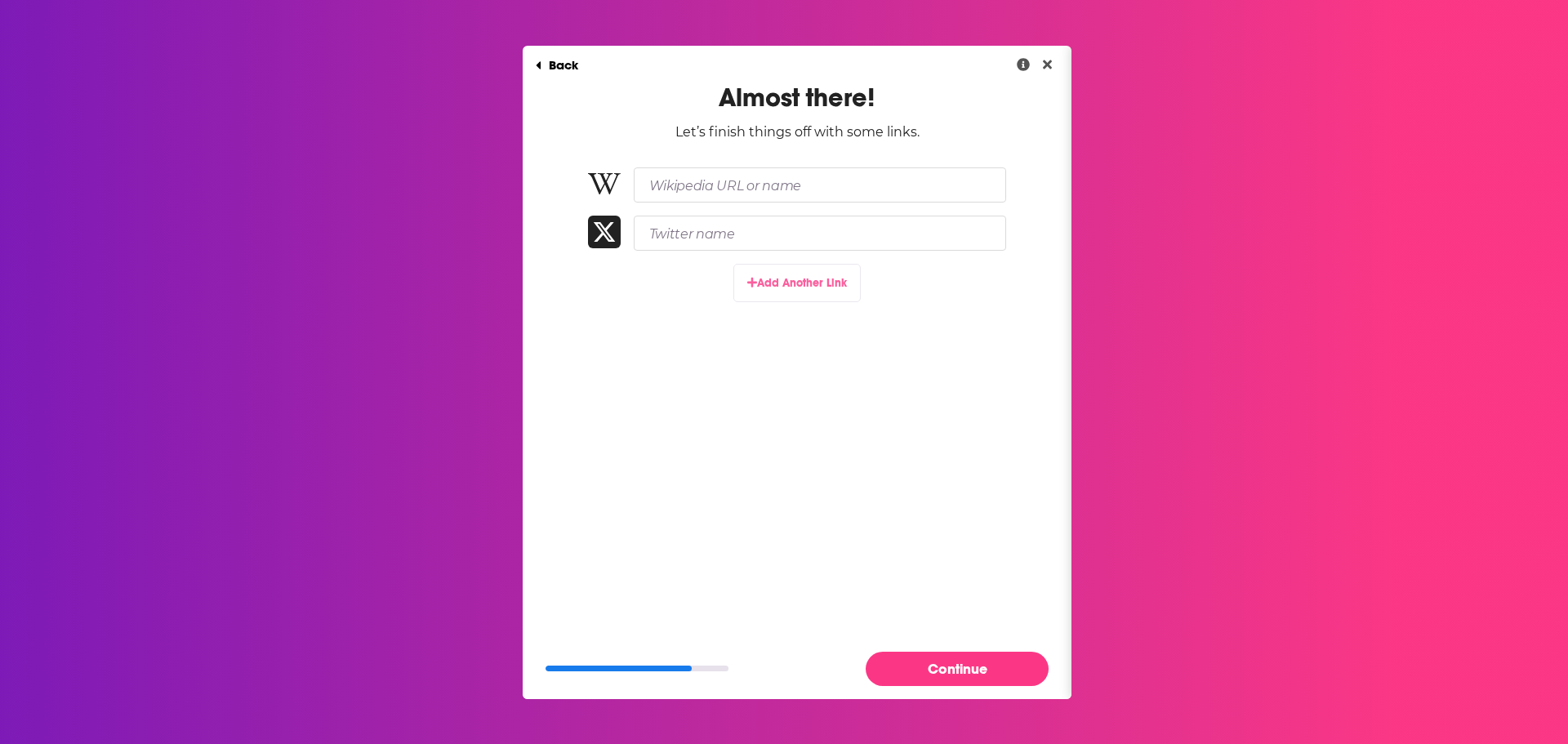
click at [820, 291] on button "Add Another Link" at bounding box center [798, 282] width 128 height 38
click at [671, 286] on input "Paste link here..." at bounding box center [820, 280] width 372 height 35
click at [737, 284] on input "Paste link here..." at bounding box center [820, 280] width 372 height 35
click at [685, 288] on input "Paste link here..." at bounding box center [820, 280] width 372 height 35
paste input "https://www.linkedin.com/in/joshuabauchner/"
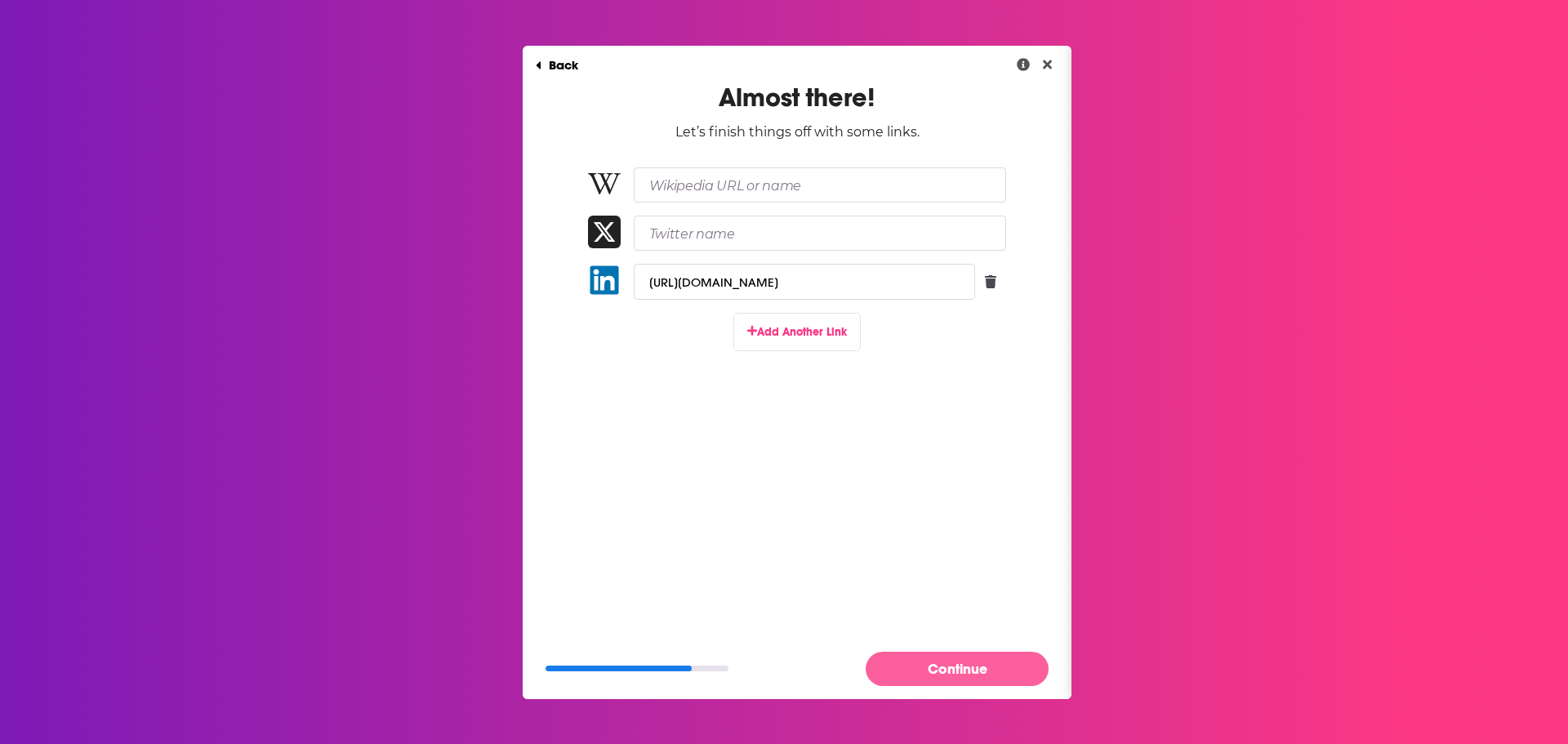
click at [944, 672] on button "Continue" at bounding box center [957, 668] width 183 height 33
click at [940, 673] on button "Continue" at bounding box center [957, 668] width 183 height 33
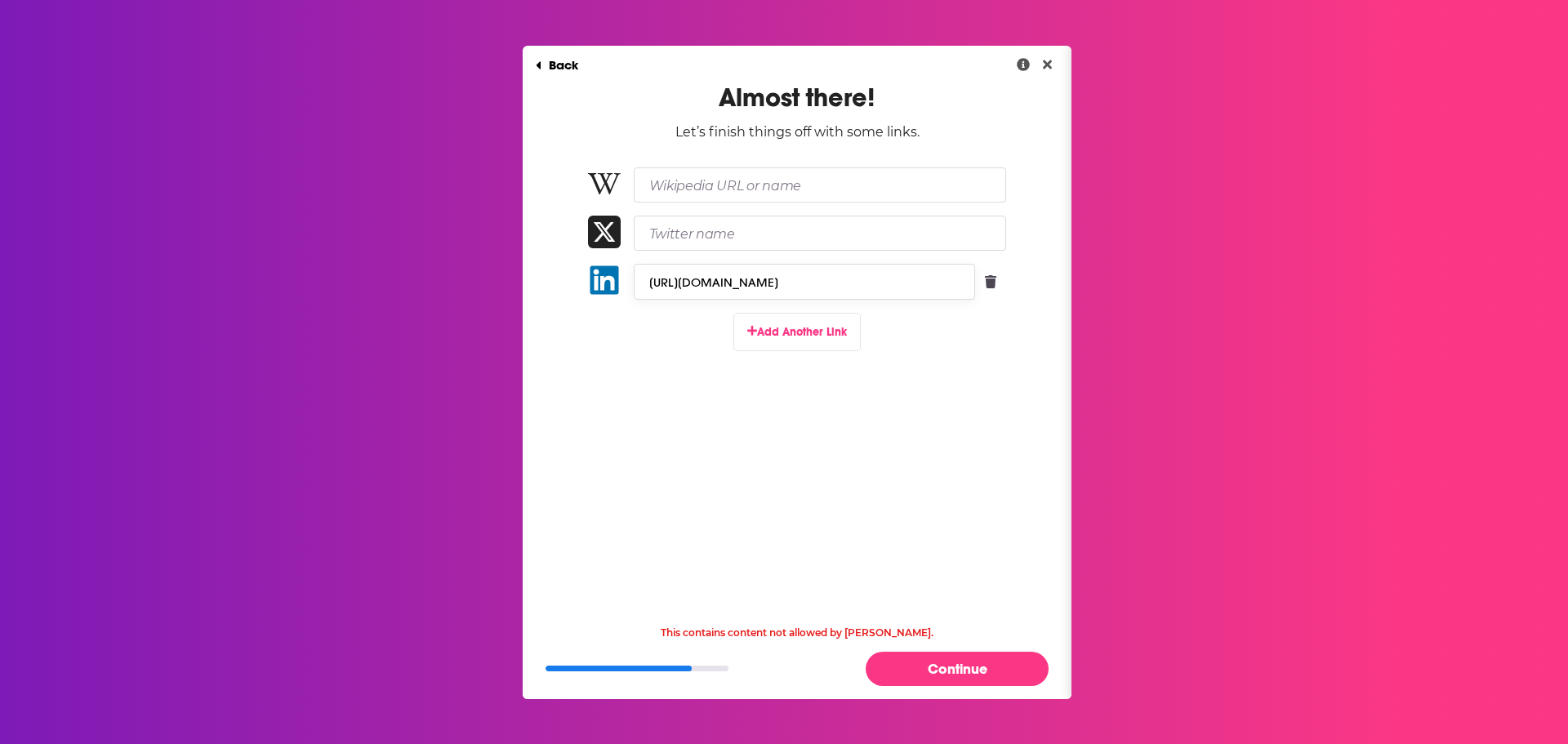
click at [930, 283] on input "https://www.linkedin.com/in/joshuabauchner/" at bounding box center [805, 280] width 342 height 35
type input "https://www.linkedin.com/in/joshuabauchner"
click at [786, 282] on input "https://www.linkedin.com/in/joshuabauchner" at bounding box center [805, 280] width 342 height 35
drag, startPoint x: 962, startPoint y: 279, endPoint x: 455, endPoint y: 267, distance: 507.1
click at [455, 267] on div "Back Almost there! Let’s finish things off with some links. https://www.linkedi…" at bounding box center [784, 372] width 1568 height 744
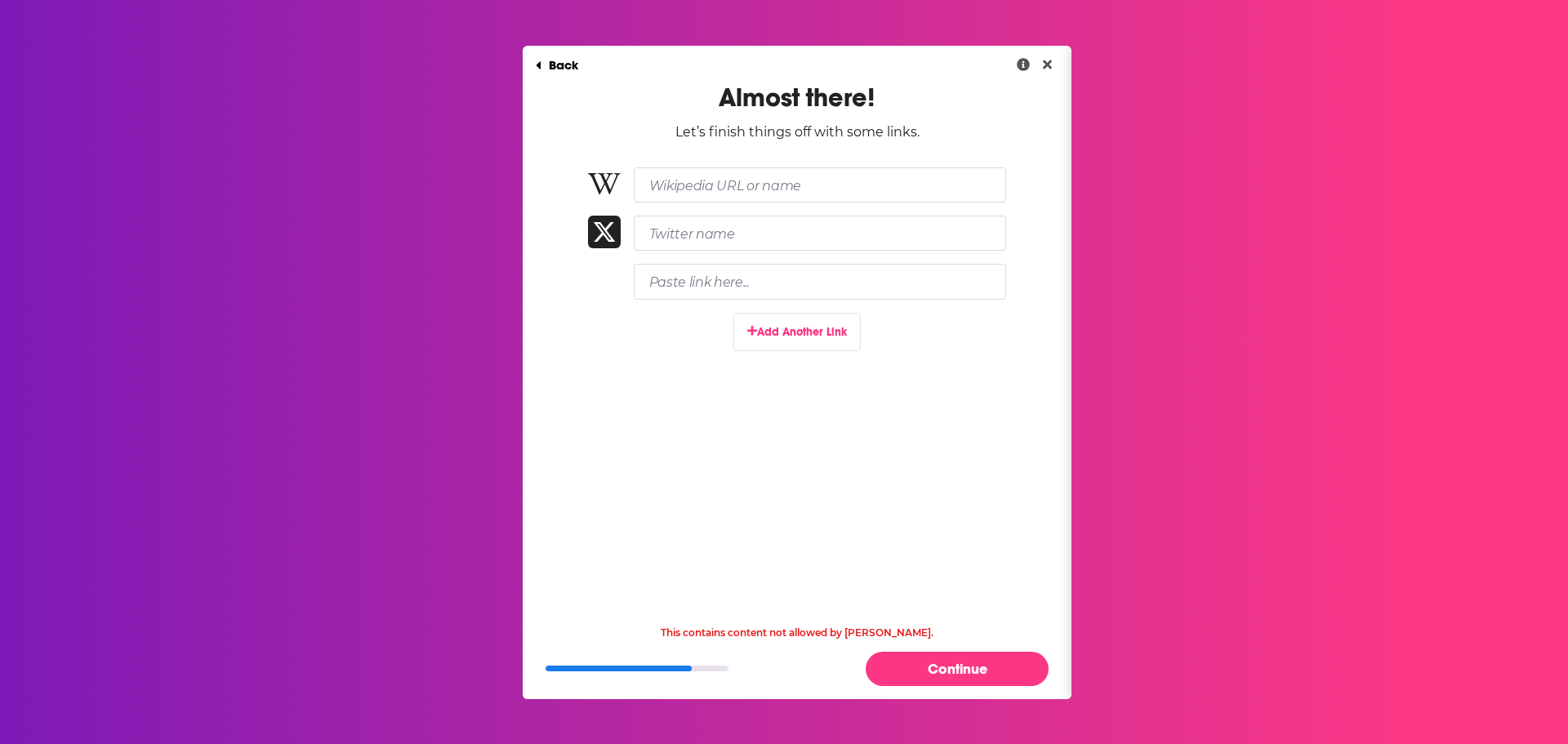
click at [596, 358] on div "Almost there! Let’s finish things off with some links. Add Another Link" at bounding box center [797, 237] width 549 height 309
click at [993, 677] on button "Continue" at bounding box center [957, 668] width 183 height 33
click at [547, 54] on button "Back" at bounding box center [557, 65] width 69 height 32
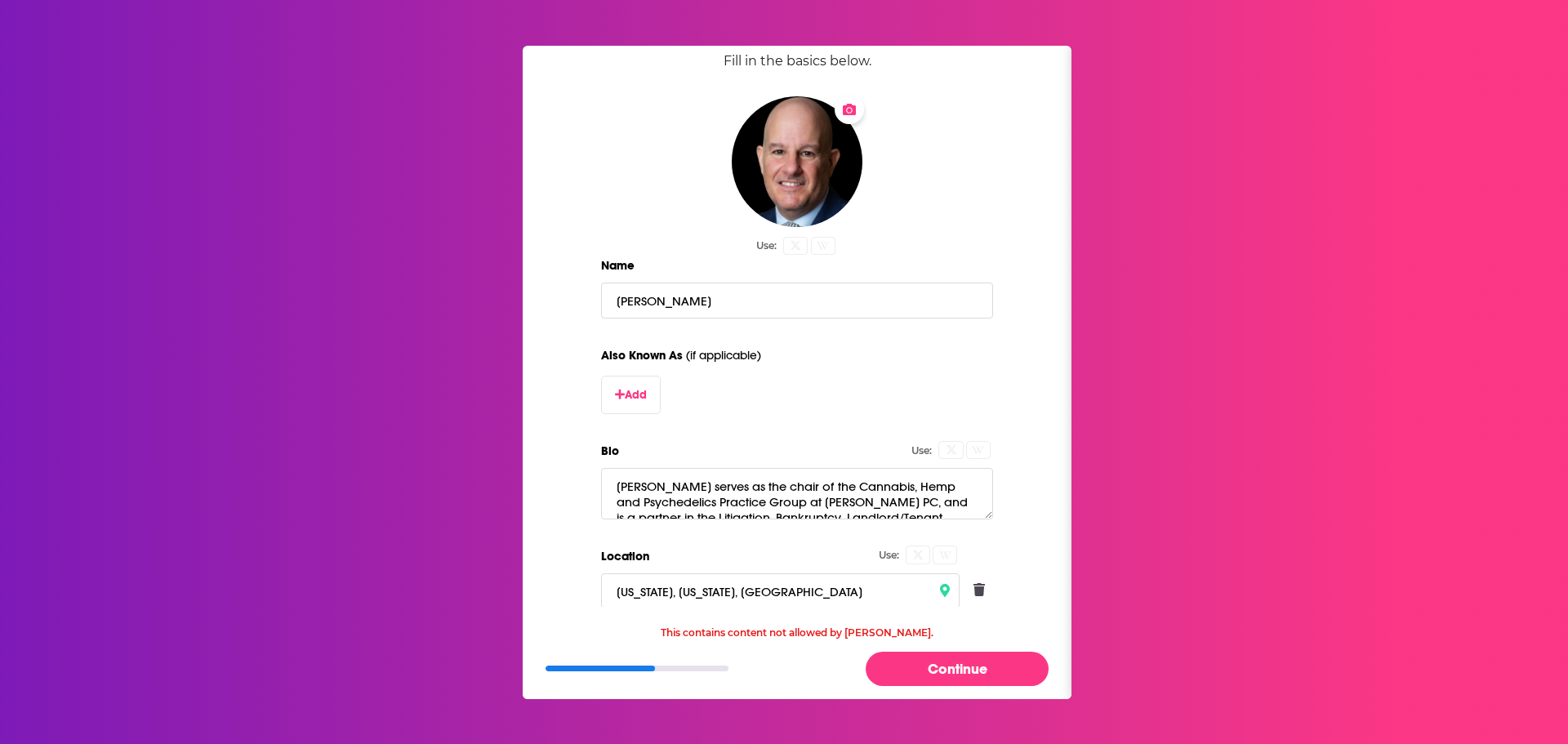
scroll to position [245, 0]
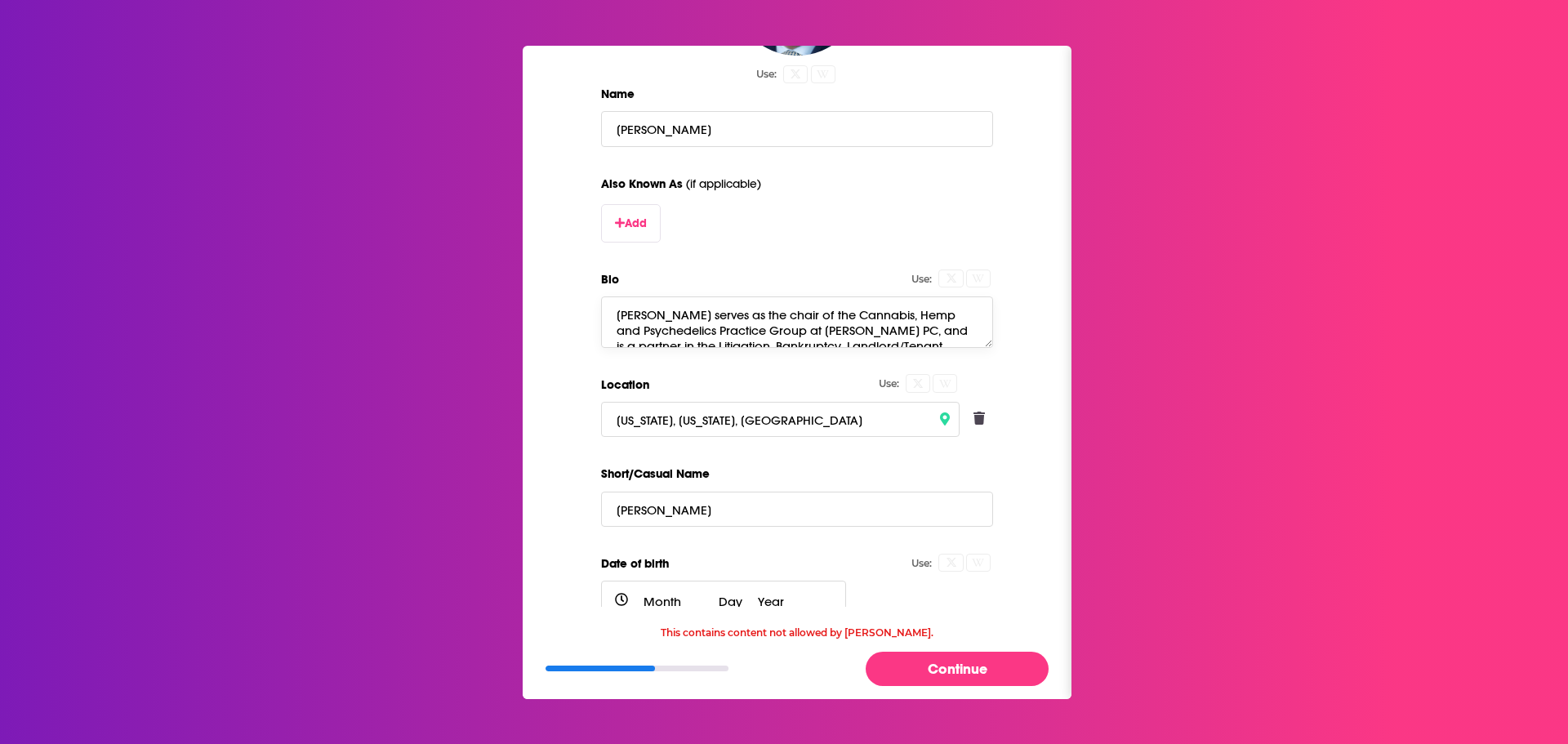
click at [704, 323] on textarea "Joshua S. Bauchner serves as the chair of the Cannabis, Hemp and Psychedelics P…" at bounding box center [797, 321] width 392 height 51
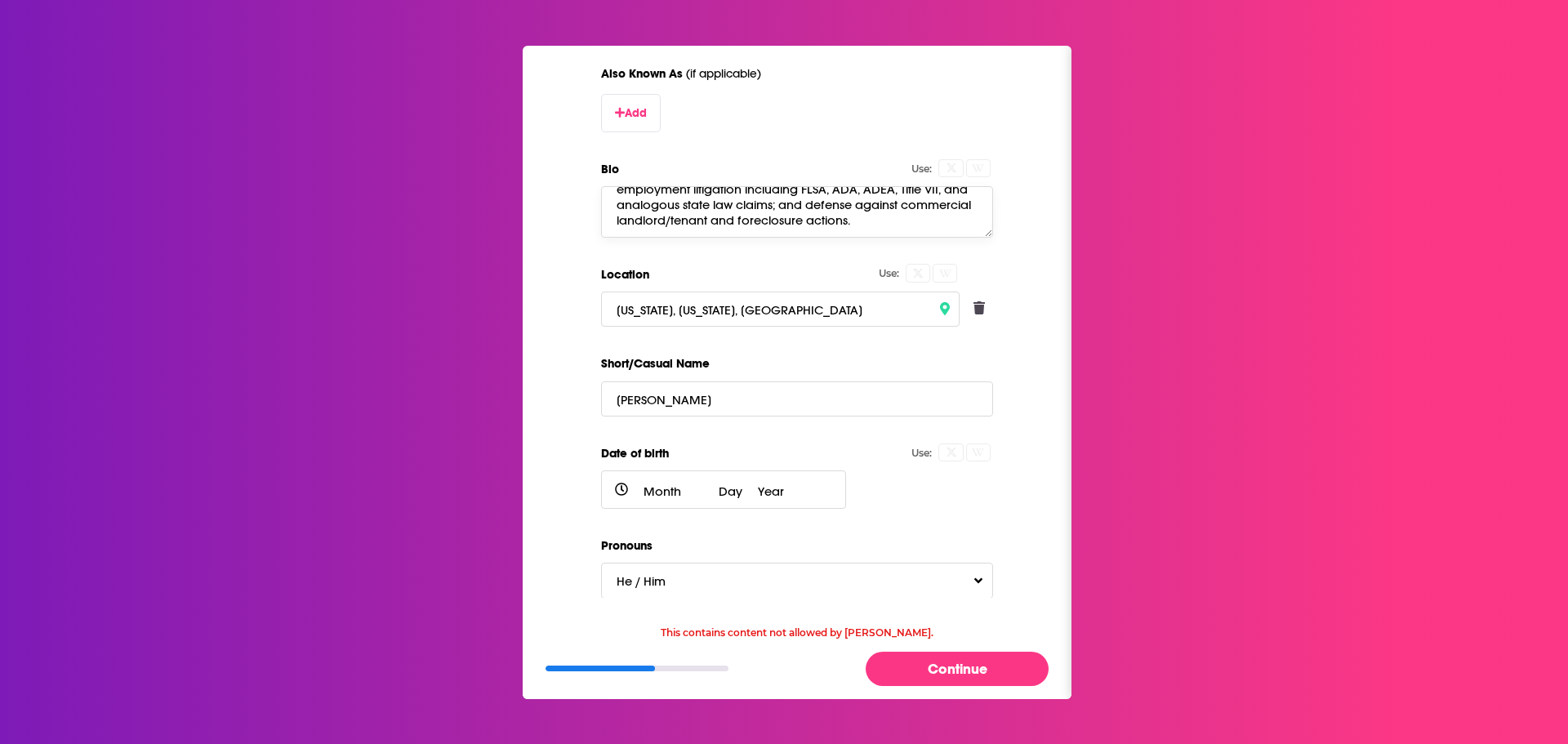
scroll to position [356, 0]
click at [932, 673] on button "Continue" at bounding box center [957, 668] width 183 height 33
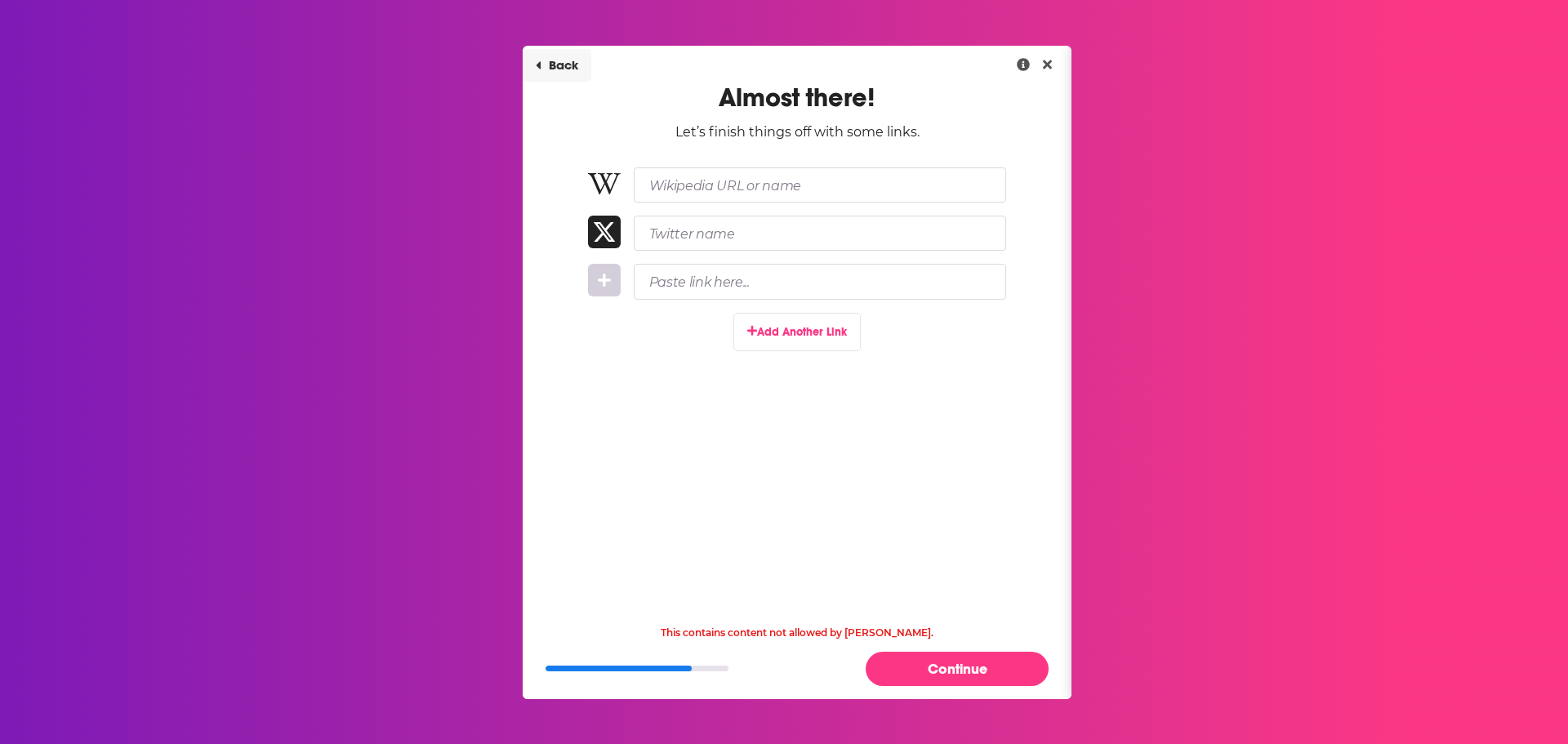
click at [560, 61] on button "Back" at bounding box center [557, 65] width 69 height 32
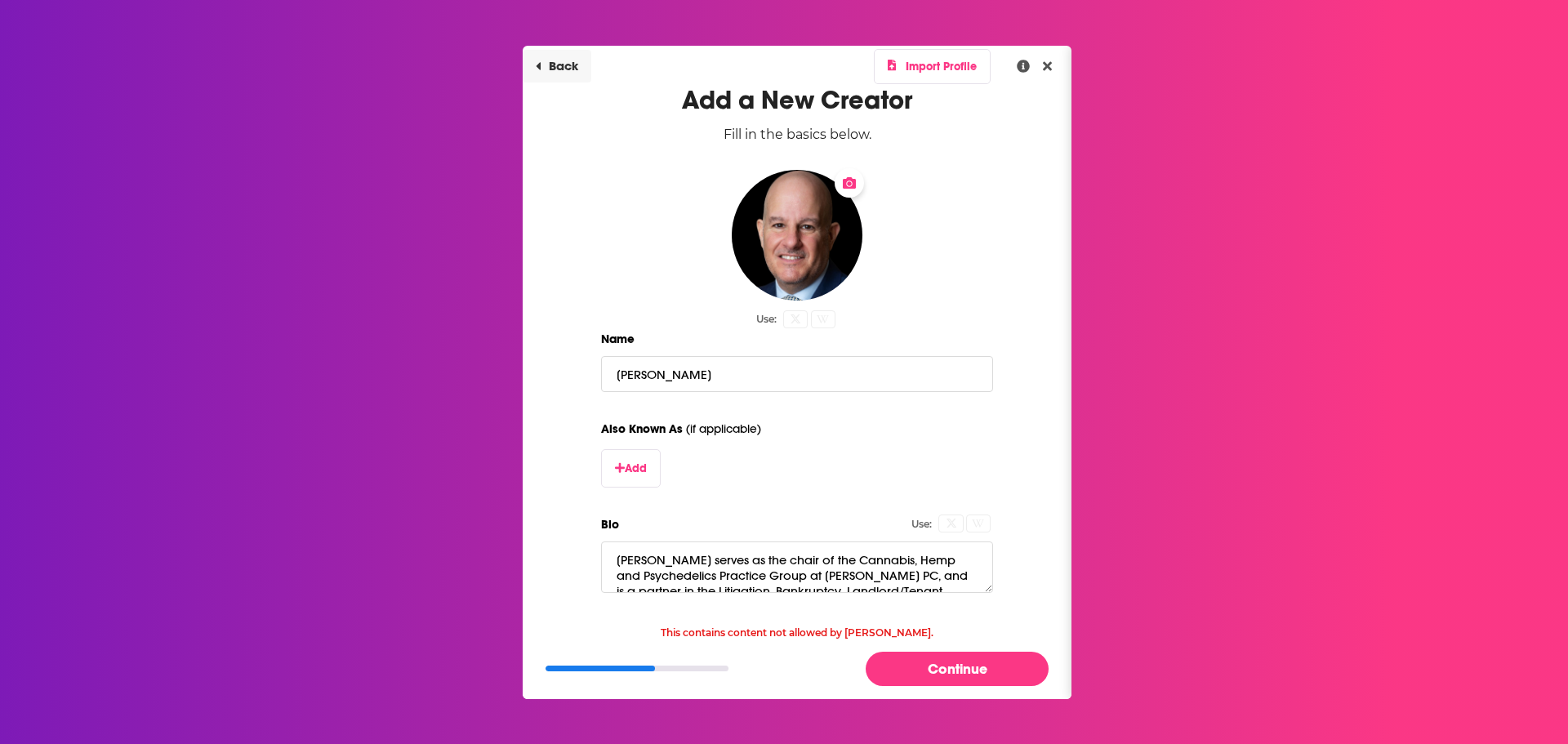
click at [562, 68] on button "Back" at bounding box center [557, 66] width 69 height 32
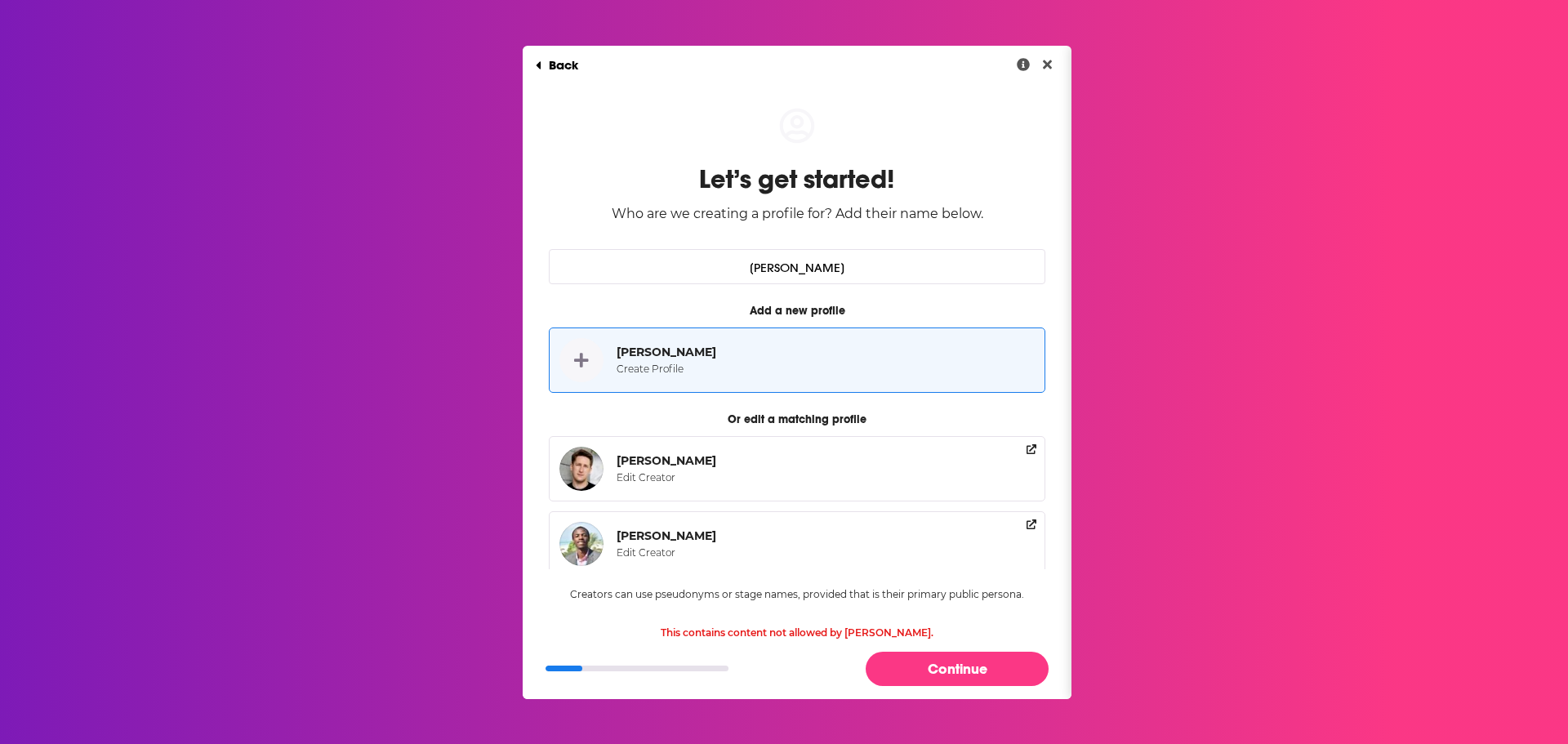
click at [669, 361] on div "Joshua Bauchner Create Profile" at bounding box center [669, 360] width 106 height 44
click at [931, 668] on button "Continue" at bounding box center [957, 668] width 183 height 33
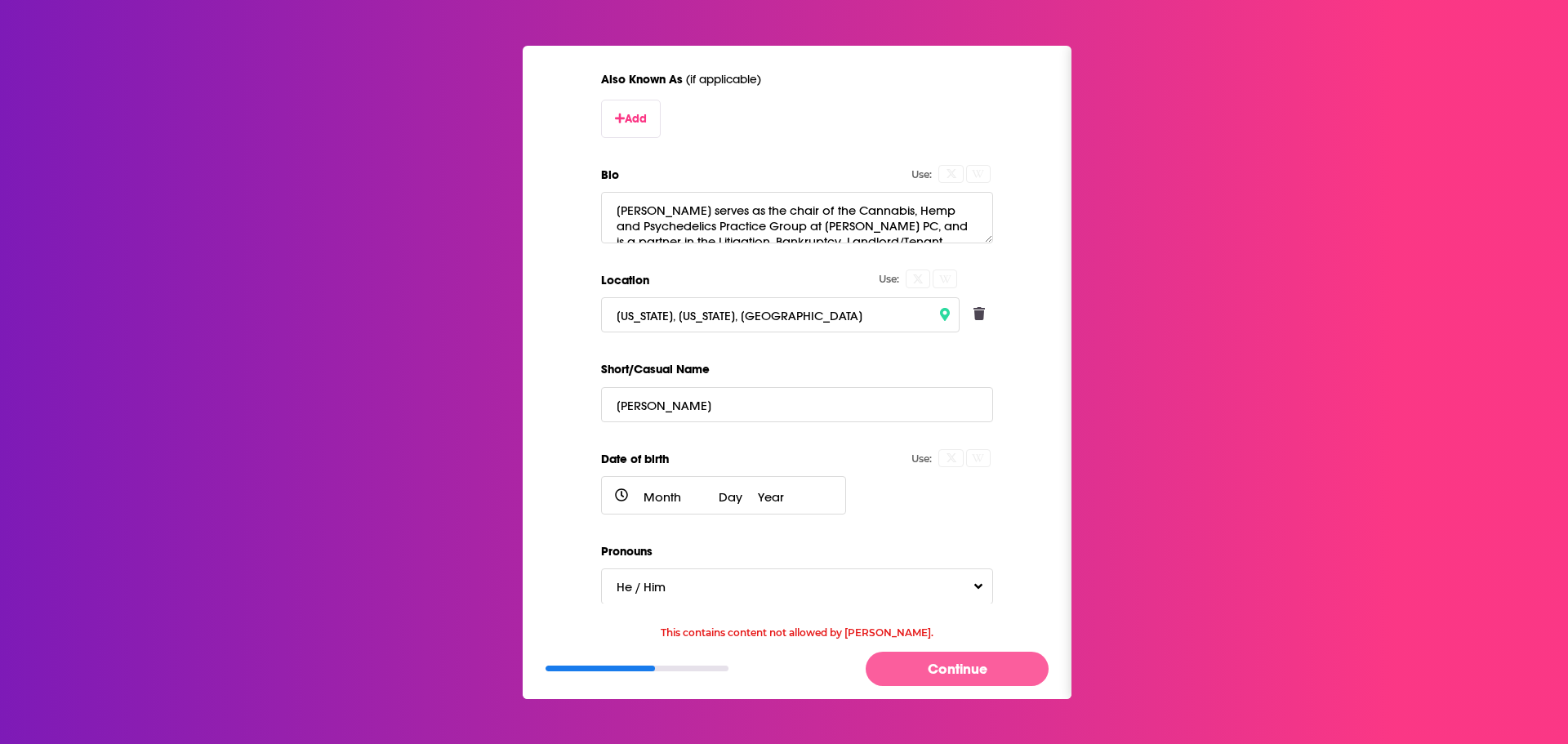
scroll to position [356, 0]
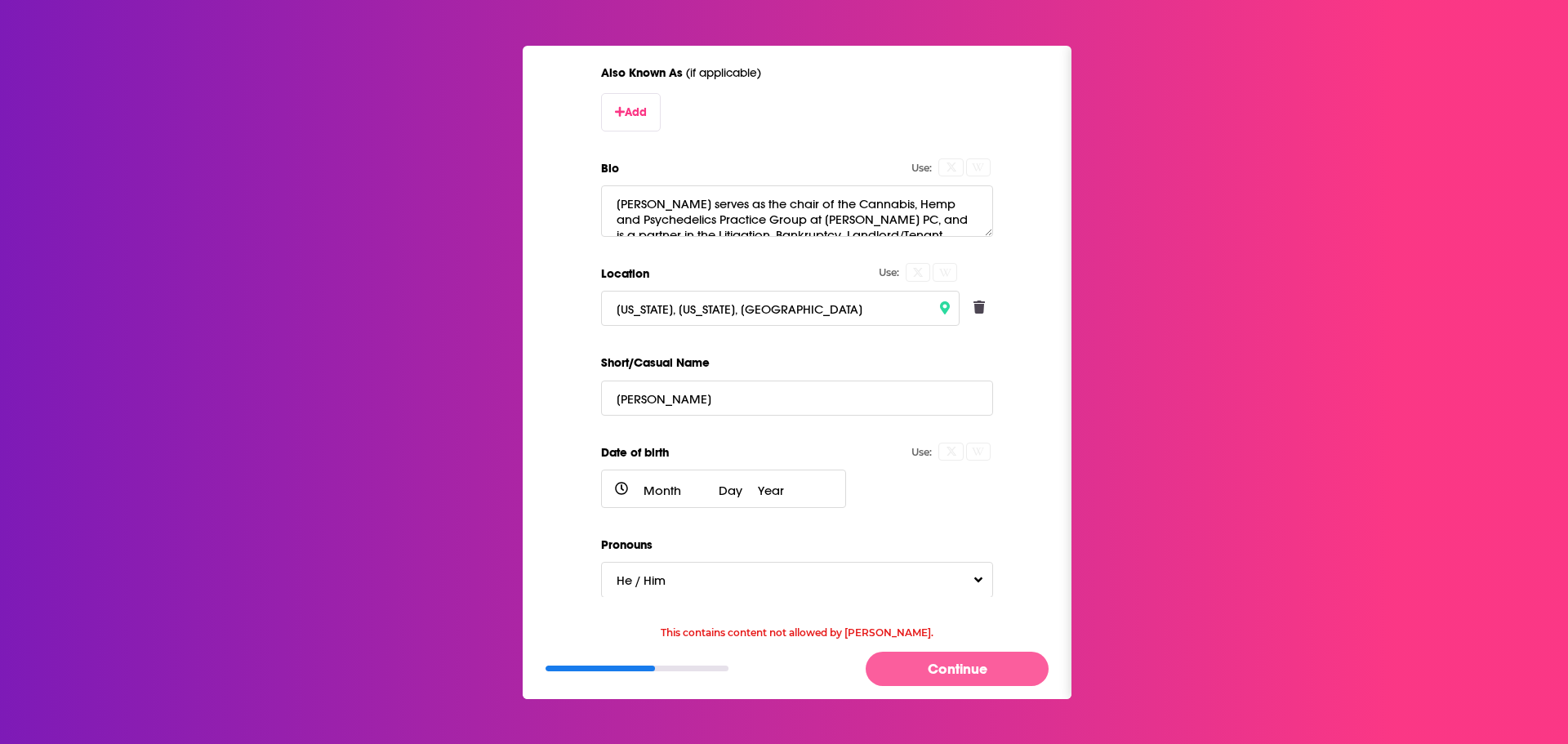
click at [936, 670] on button "Continue" at bounding box center [957, 668] width 183 height 33
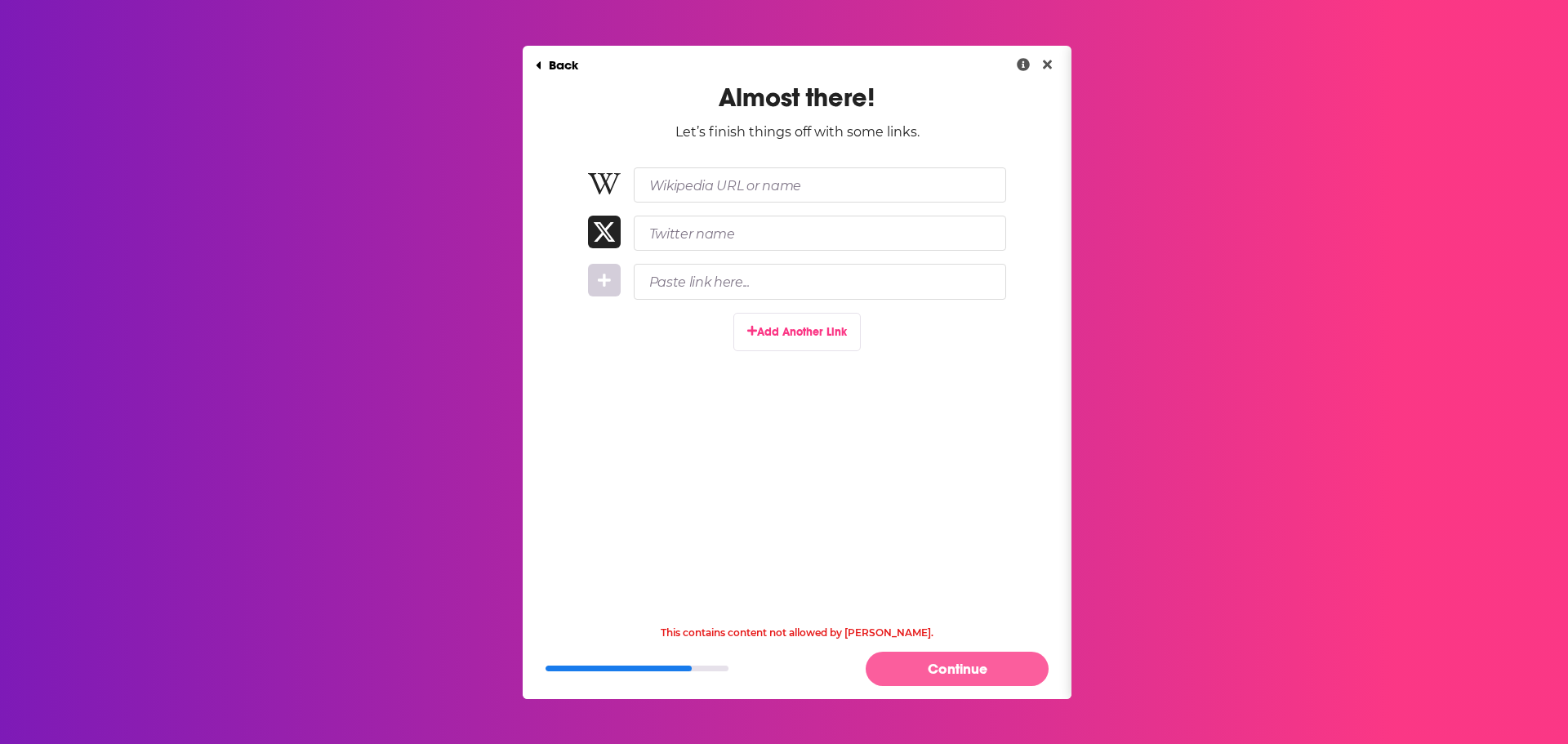
click at [954, 663] on button "Continue" at bounding box center [957, 668] width 183 height 33
click at [604, 281] on icon "Dialog" at bounding box center [604, 280] width 13 height 13
click at [740, 283] on input "Paste link here..." at bounding box center [820, 280] width 372 height 35
paste input "https://www.linkedin.com/in/joshuabauchner/"
click at [928, 286] on input "https://www.linkedin.com/in/joshuabauchner/" at bounding box center [805, 280] width 342 height 35
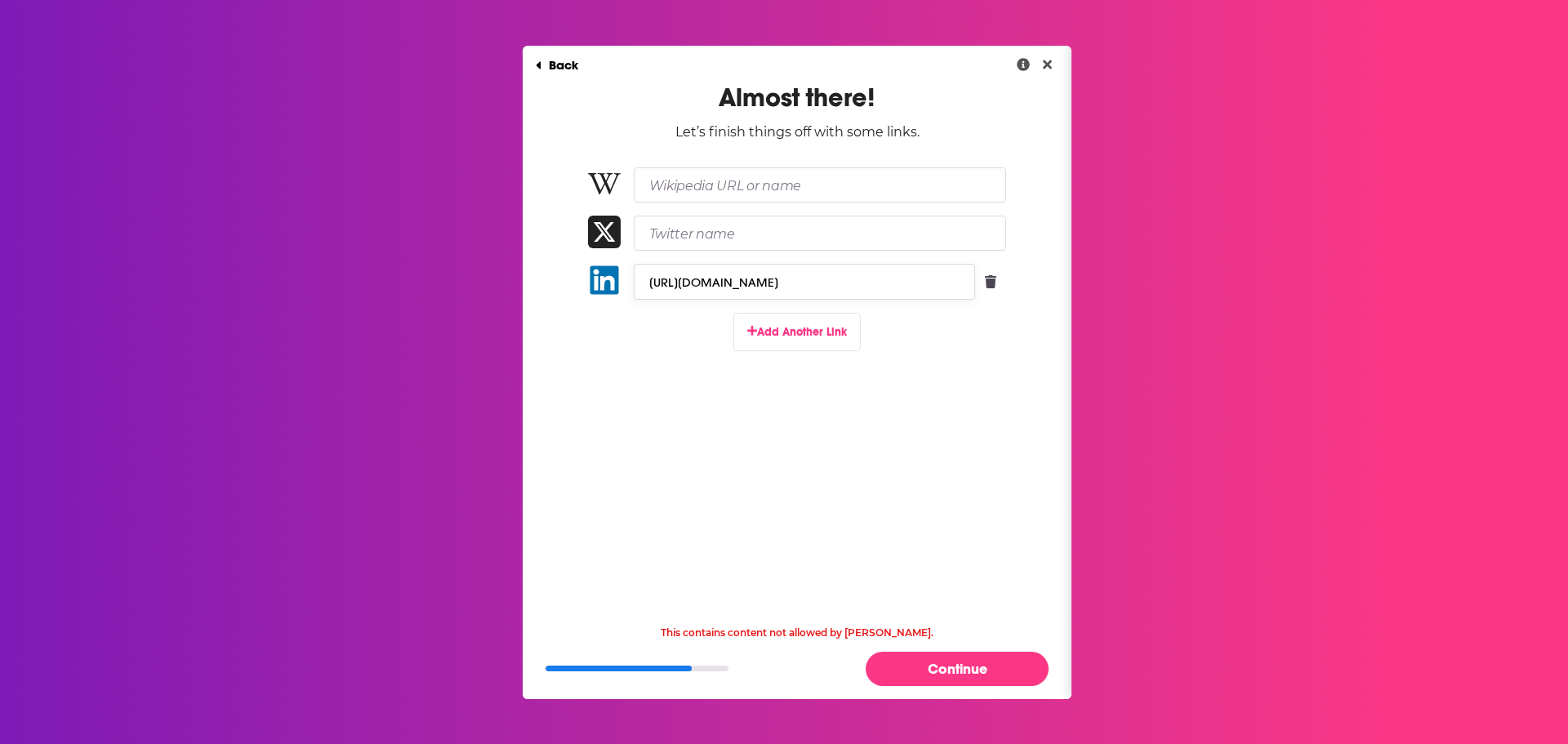
type input "https://www.linkedin.com/in/joshuabauchner/"
click at [923, 671] on button "Continue" at bounding box center [957, 668] width 183 height 33
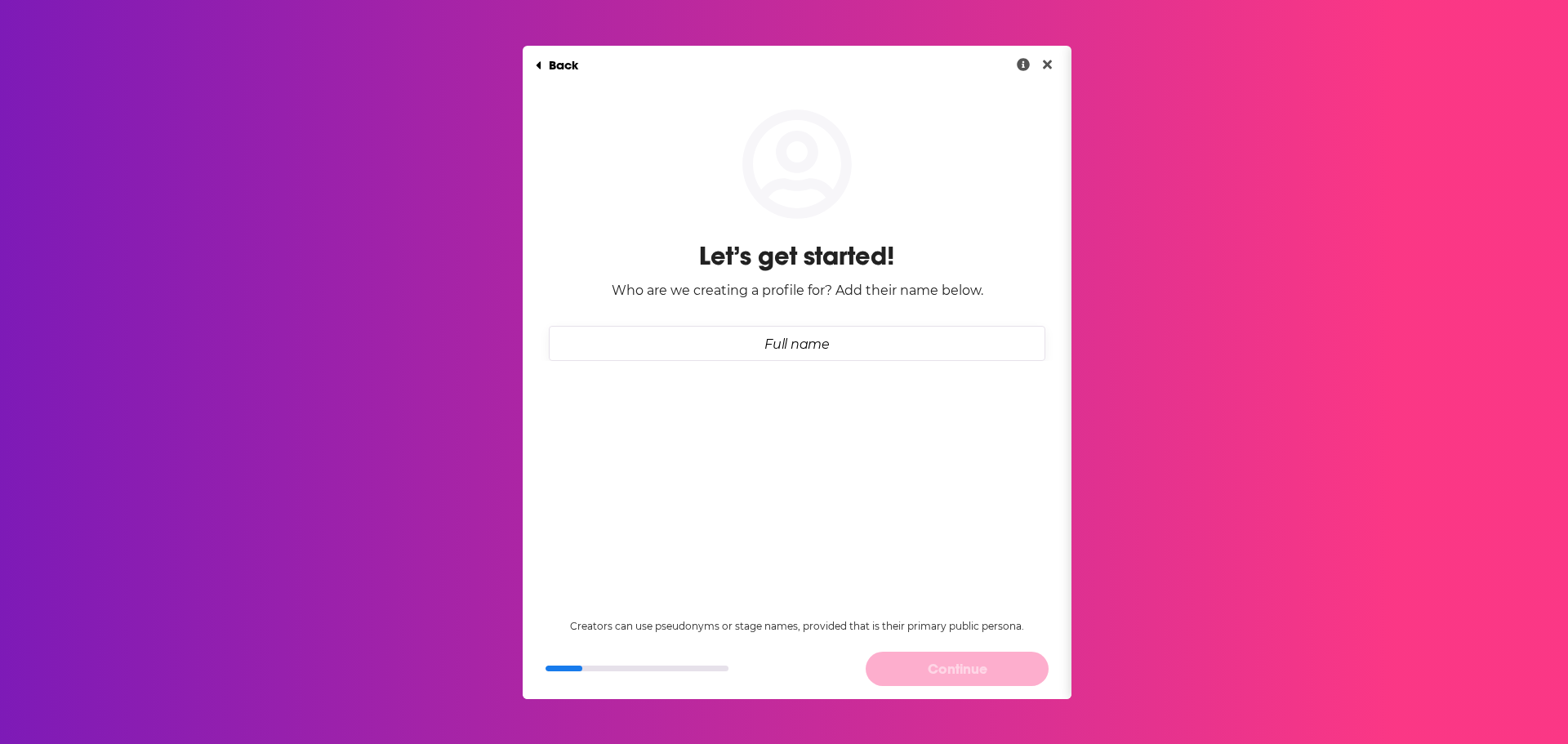
click at [770, 344] on input "Full name" at bounding box center [797, 342] width 496 height 35
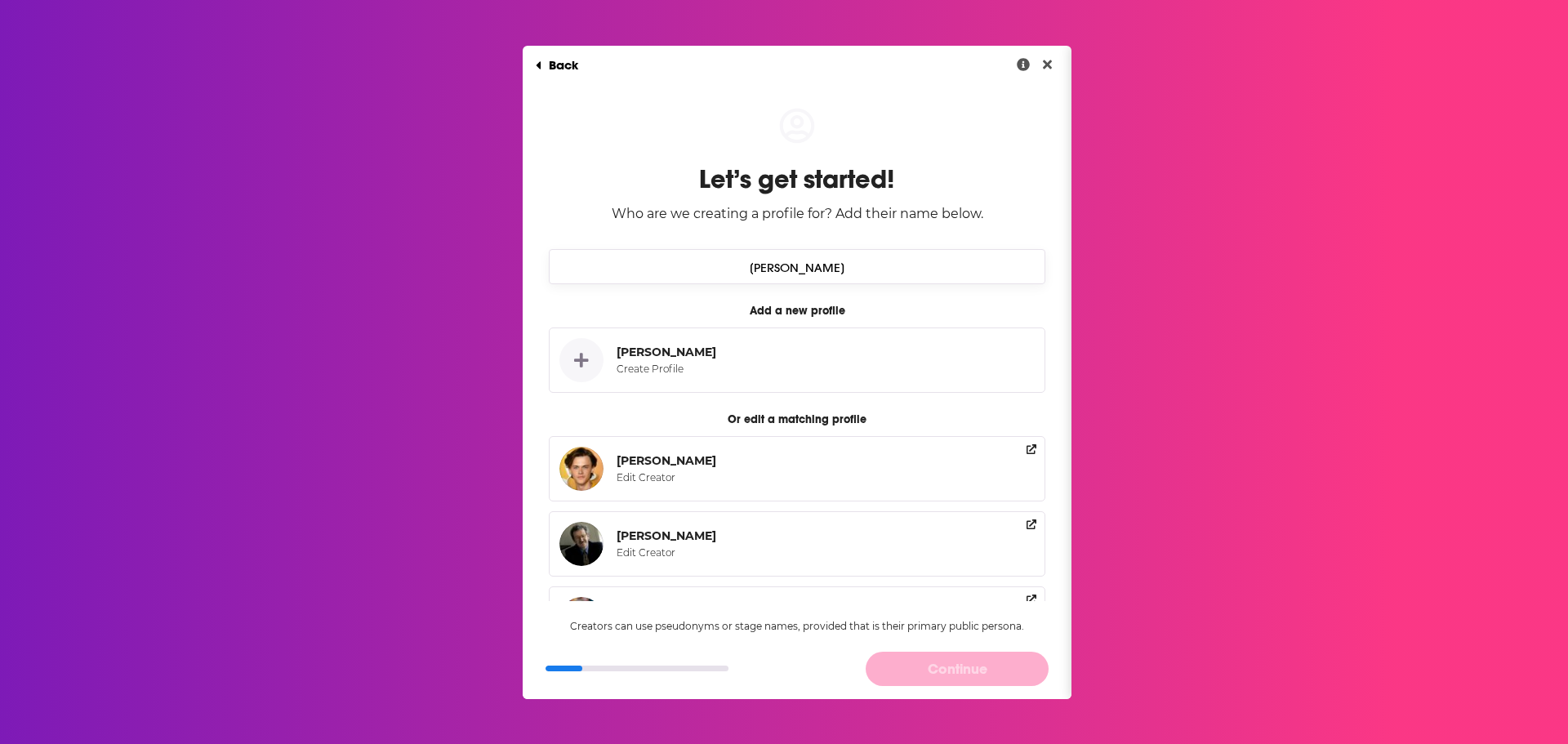
type input "Christopher Zona"
click at [709, 360] on div "Christopher Zona Create Profile" at bounding box center [669, 360] width 106 height 44
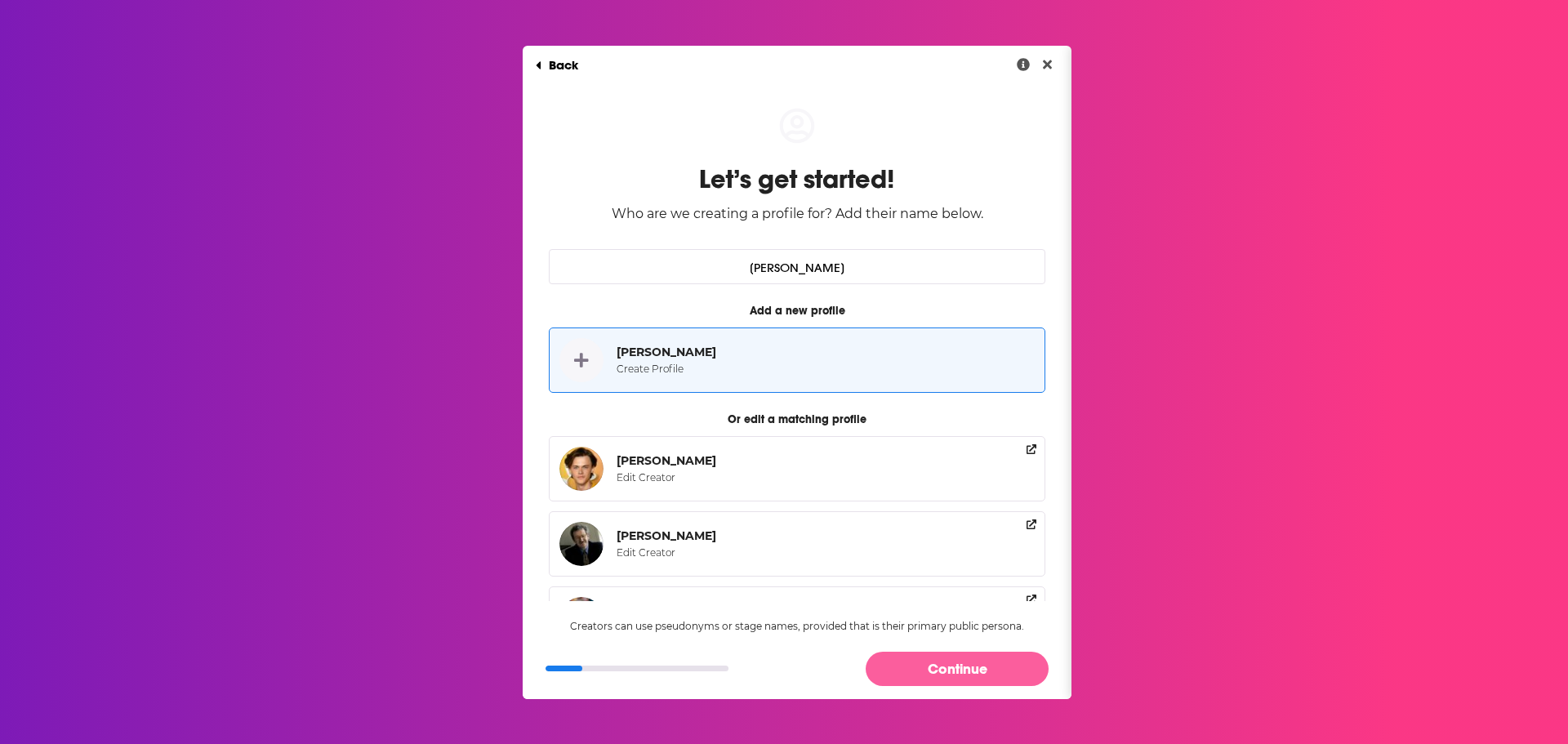
click at [955, 668] on button "Continue" at bounding box center [957, 668] width 183 height 33
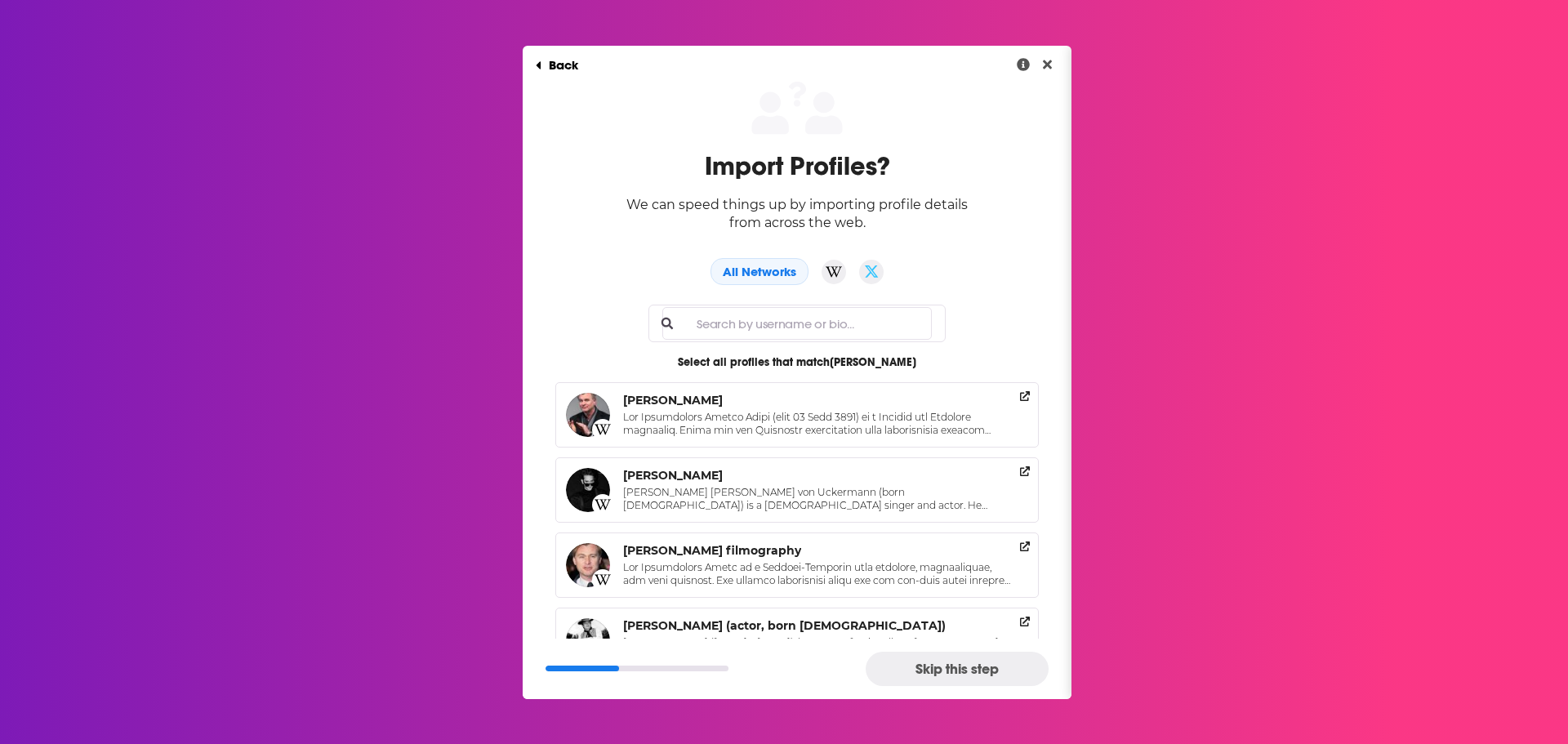
click at [728, 330] on input "Full name" at bounding box center [797, 323] width 270 height 32
paste input "https://www.linkedin.com/in/chris-zona-3a46b5147?lipi=urn%3Ali%3Apage%3Ad_flags…"
type input "https://www.linkedin.com/in/chris-zona-3a46b5147?lipi=urn%3Ali%3Apage%3Ad_flags…"
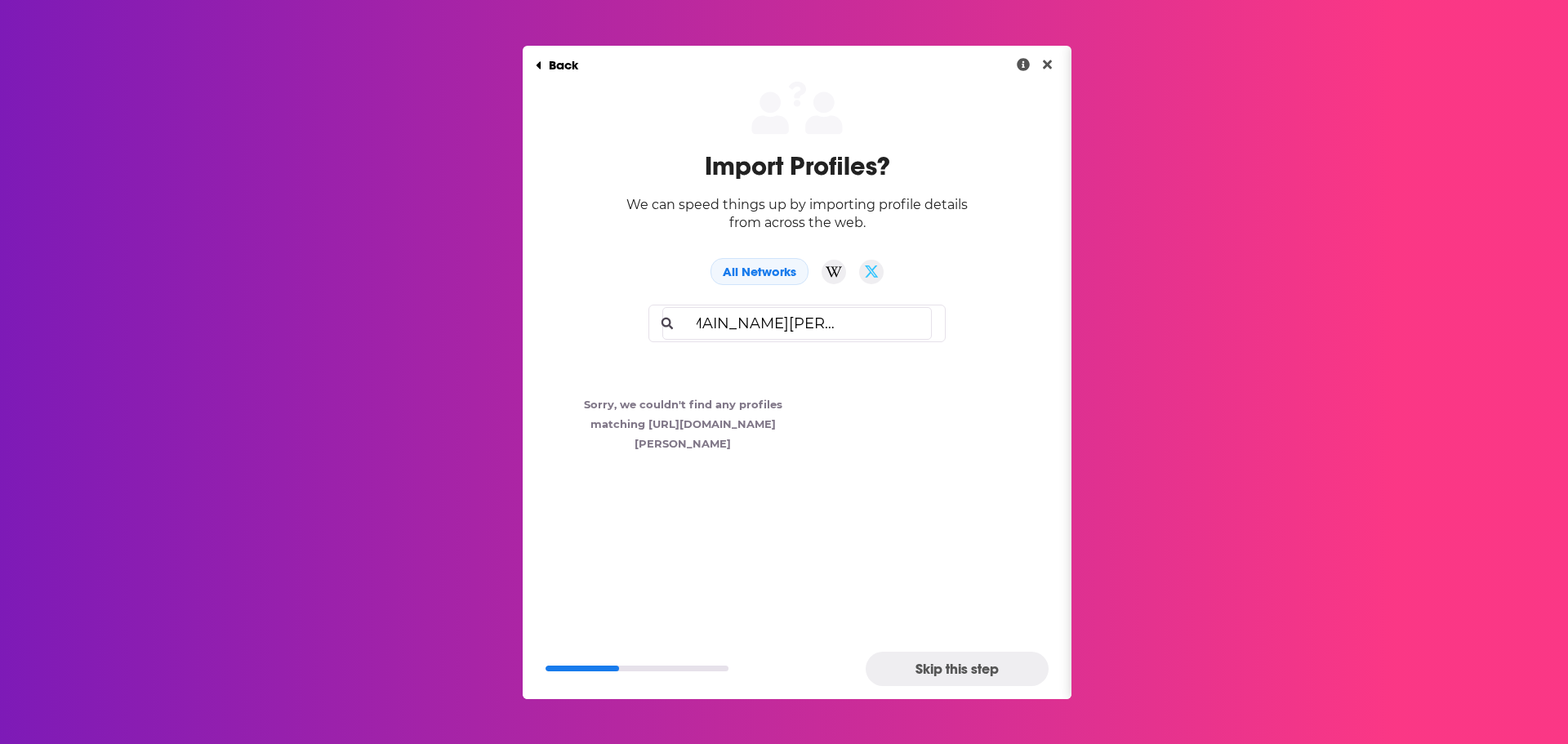
click at [766, 317] on input "https://www.linkedin.com/in/chris-zona-3a46b5147?lipi=urn%3Ali%3Apage%3Ad_flags…" at bounding box center [797, 323] width 270 height 32
drag, startPoint x: 842, startPoint y: 319, endPoint x: 474, endPoint y: 363, distance: 370.6
click at [474, 363] on div "Back Import Profiles? We can speed things up by importing profile details from …" at bounding box center [784, 372] width 1568 height 744
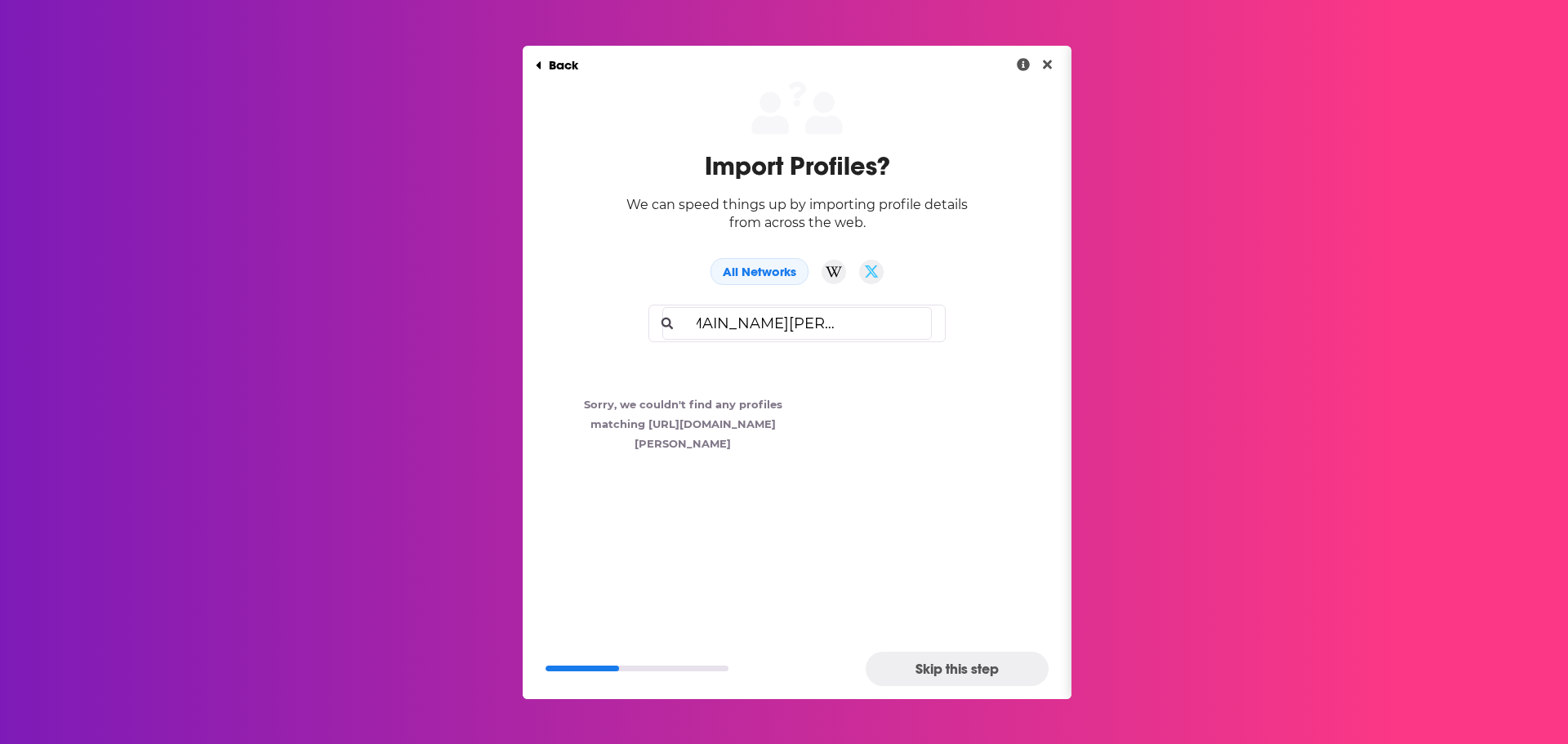
click at [772, 310] on input "https://www.linkedin.com/in/chris-zona-3a46b5147?lipi=urn%3Ali%3Apage%3Ad_flags…" at bounding box center [797, 323] width 270 height 32
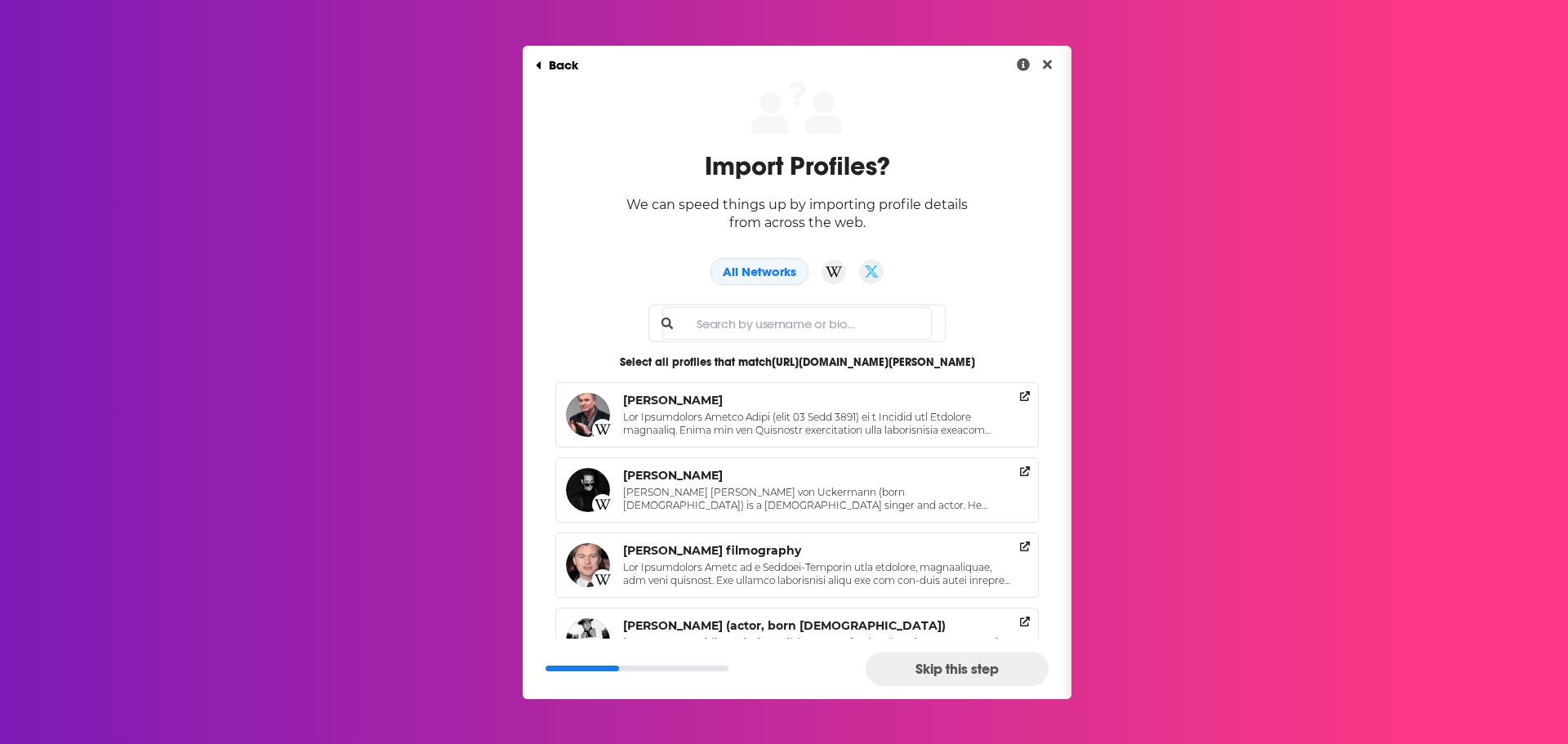
click at [742, 329] on input "Full name" at bounding box center [797, 323] width 270 height 32
paste input "https://www.linkedin.com/in/chris-zona-3a46b5147?lipi=urn%3Ali%3Apage%3Ad_flags…"
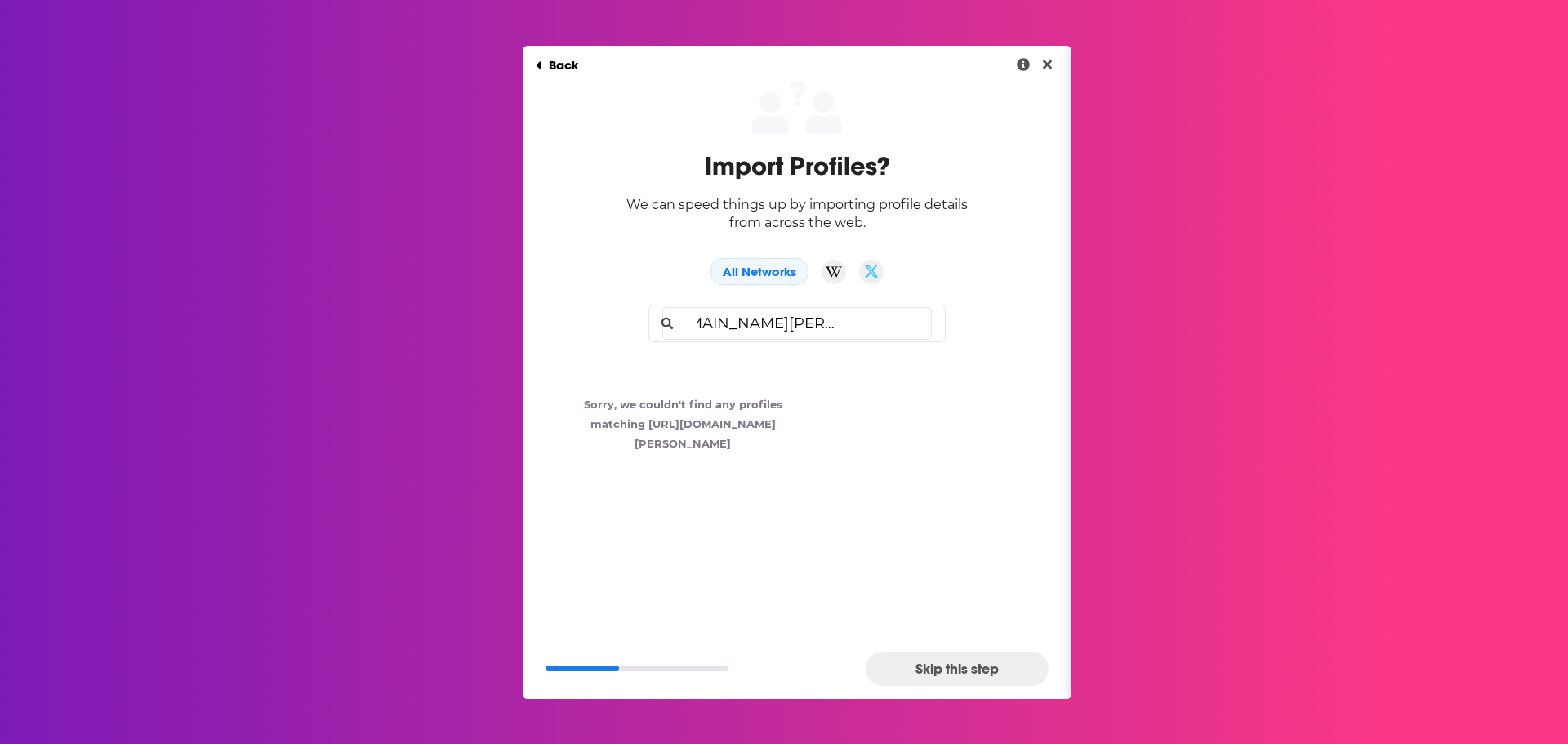
scroll to position [0, 246]
drag, startPoint x: 904, startPoint y: 323, endPoint x: 838, endPoint y: 321, distance: 66.0
click at [838, 321] on input "https://www.linkedin.com/in/chris-zona-3a46b5147?lipi=urn%3Ali%3Apage%3Ad_flags…" at bounding box center [797, 323] width 270 height 32
type input "https://www.linkedin.com/in/chris-zona-3a46b5147"
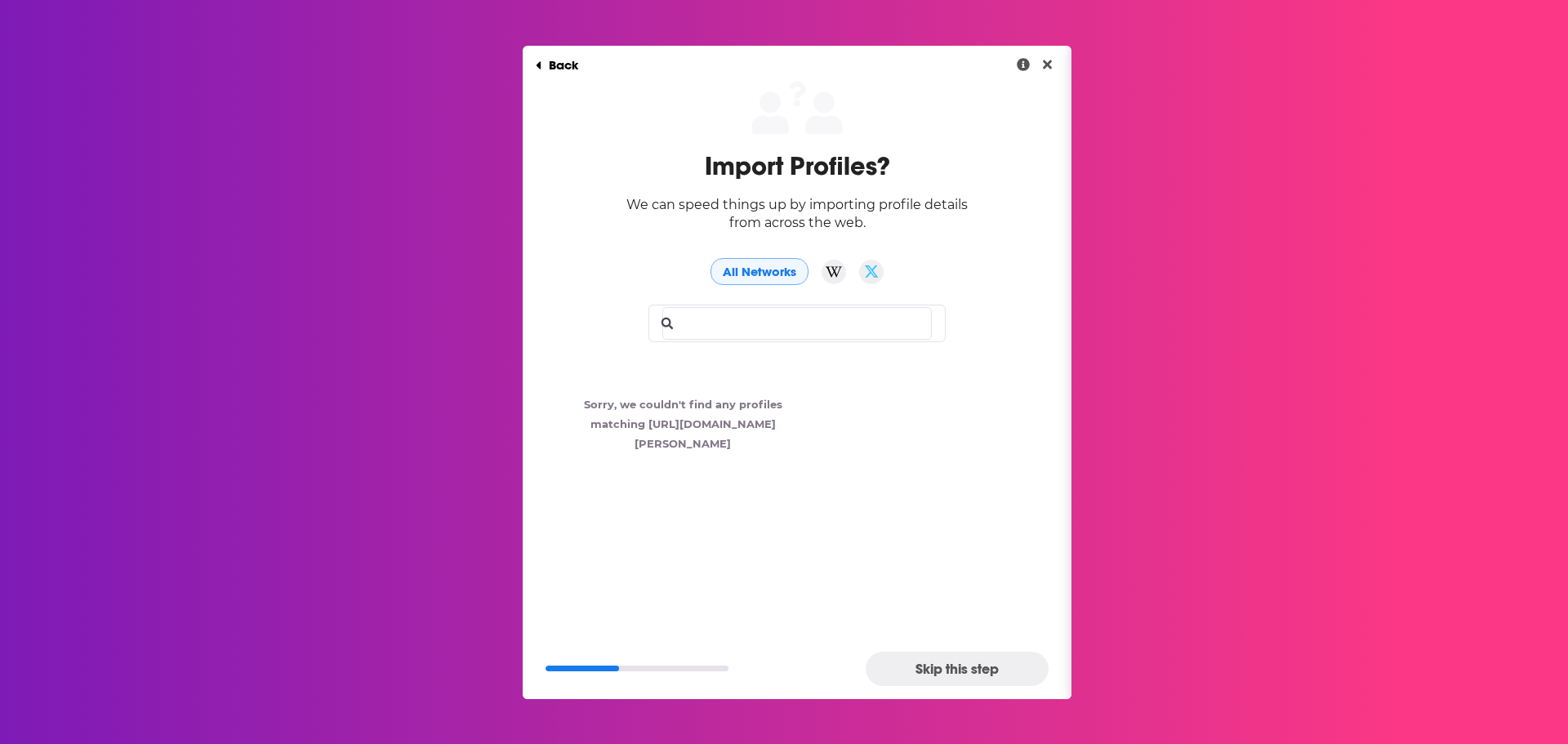
scroll to position [0, 0]
click at [779, 275] on button "All Networks" at bounding box center [760, 271] width 98 height 27
click at [758, 271] on button "All Networks" at bounding box center [760, 271] width 98 height 27
click at [978, 642] on div "Skip this step" at bounding box center [797, 668] width 549 height 59
click at [970, 667] on button "Skip this step" at bounding box center [957, 668] width 183 height 33
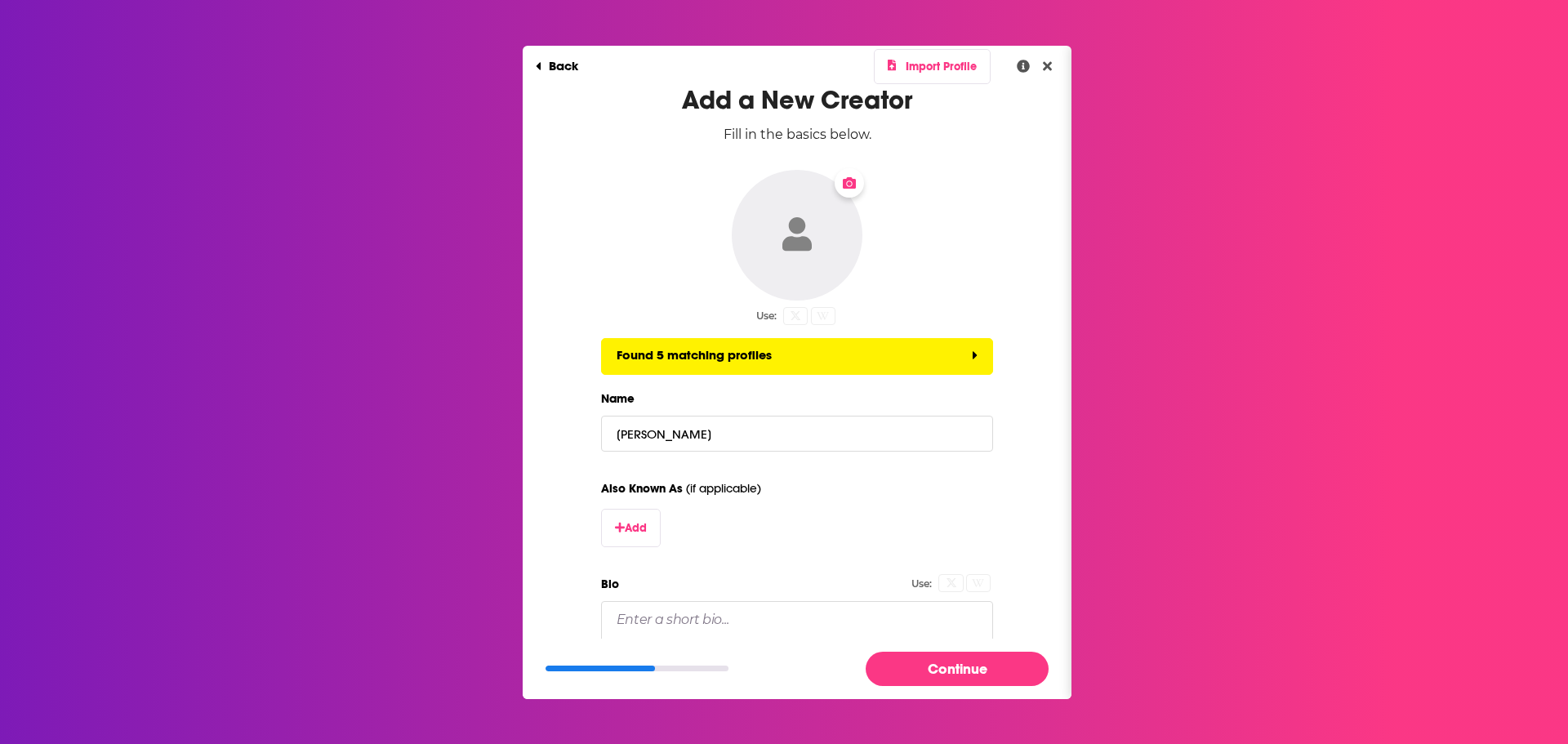
click at [848, 190] on div "Change Photo" at bounding box center [849, 182] width 30 height 30
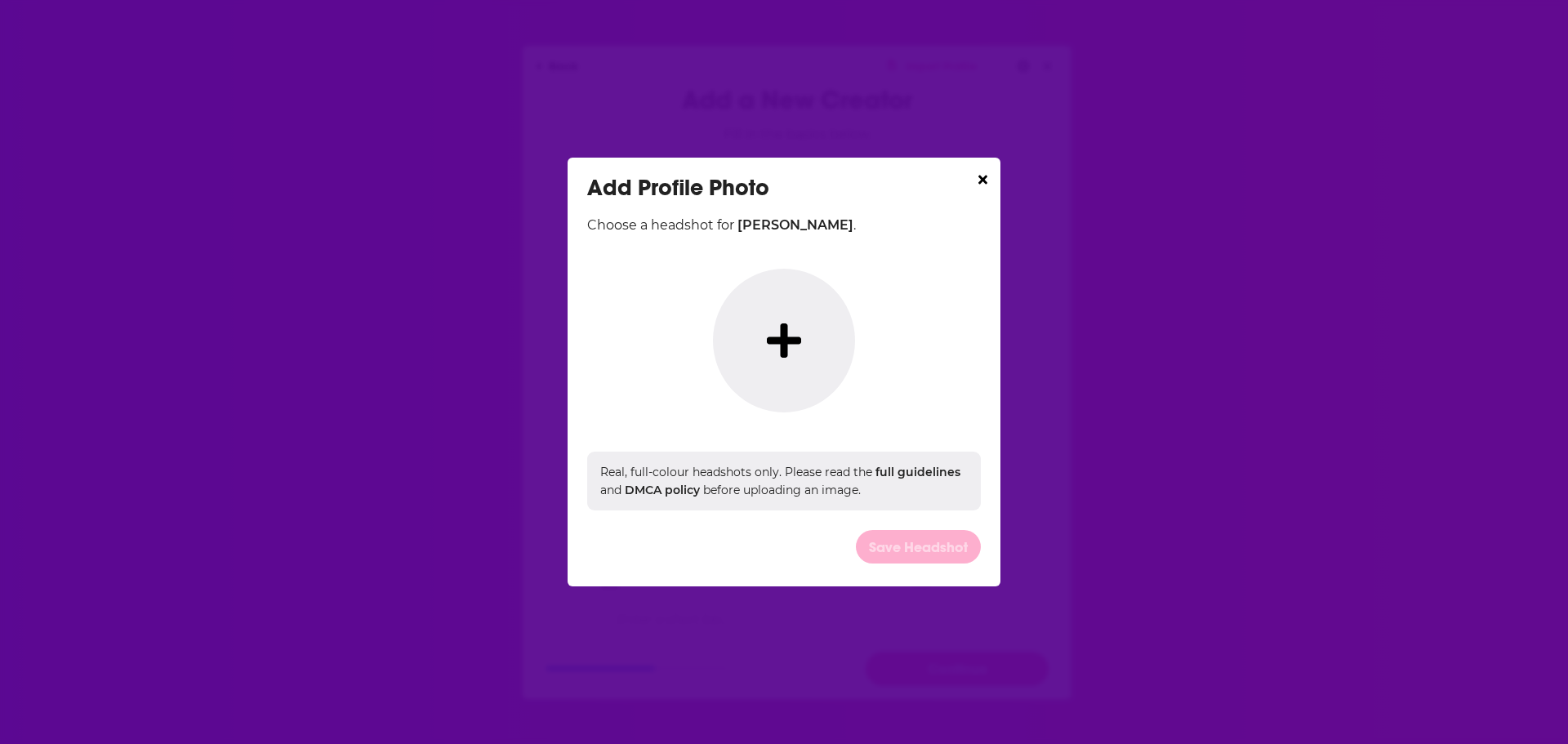
click at [785, 331] on icon "Dialog" at bounding box center [784, 341] width 34 height 34
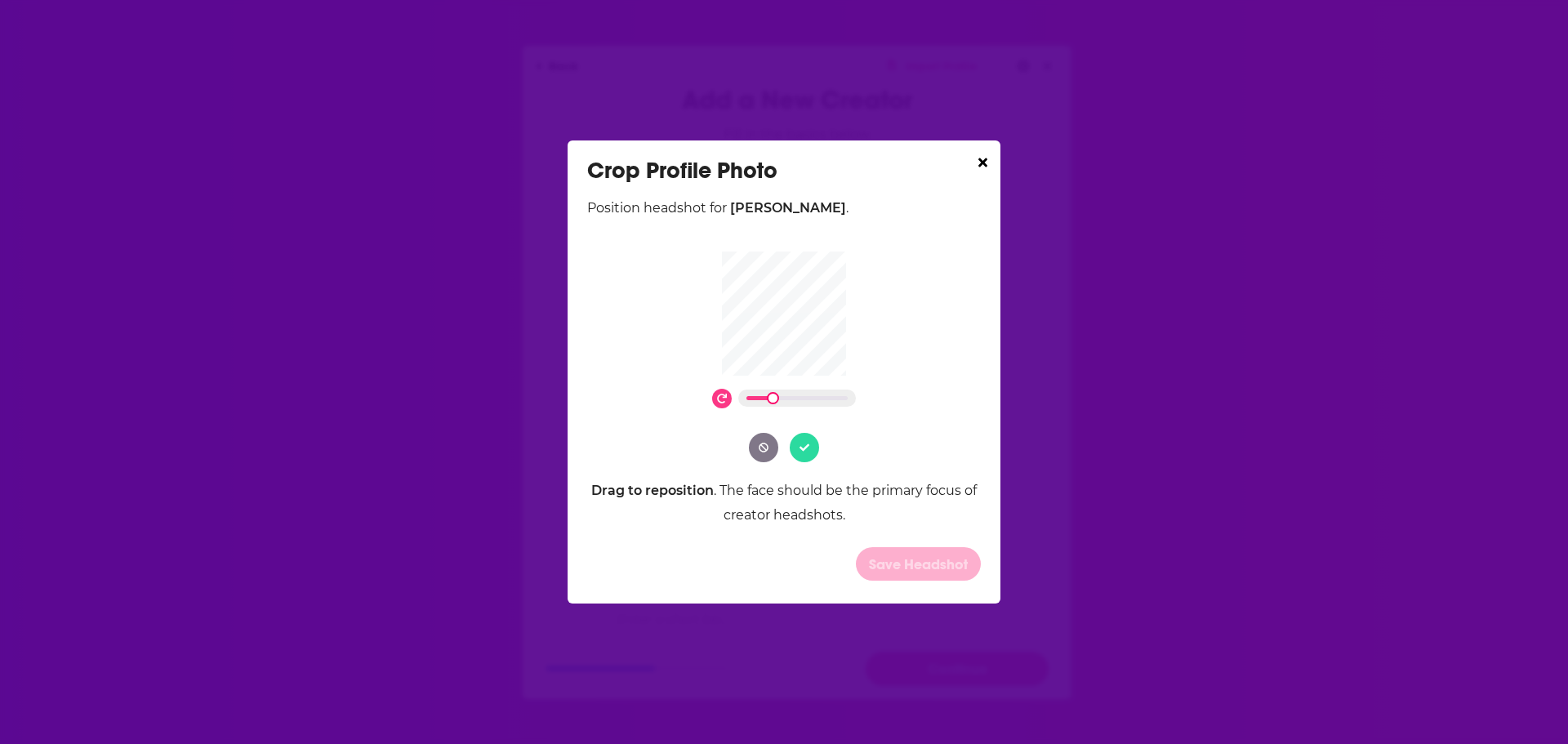
drag, startPoint x: 748, startPoint y: 401, endPoint x: 781, endPoint y: 401, distance: 33.0
click at [781, 401] on div "Dialog" at bounding box center [797, 398] width 117 height 17
click at [805, 439] on button "Dialog" at bounding box center [805, 447] width 30 height 30
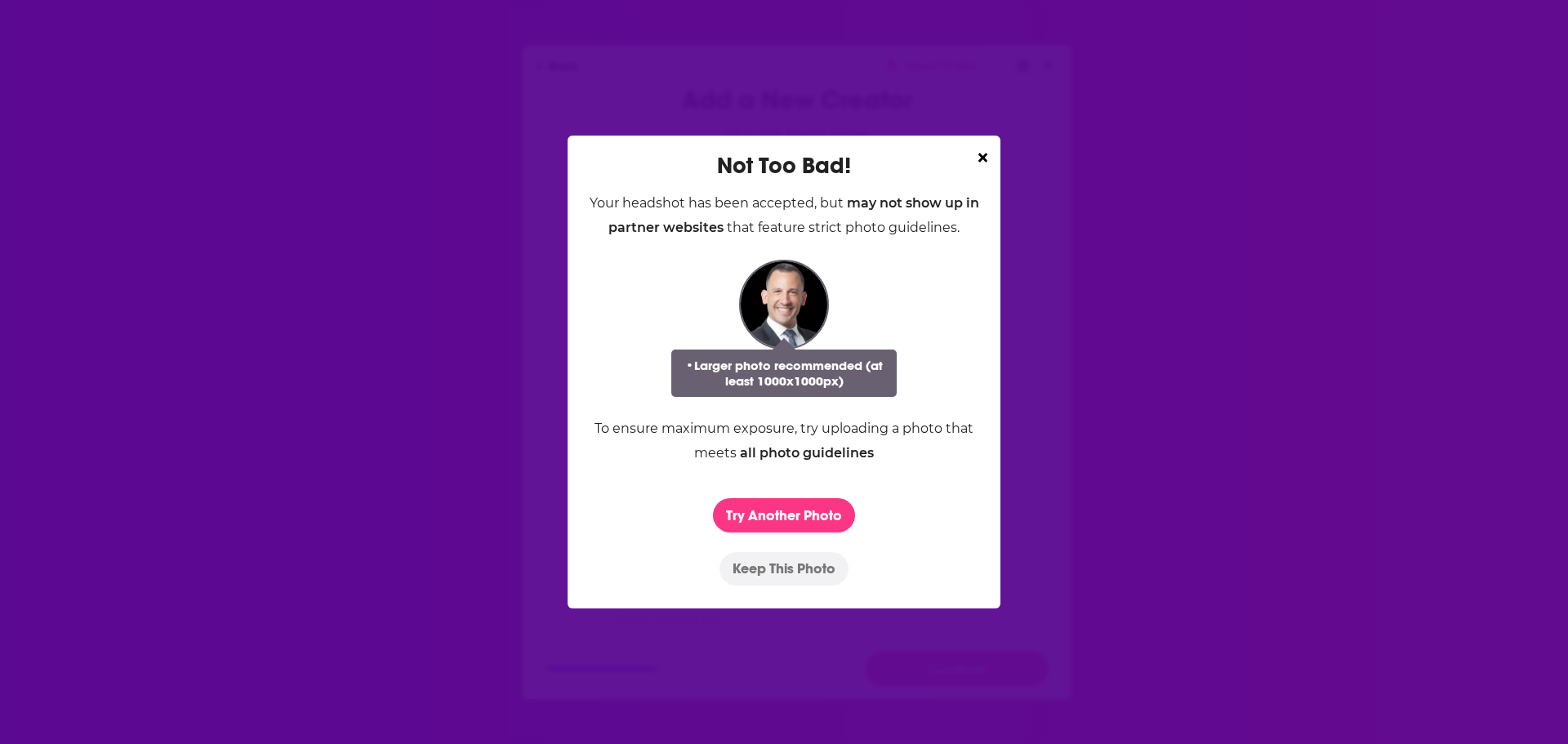
click at [773, 558] on button "Keep This Photo" at bounding box center [784, 568] width 129 height 33
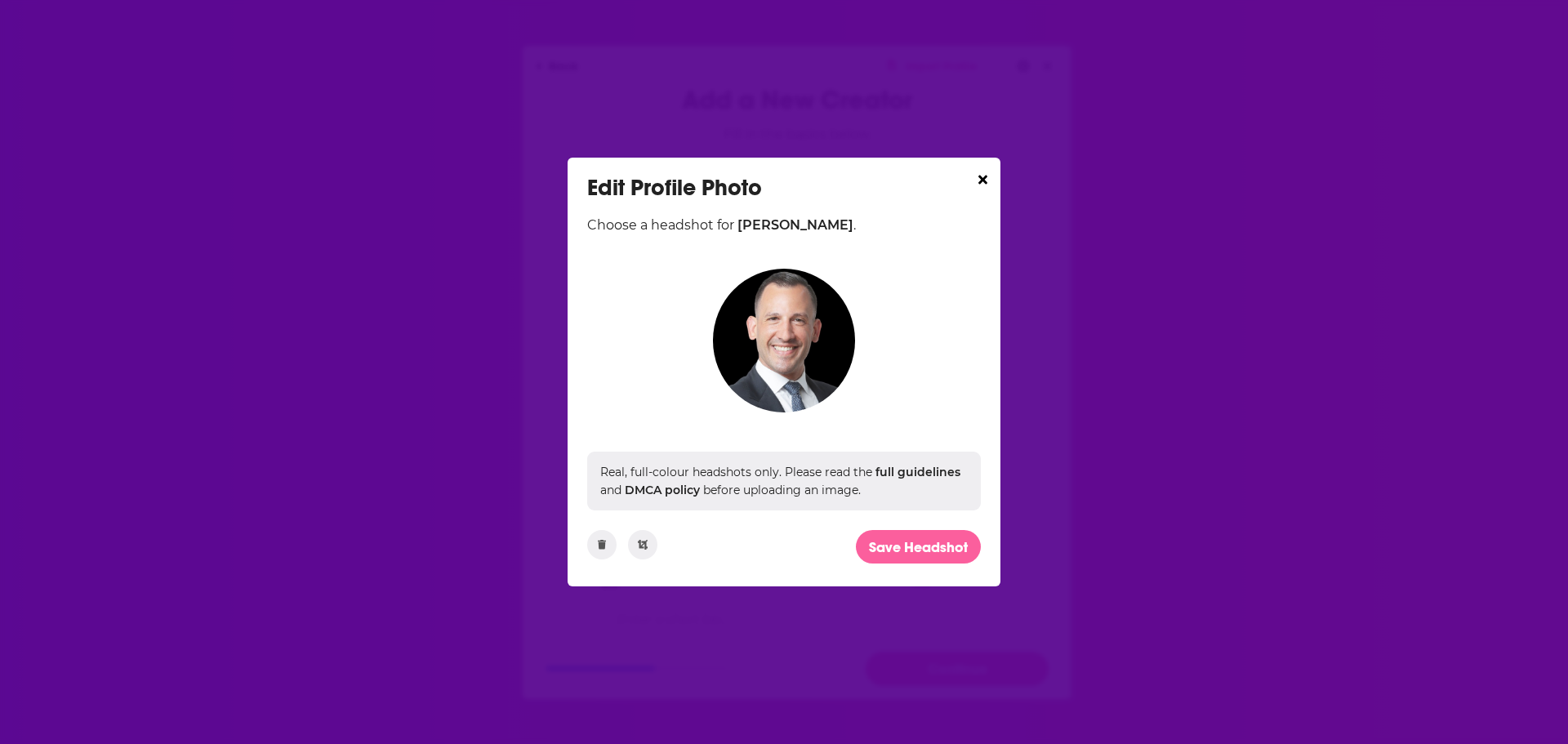
click at [915, 550] on button "Save Headshot" at bounding box center [918, 546] width 125 height 33
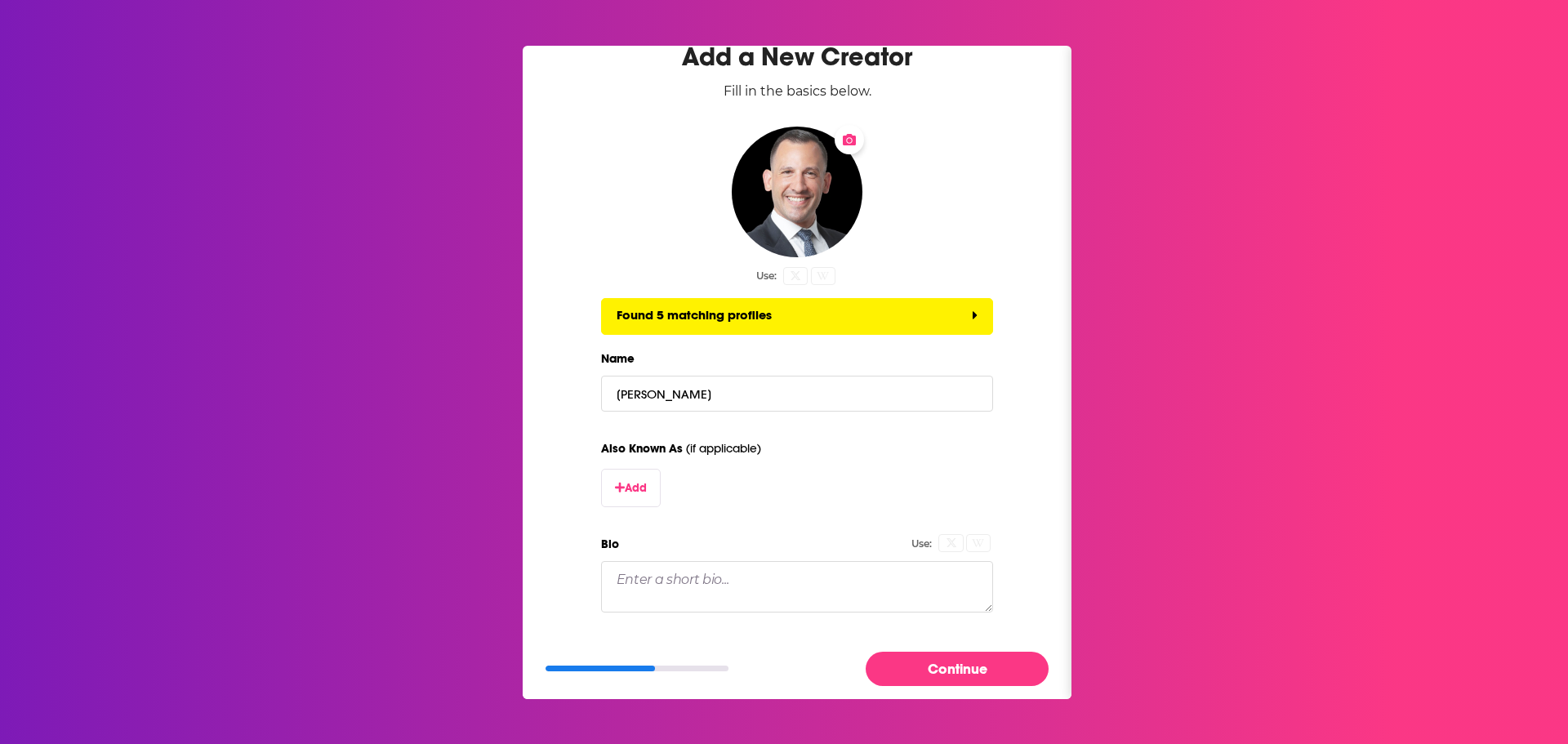
scroll to position [163, 0]
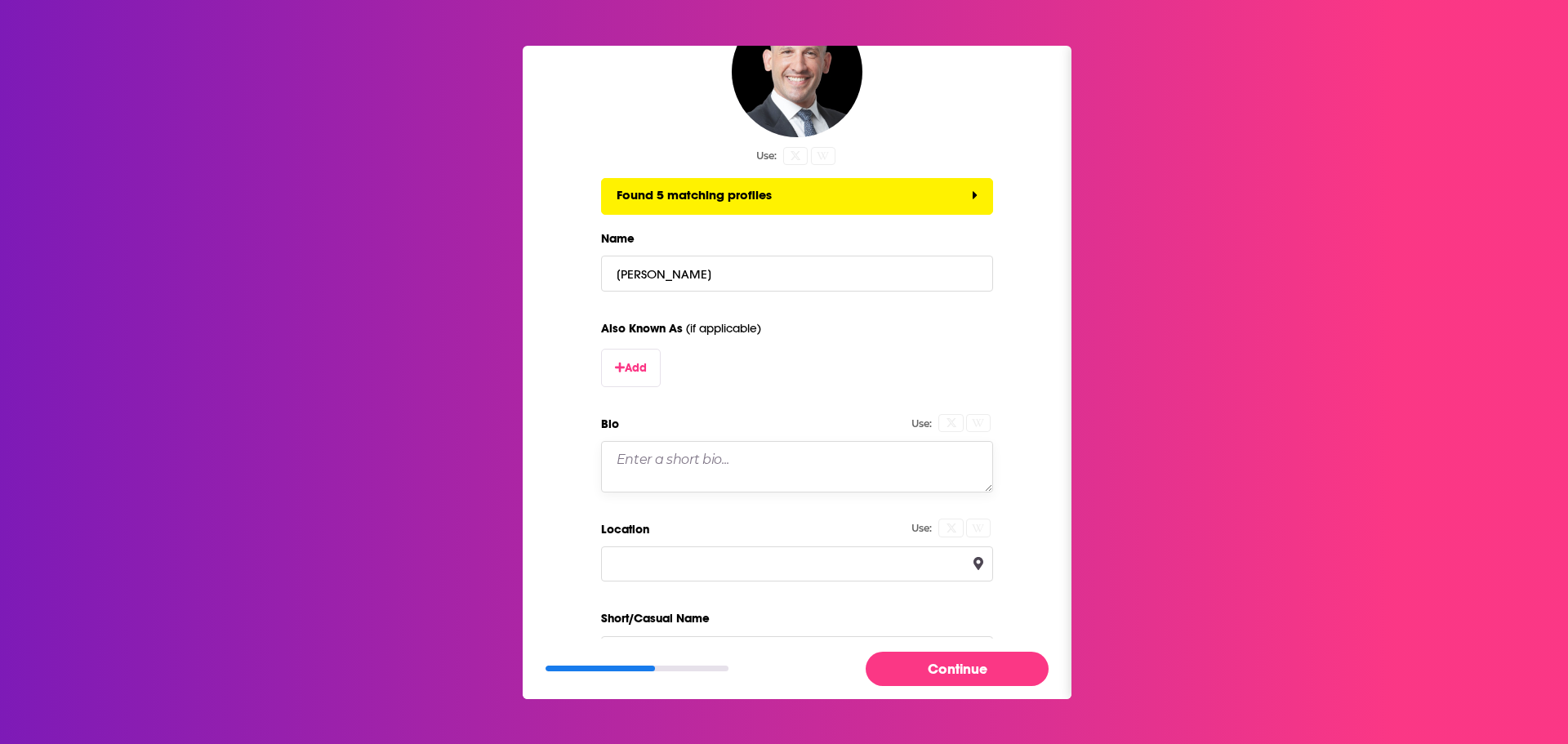
click at [677, 464] on textarea "Bio" at bounding box center [797, 465] width 392 height 51
paste textarea "Chris Zona is a Partner in the Firm’s Litigation Department, Healthcare Litigat…"
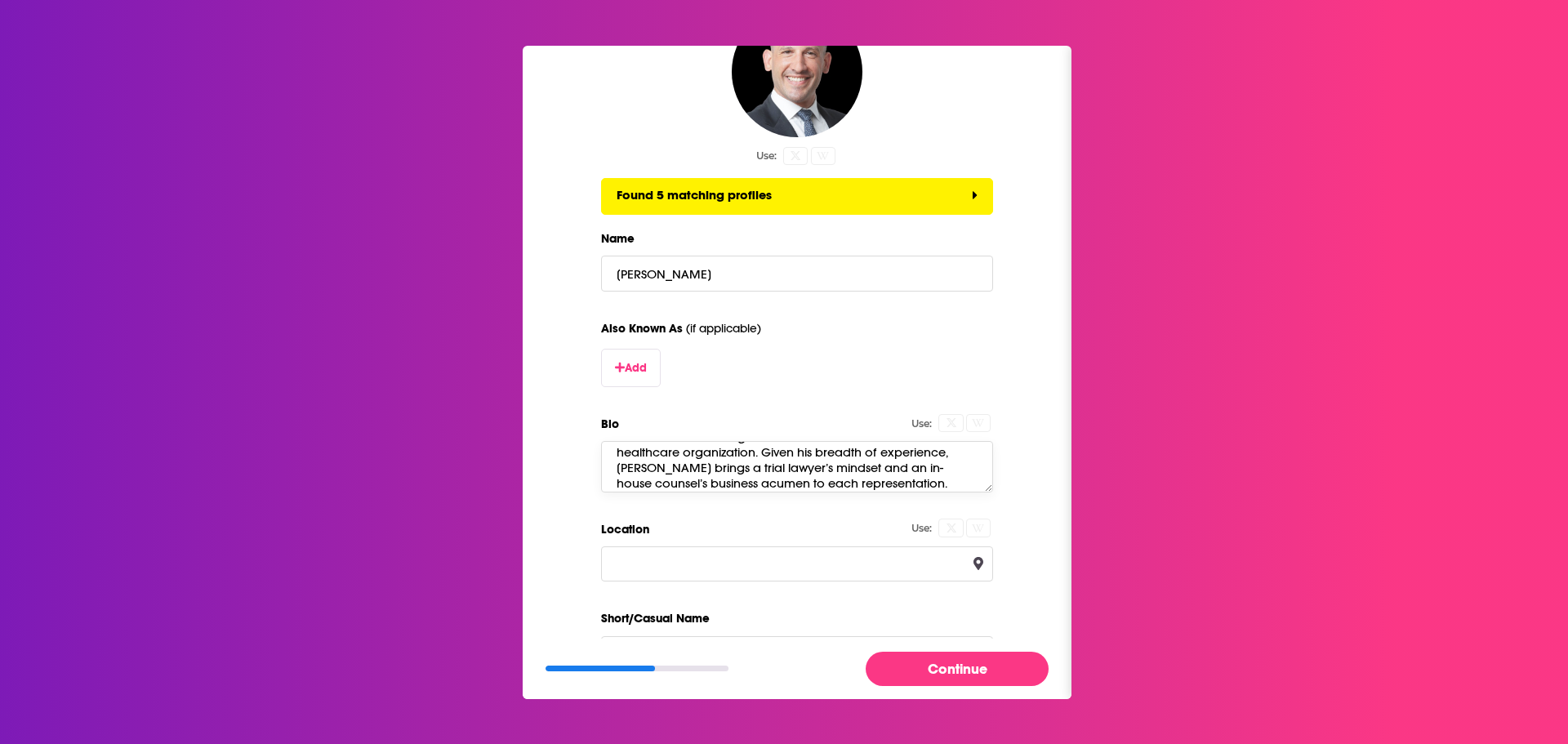
type textarea "Chris Zona is a Partner in the Firm’s Litigation Department, Healthcare Litigat…"
click at [668, 569] on input "Location" at bounding box center [797, 564] width 392 height 35
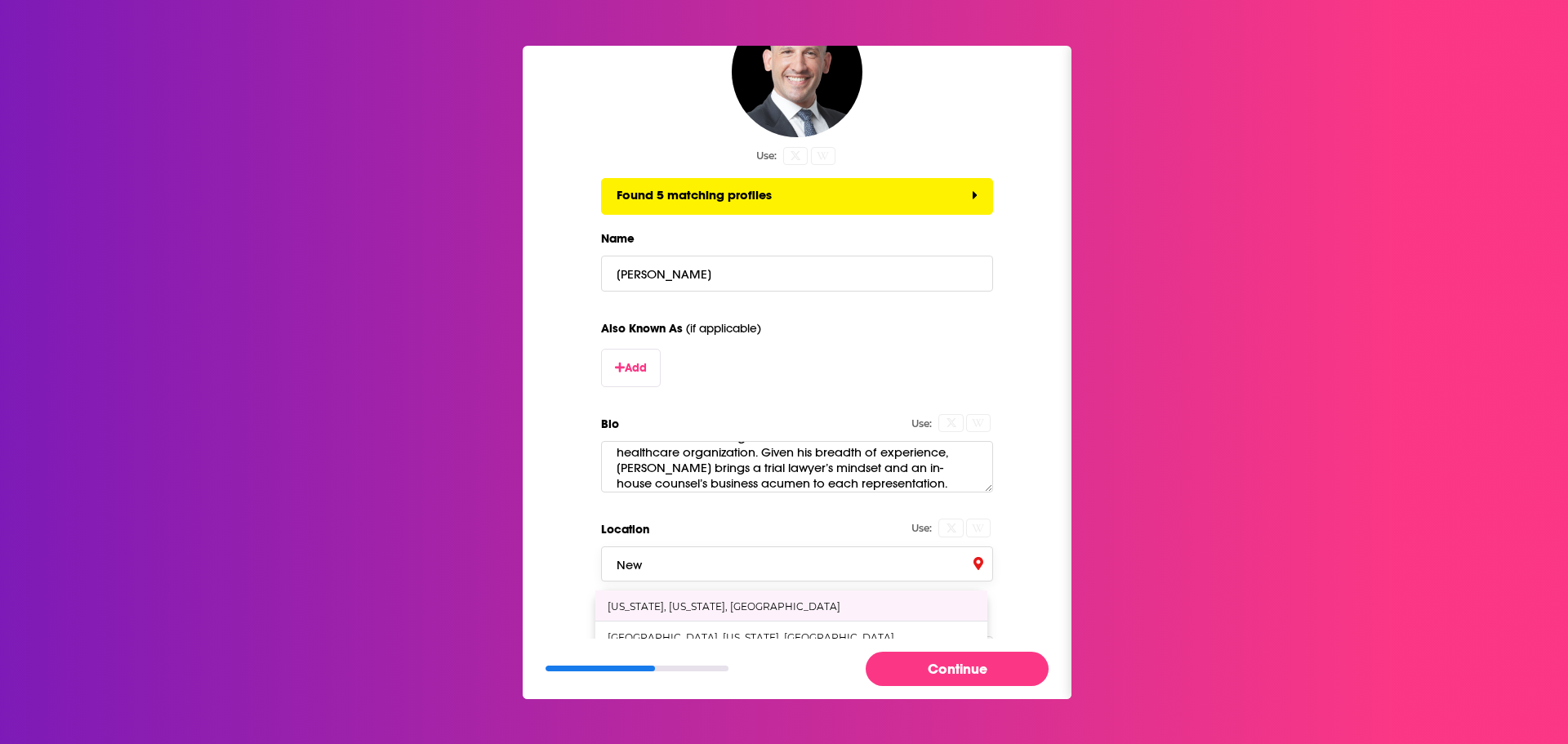
click at [687, 598] on div "New York, New York, United States" at bounding box center [791, 606] width 392 height 31
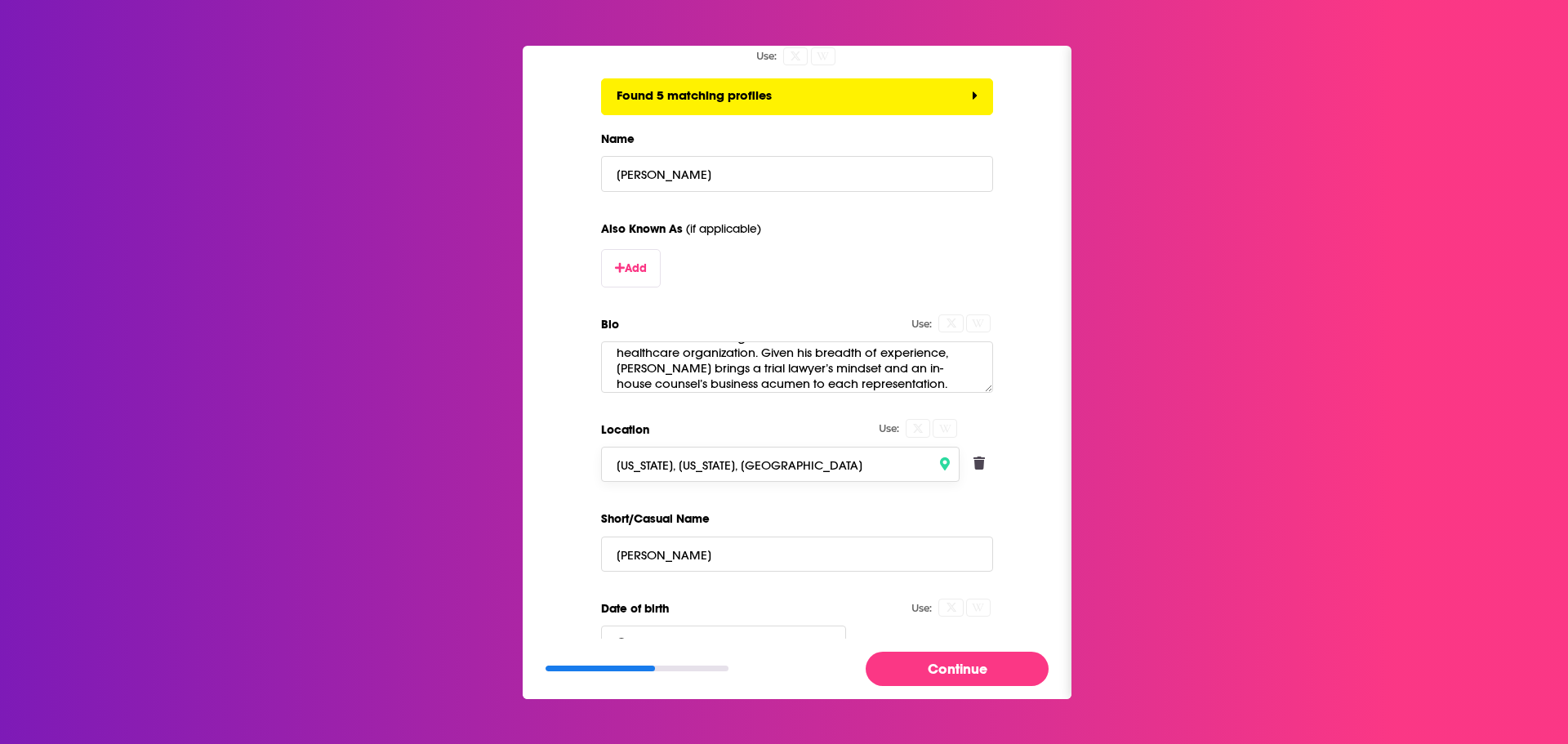
scroll to position [326, 0]
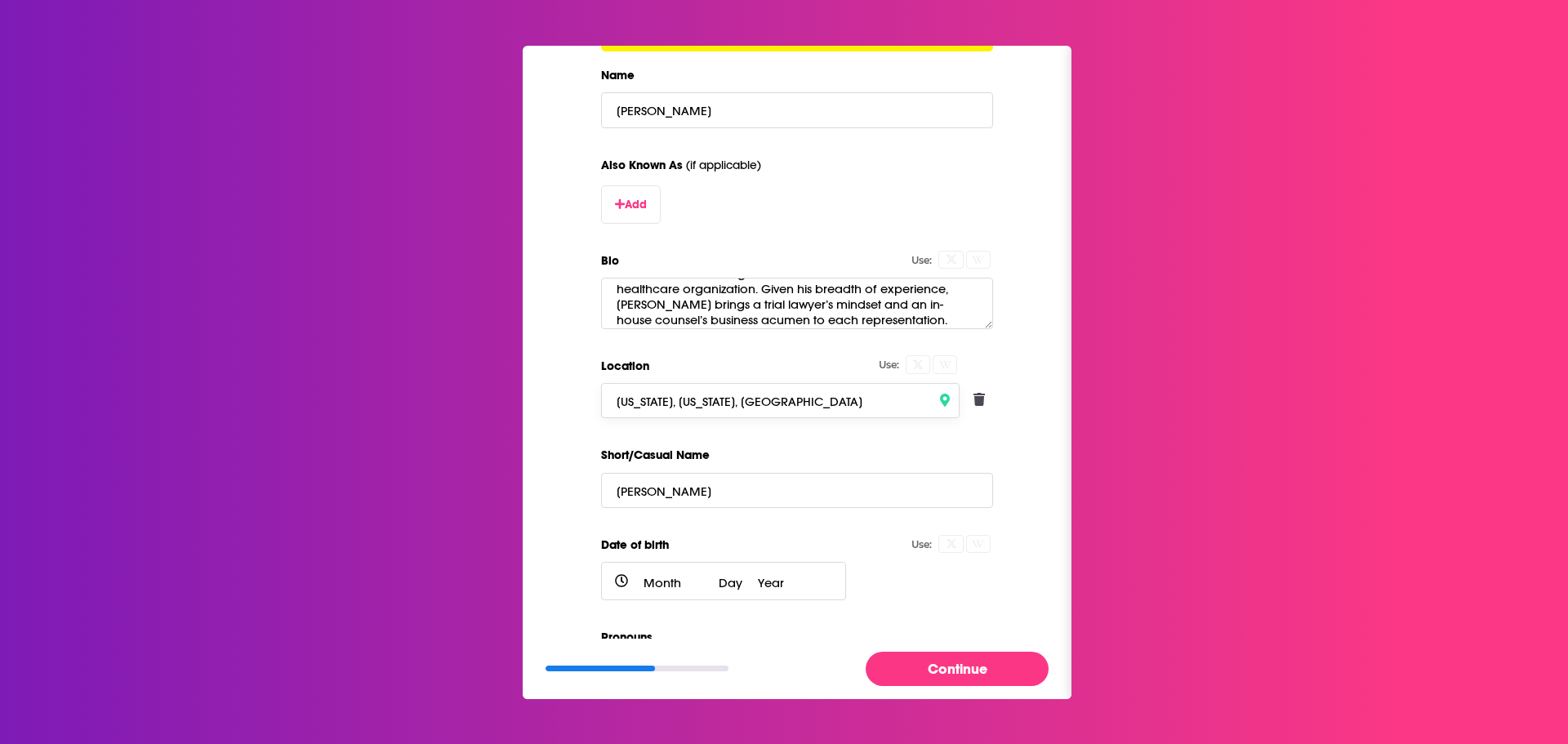
type input "New York, New York, United States"
click at [680, 497] on input "[PERSON_NAME]" at bounding box center [797, 490] width 392 height 35
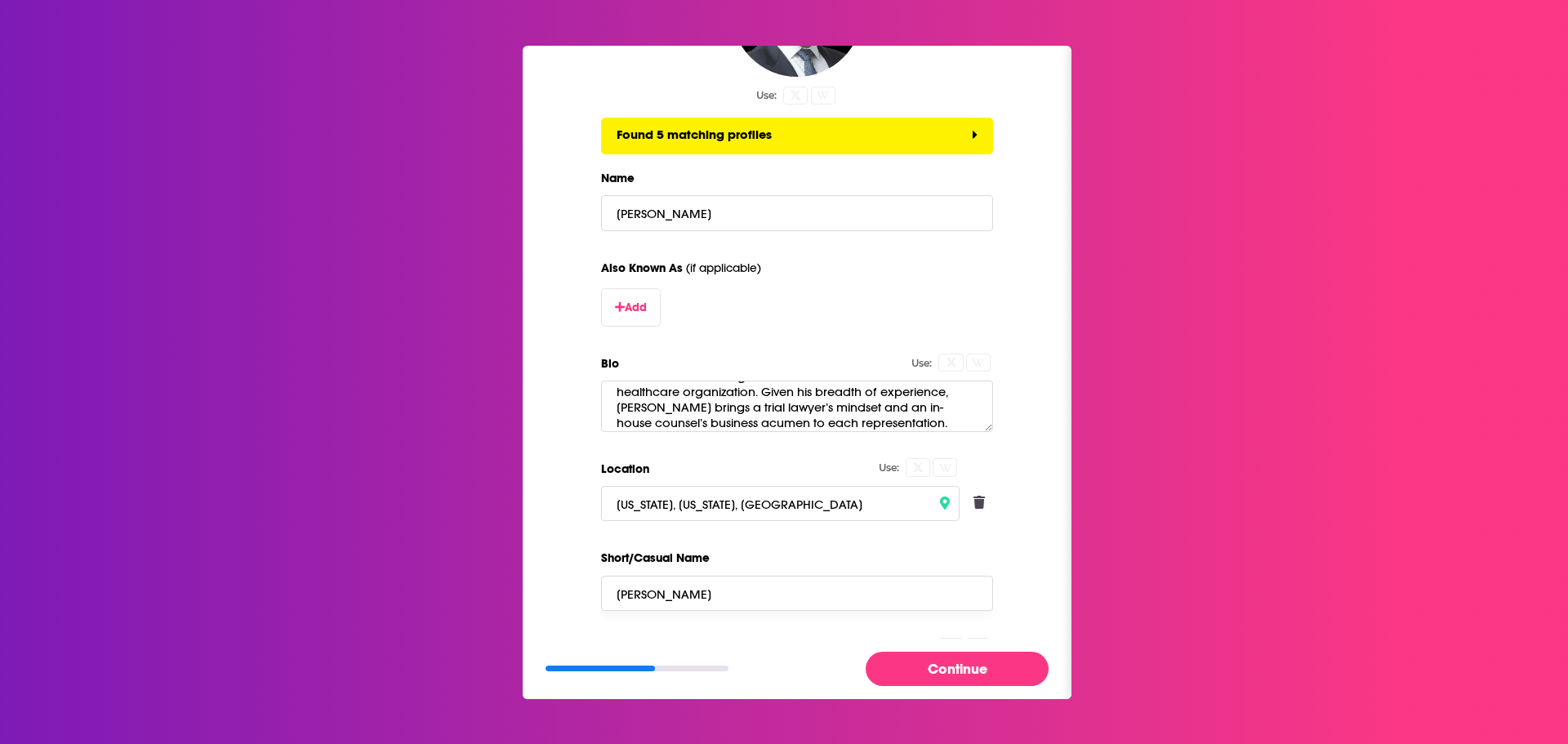
scroll to position [387, 0]
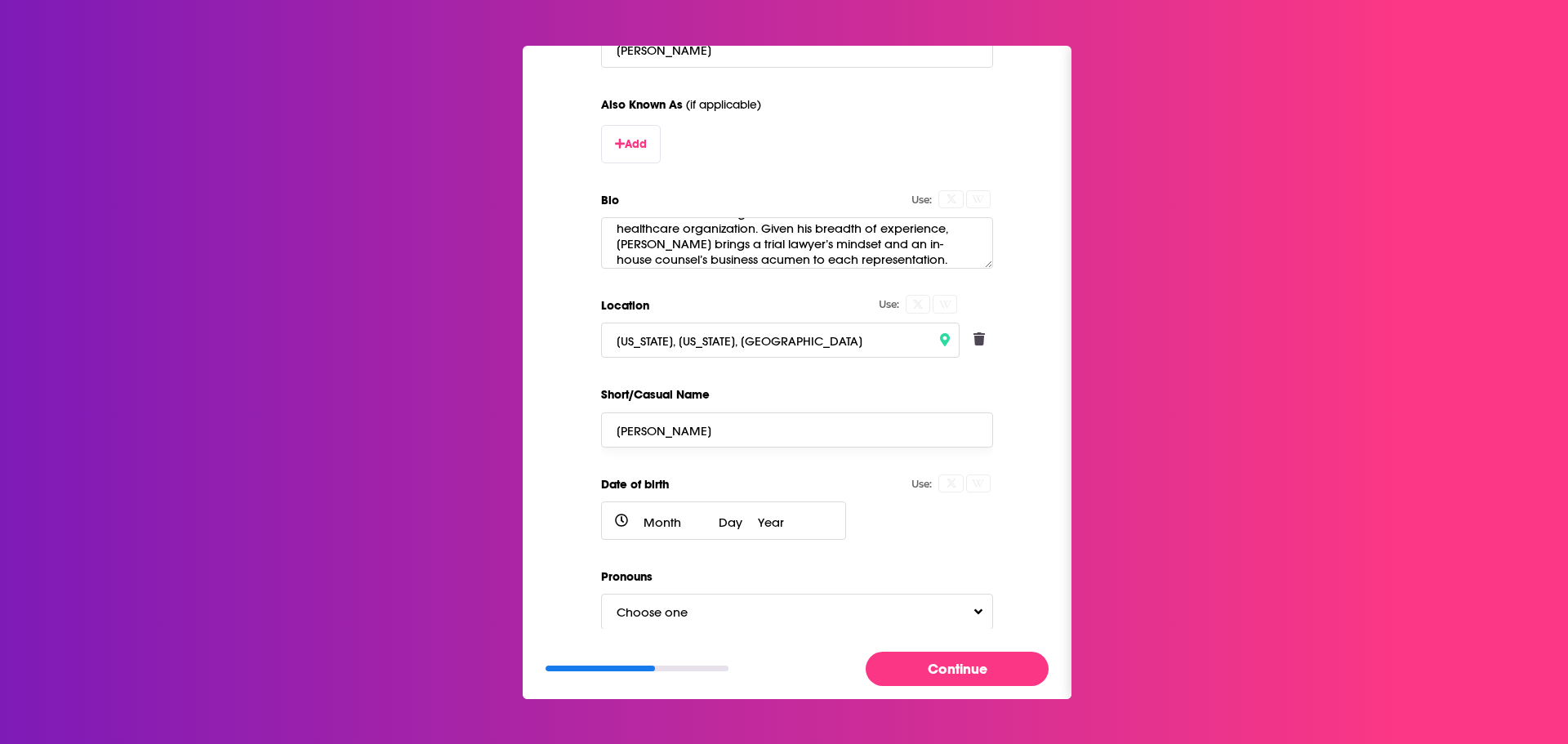
type input "[PERSON_NAME]"
click at [941, 666] on button "Continue" at bounding box center [957, 668] width 183 height 33
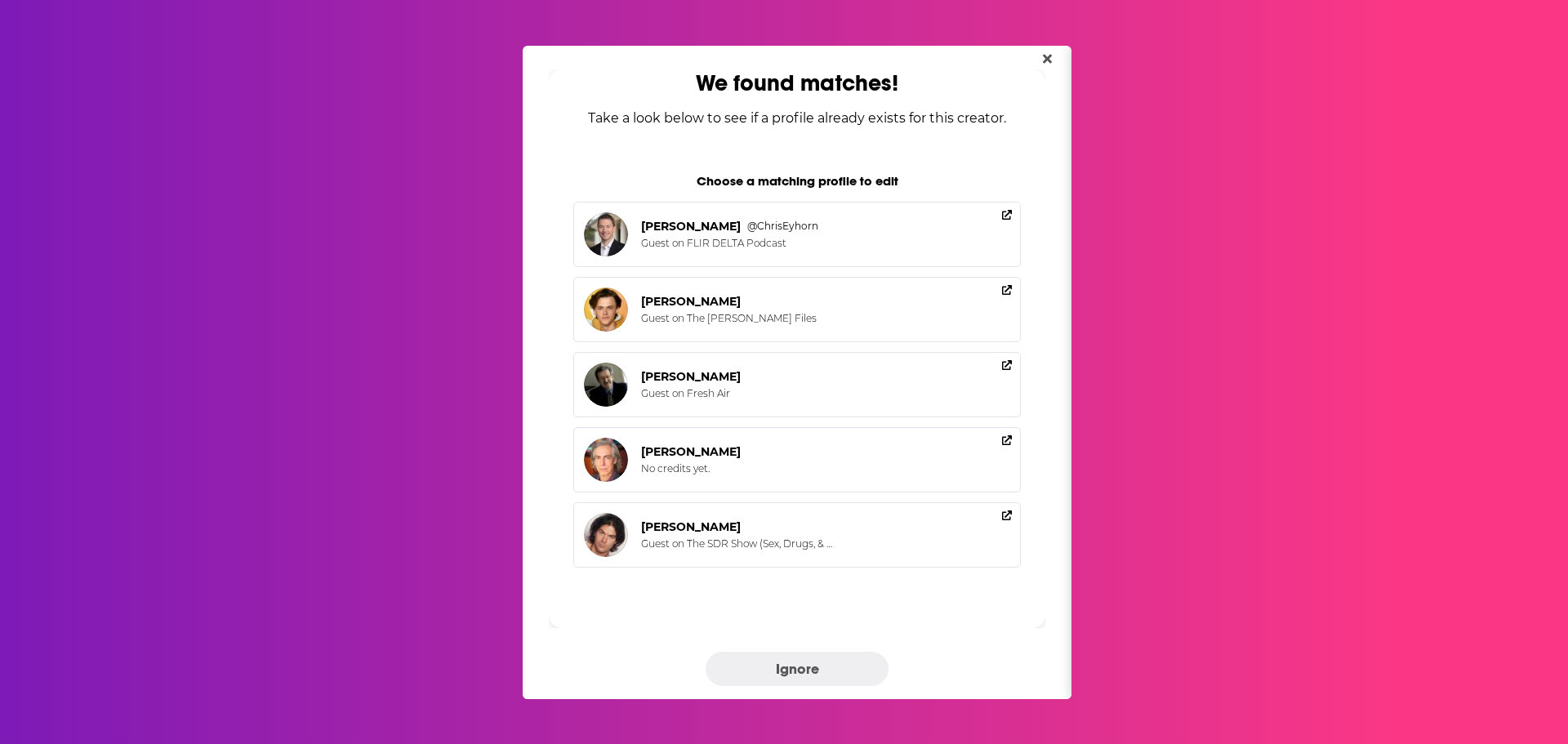
scroll to position [0, 0]
click at [790, 664] on button "Ignore" at bounding box center [797, 668] width 183 height 33
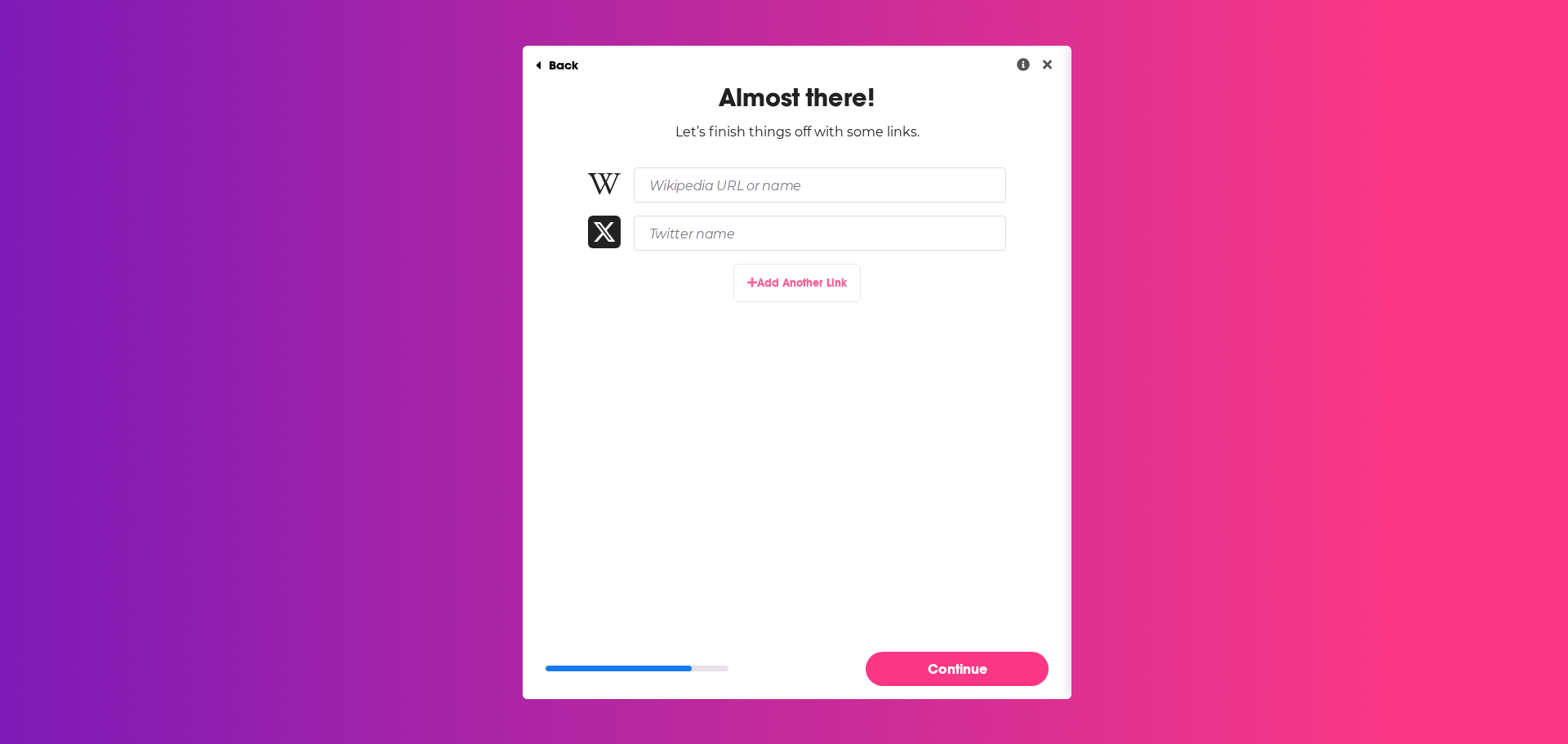
click at [773, 290] on button "Add Another Link" at bounding box center [798, 282] width 128 height 38
click at [717, 276] on input "Paste link here..." at bounding box center [820, 280] width 372 height 35
paste input "https://www.linkedin.com/in/chris-zona-3a46b5147?lipi=urn%3Ali%3Apage%3Ad_flags…"
drag, startPoint x: 960, startPoint y: 280, endPoint x: 936, endPoint y: 289, distance: 25.6
click at [936, 289] on input "https://www.linkedin.com/in/chris-zona-3a46b5147?lipi=urn%3Ali%3Apage%3Ad_flags…" at bounding box center [805, 280] width 342 height 35
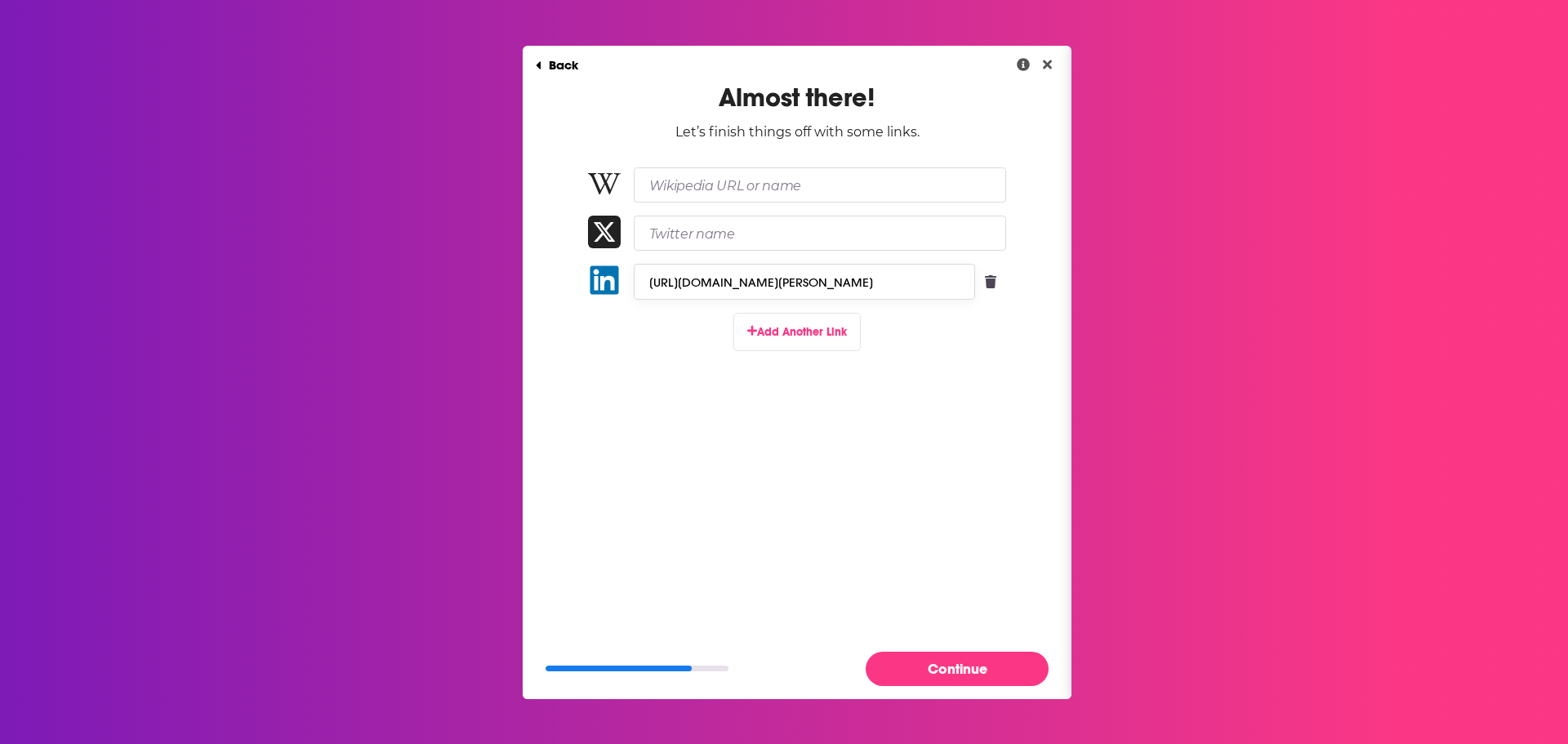
type input "https://www.linkedin.com/in/chris-zona-3a46b5147"
click at [893, 335] on div "Almost there! Let’s finish things off with some links. https://www.linkedin.com…" at bounding box center [797, 237] width 549 height 309
click at [971, 671] on button "Continue" at bounding box center [957, 668] width 183 height 33
